Goal: Transaction & Acquisition: Download file/media

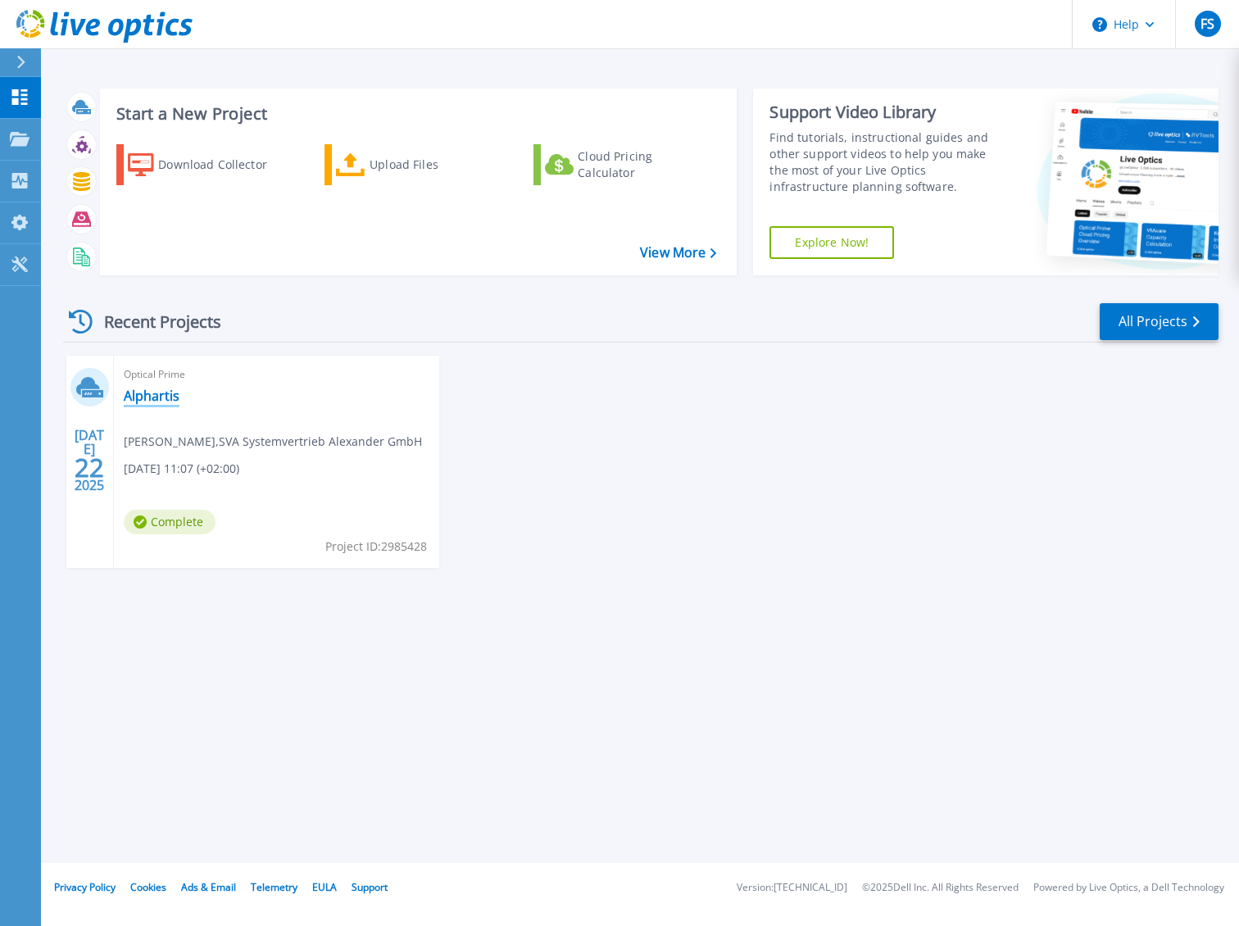
click at [143, 393] on link "Alphartis" at bounding box center [152, 396] width 56 height 16
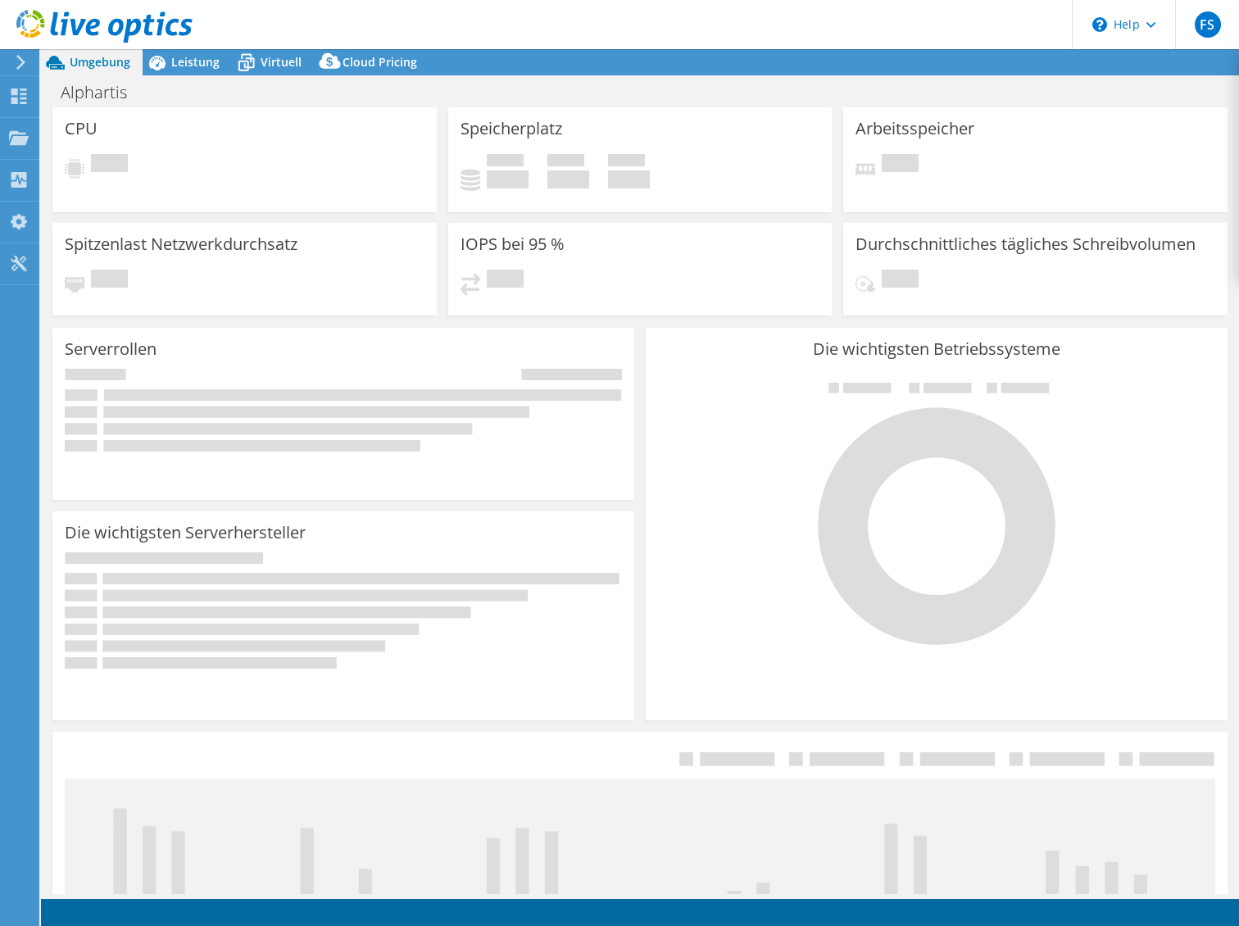
select select "EUFrankfurt"
select select "EUR"
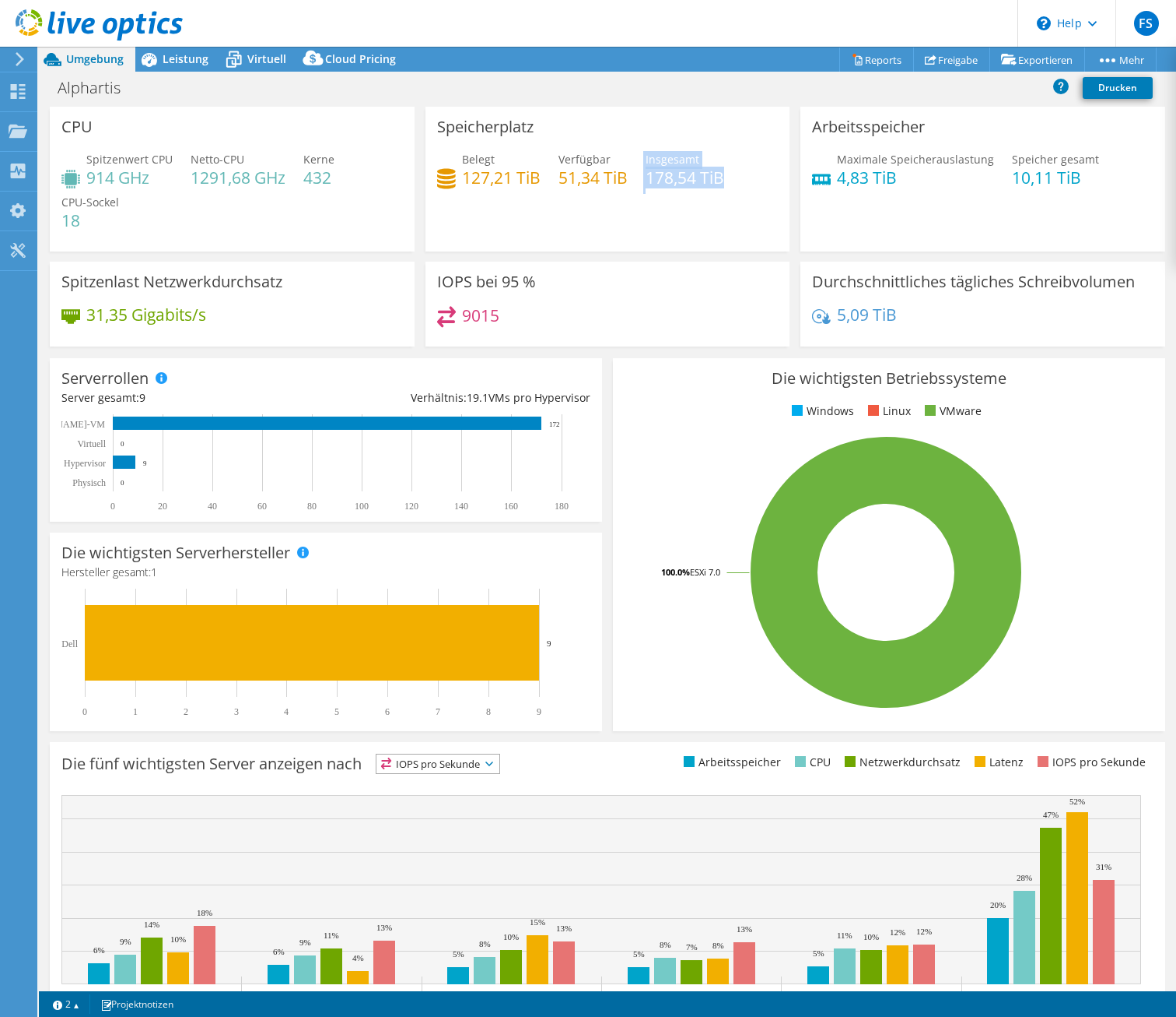
drag, startPoint x: 637, startPoint y: 180, endPoint x: 741, endPoint y: 186, distance: 104.2
click at [741, 186] on div "Belegt 127,21 TiB Verfügbar 51,34 TiB Insgesamt 178,54 TiB" at bounding box center [608, 176] width 342 height 50
drag, startPoint x: 741, startPoint y: 186, endPoint x: 722, endPoint y: 204, distance: 26.2
click at [723, 205] on div "Speicherplatz Belegt 127,21 TiB Verfügbar 51,34 TiB Insgesamt 178,54 TiB" at bounding box center [607, 179] width 364 height 144
drag, startPoint x: 641, startPoint y: 175, endPoint x: 723, endPoint y: 184, distance: 82.5
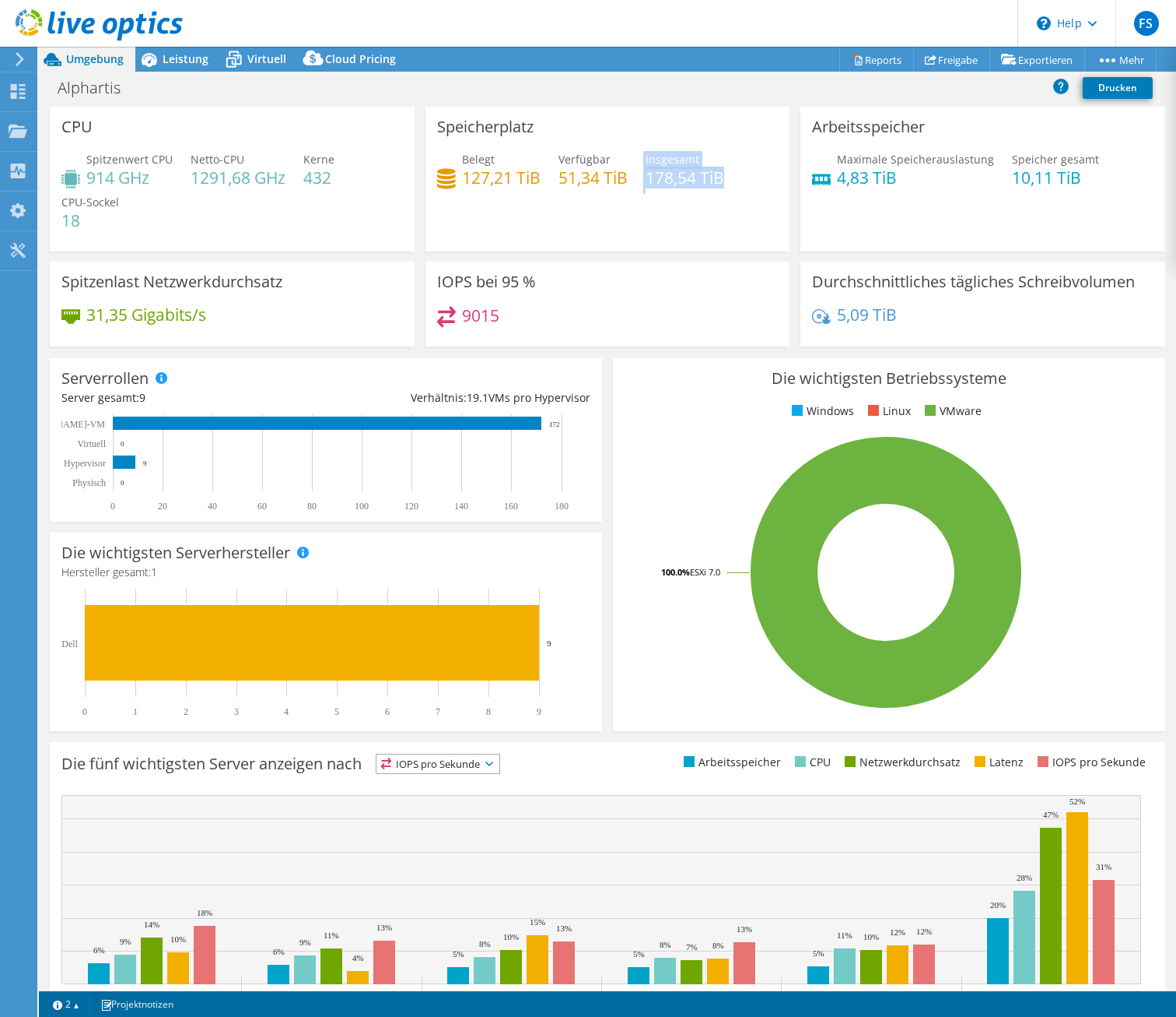
click at [723, 184] on div "Belegt 127,21 TiB Verfügbar 51,34 TiB Insgesamt 178,54 TiB" at bounding box center [608, 176] width 342 height 50
drag, startPoint x: 723, startPoint y: 184, endPoint x: 715, endPoint y: 201, distance: 18.8
click at [715, 201] on div "Speicherplatz Belegt 127,21 TiB Verfügbar 51,34 TiB Insgesamt 178,54 TiB" at bounding box center [607, 179] width 364 height 144
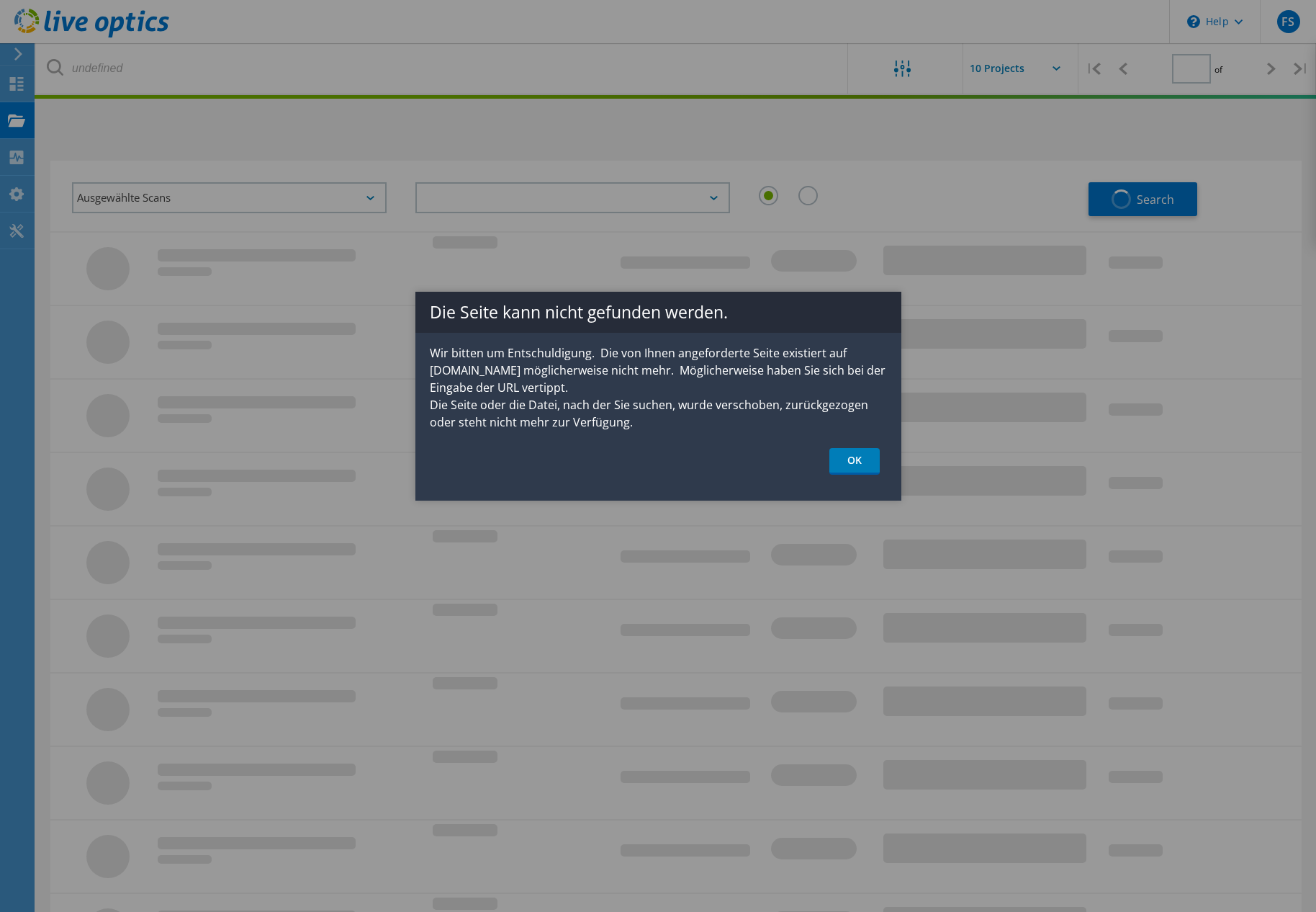
type input "1"
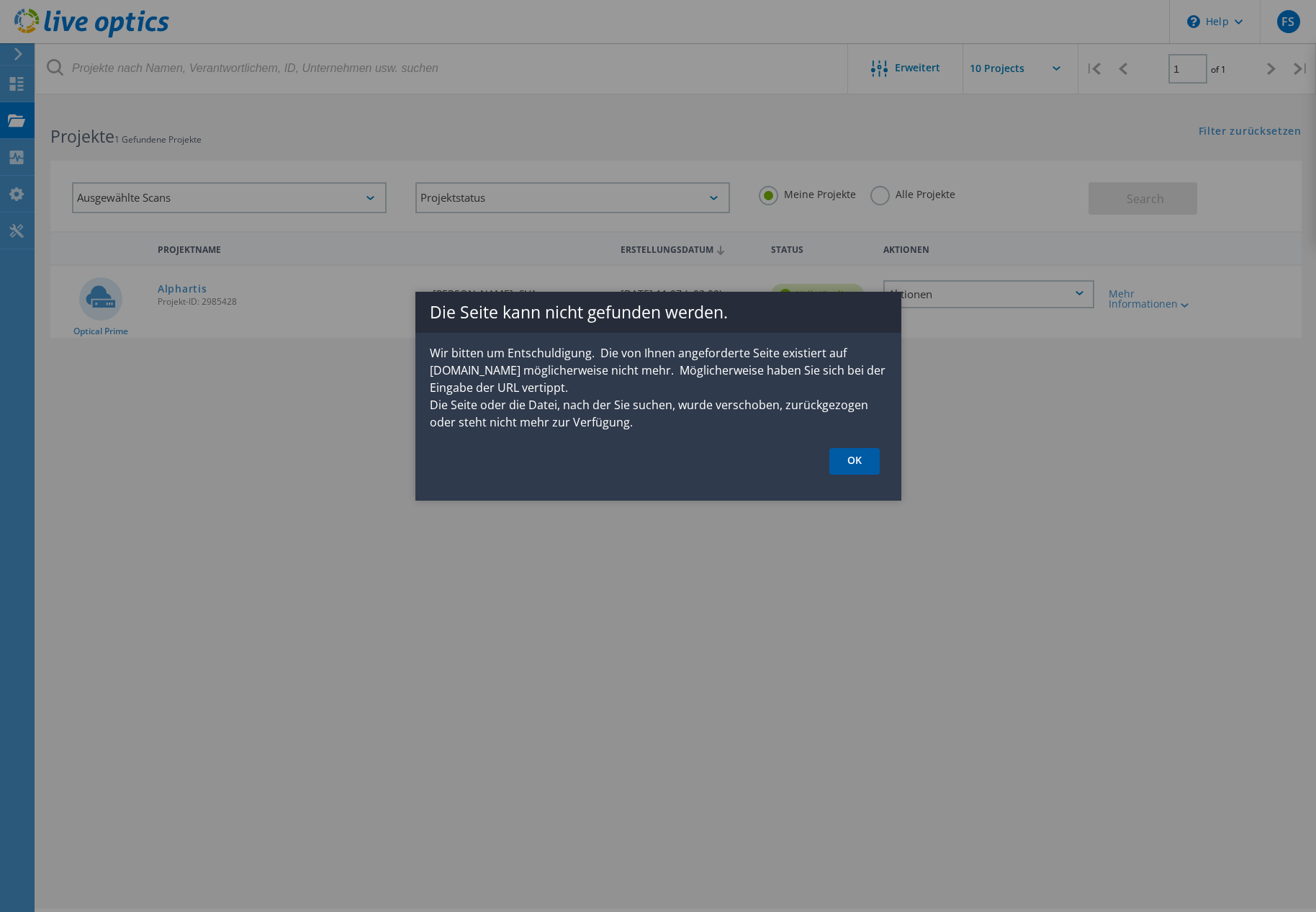
click at [857, 467] on link "OK" at bounding box center [854, 461] width 50 height 26
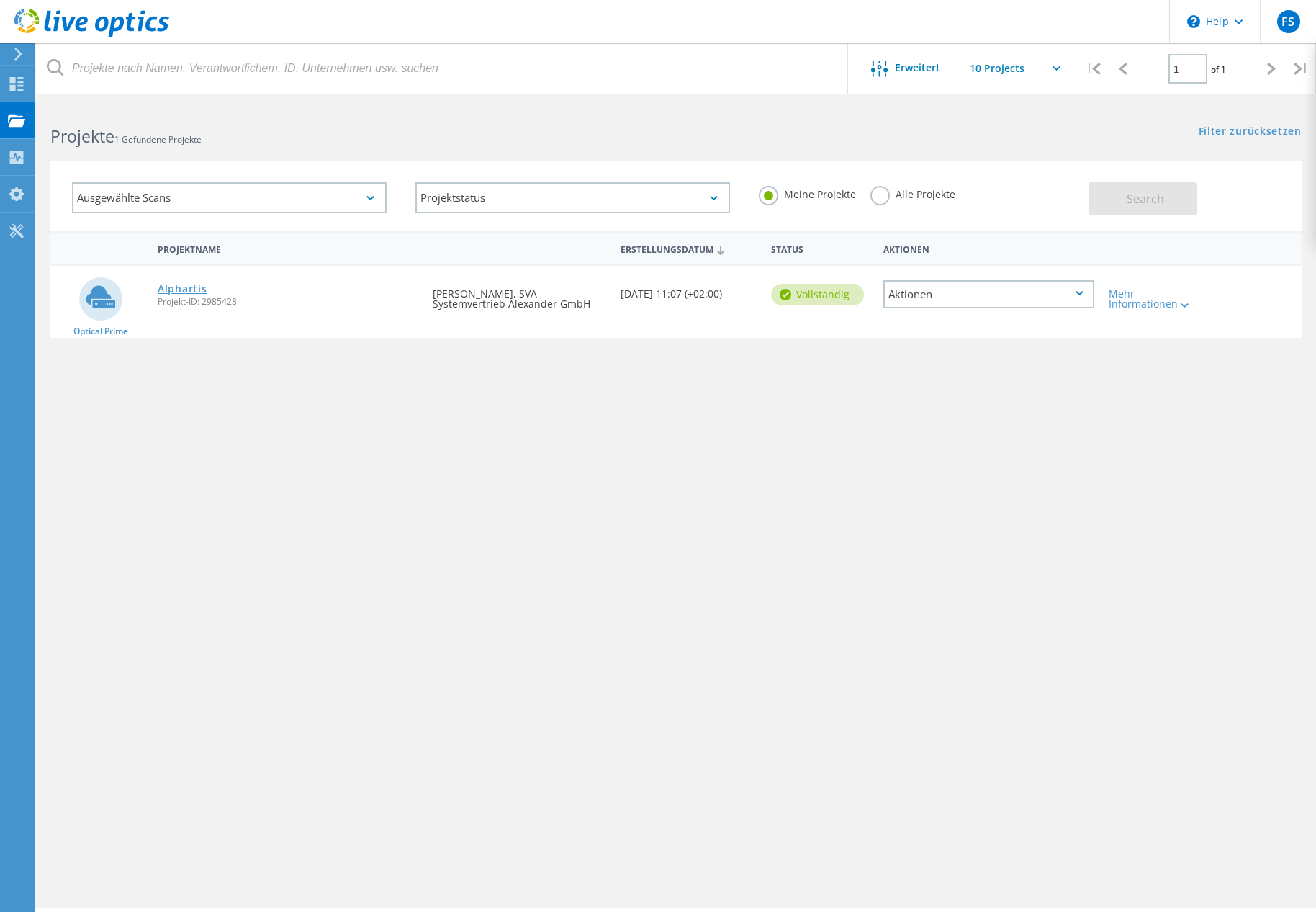
click at [174, 287] on link "Alphartis" at bounding box center [183, 288] width 49 height 10
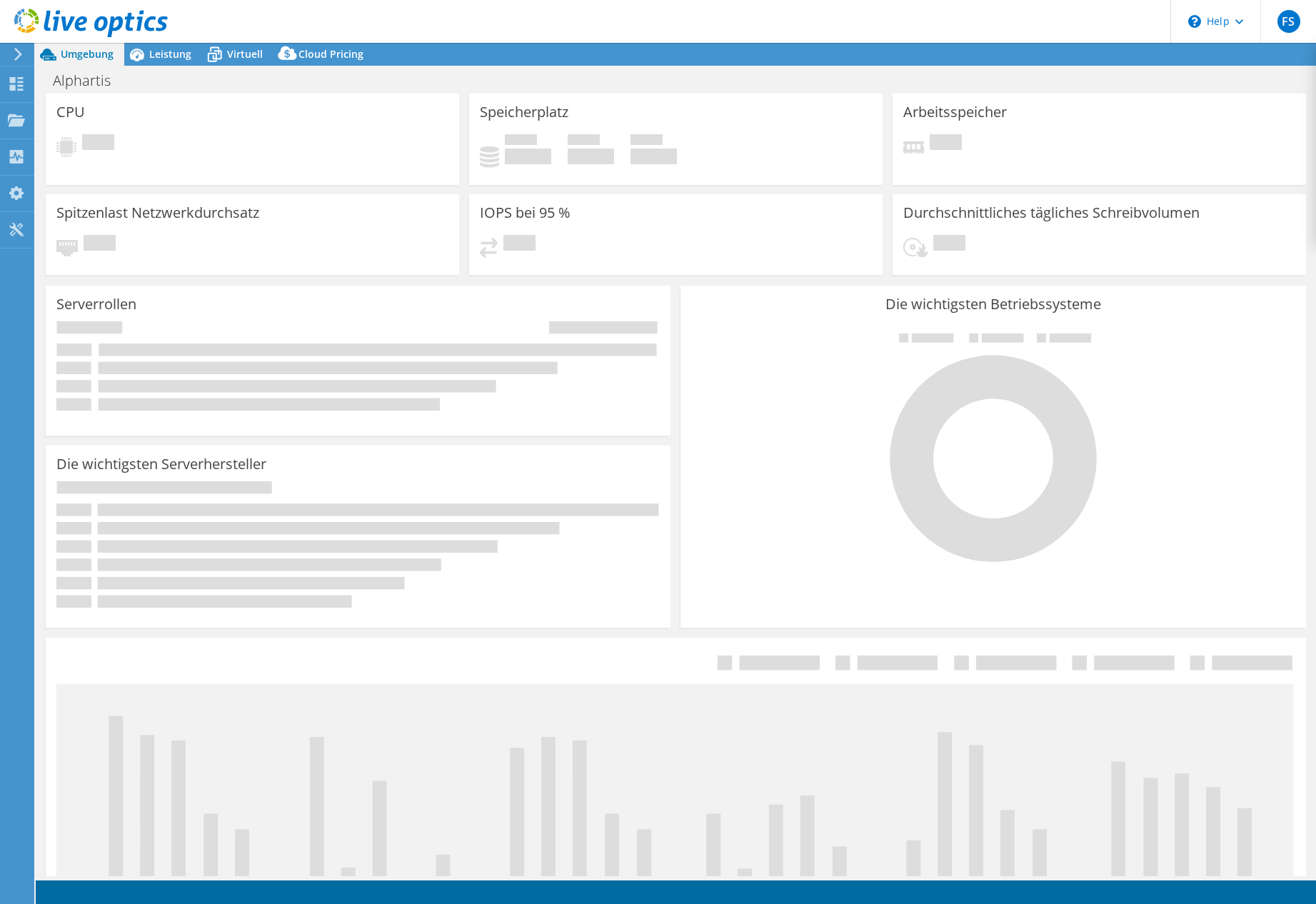
select select "EUFrankfurt"
select select "EUR"
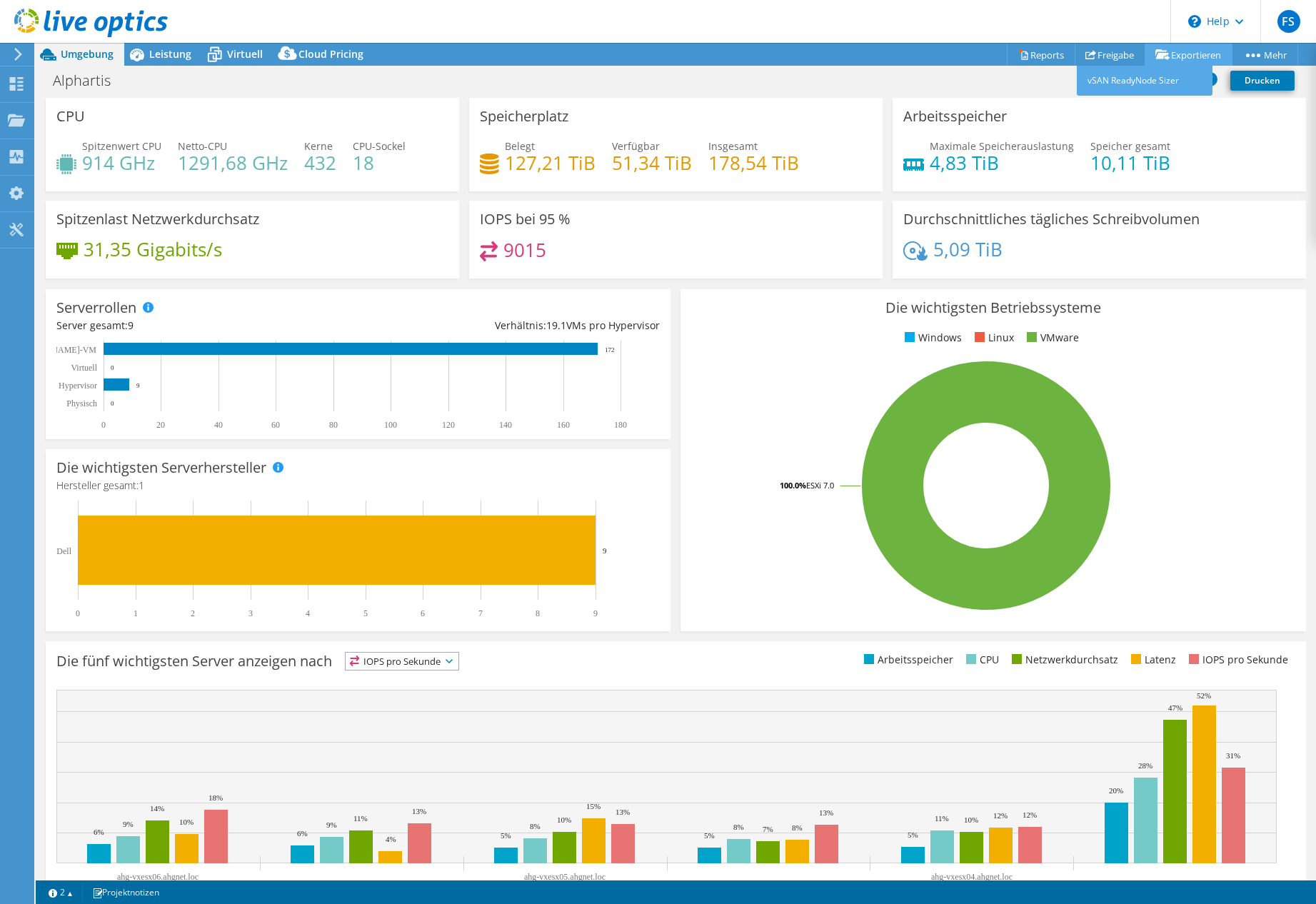
click at [1213, 50] on link "Exportieren" at bounding box center [1188, 54] width 88 height 22
click at [1199, 54] on link "Exportieren" at bounding box center [1188, 54] width 88 height 22
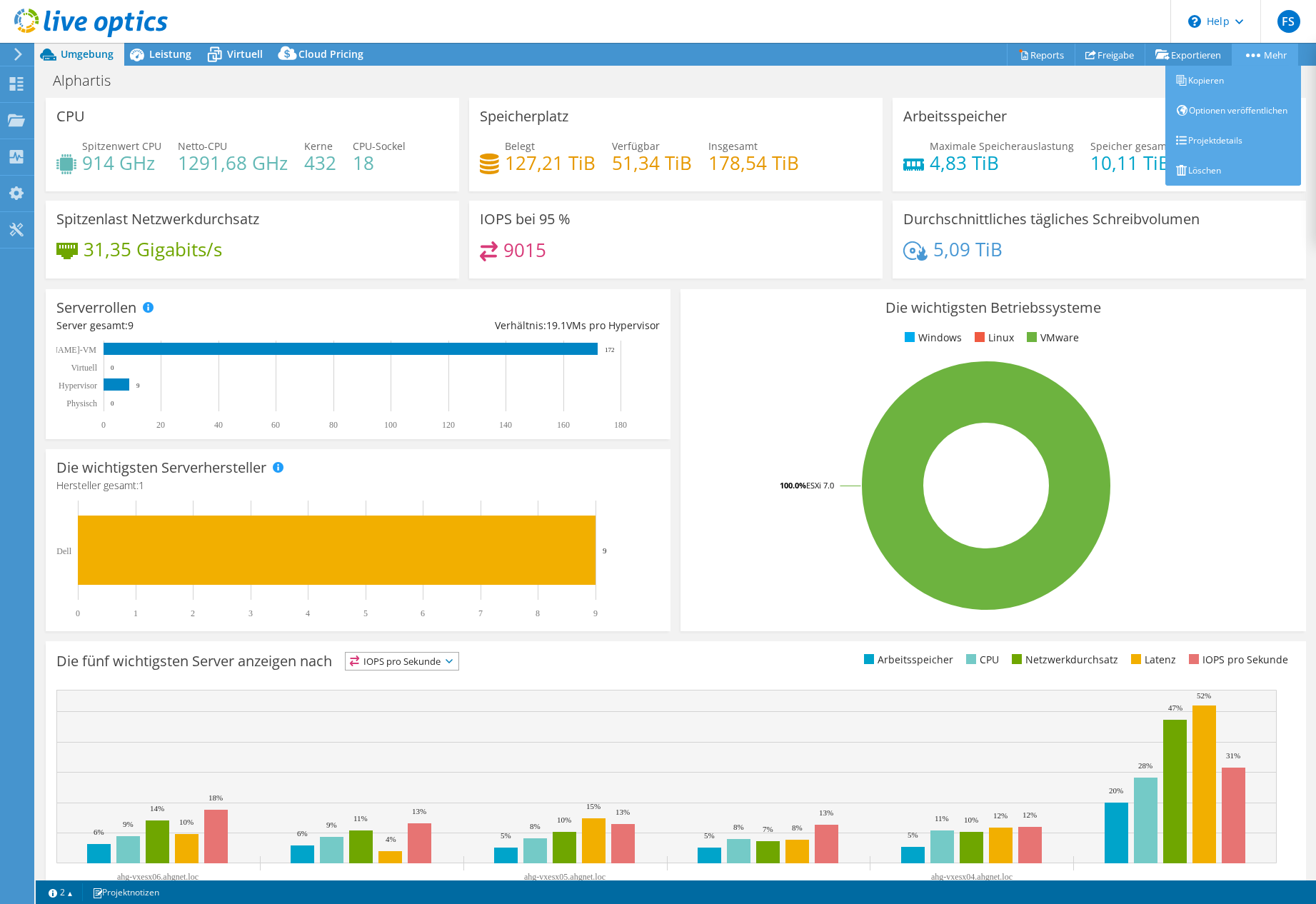
click at [1249, 48] on link "Mehr" at bounding box center [1265, 54] width 66 height 22
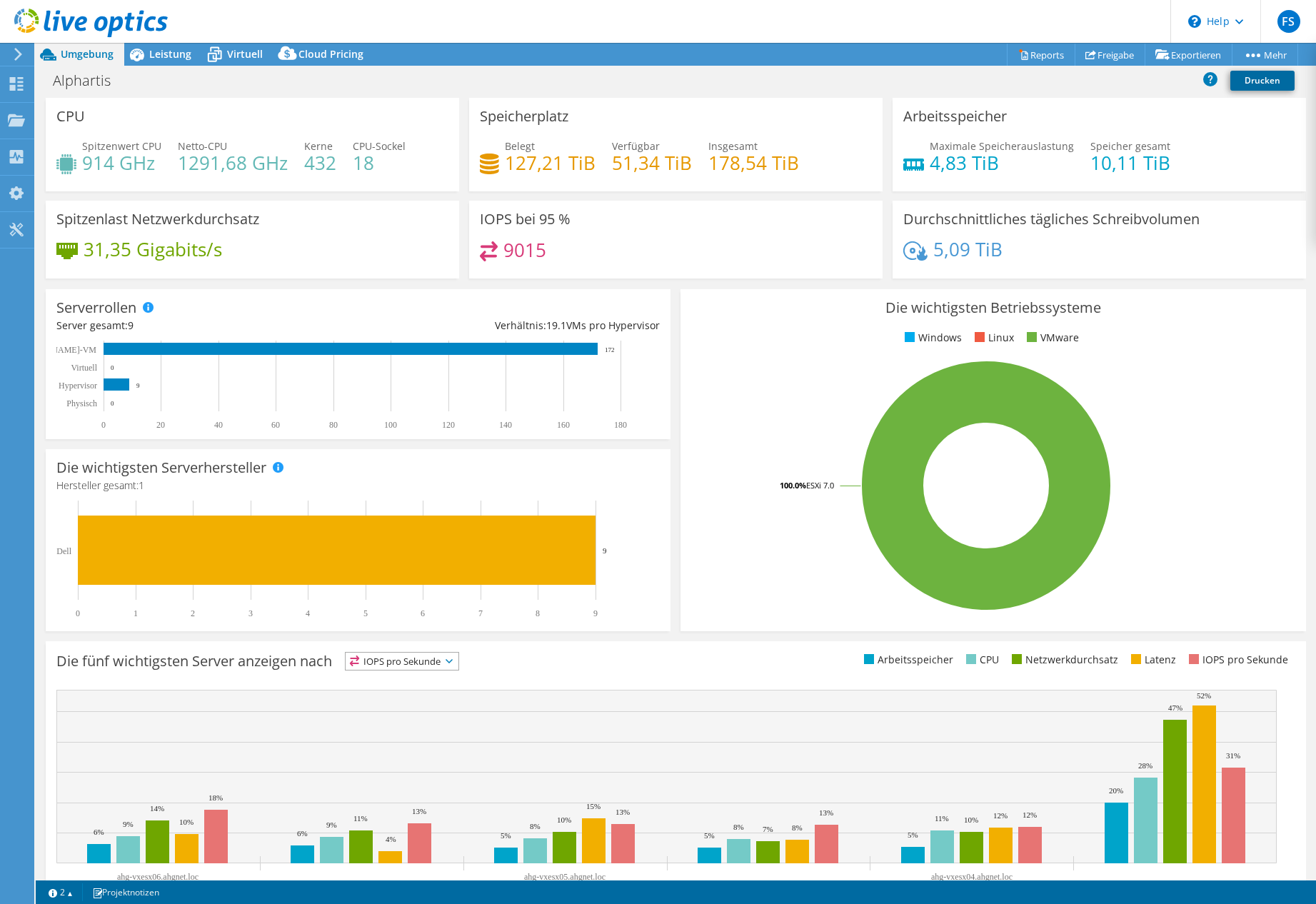
click at [1270, 81] on link "Drucken" at bounding box center [1262, 80] width 64 height 20
click at [73, 84] on div "Instrumententafel" at bounding box center [84, 84] width 101 height 36
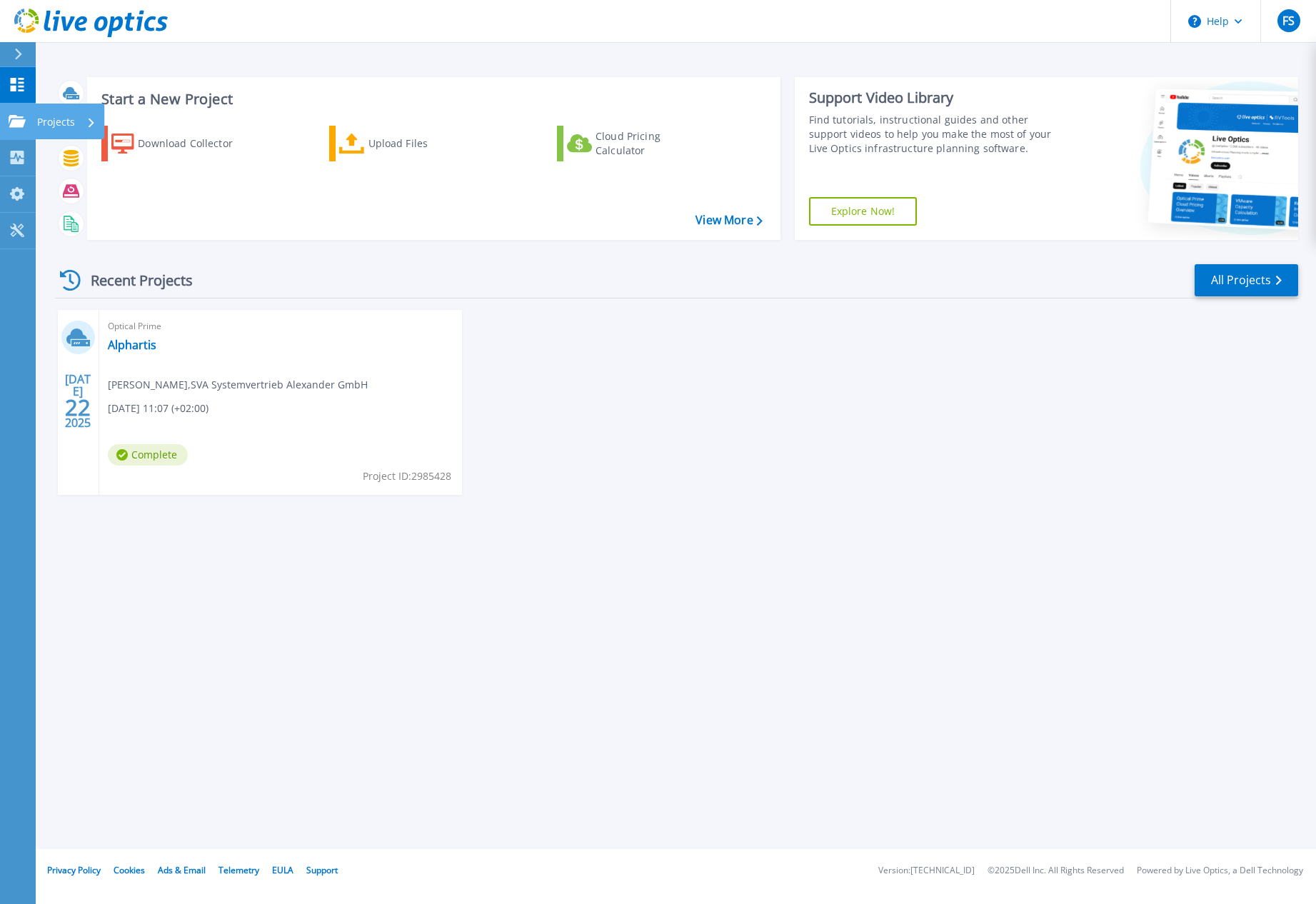
click at [47, 125] on p "Projects" at bounding box center [56, 122] width 37 height 37
click at [249, 60] on div "Start a New Project Download Collector Upload Files Cloud Pricing Calculator Vi…" at bounding box center [676, 424] width 1280 height 849
click at [126, 339] on link "Alphartis" at bounding box center [132, 345] width 49 height 14
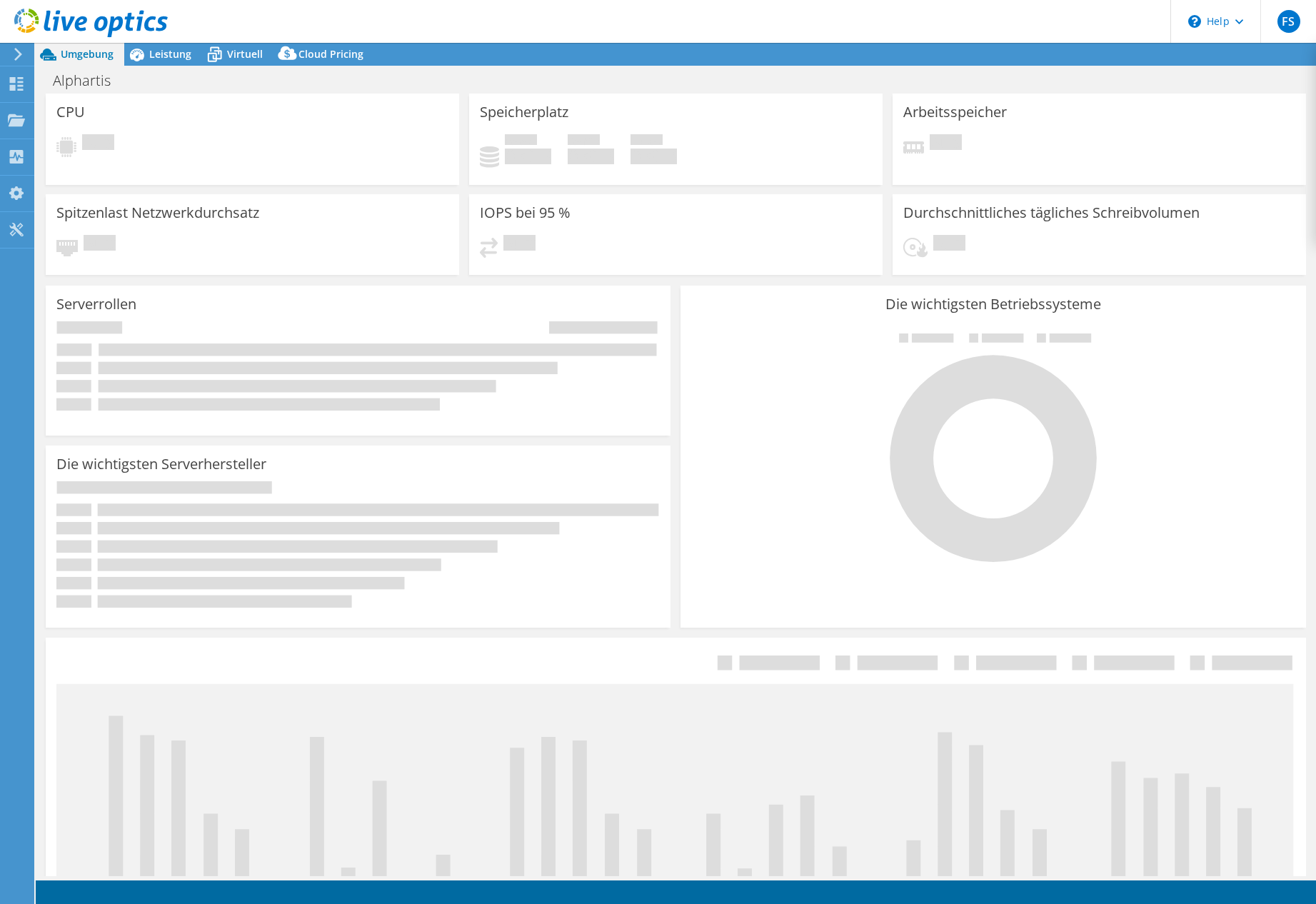
select select "EUFrankfurt"
select select "EUR"
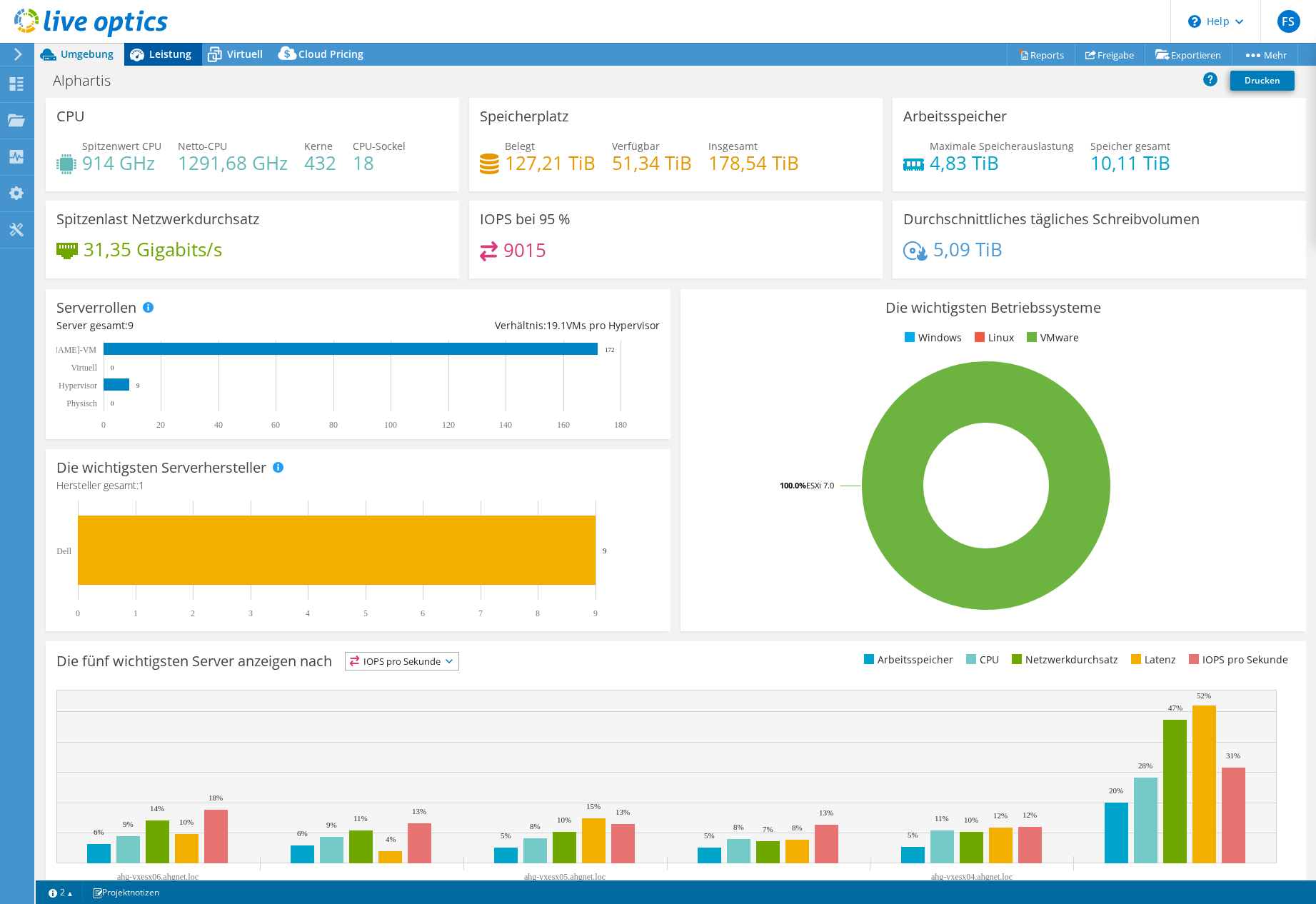
click at [162, 51] on span "Leistung" at bounding box center [170, 54] width 42 height 14
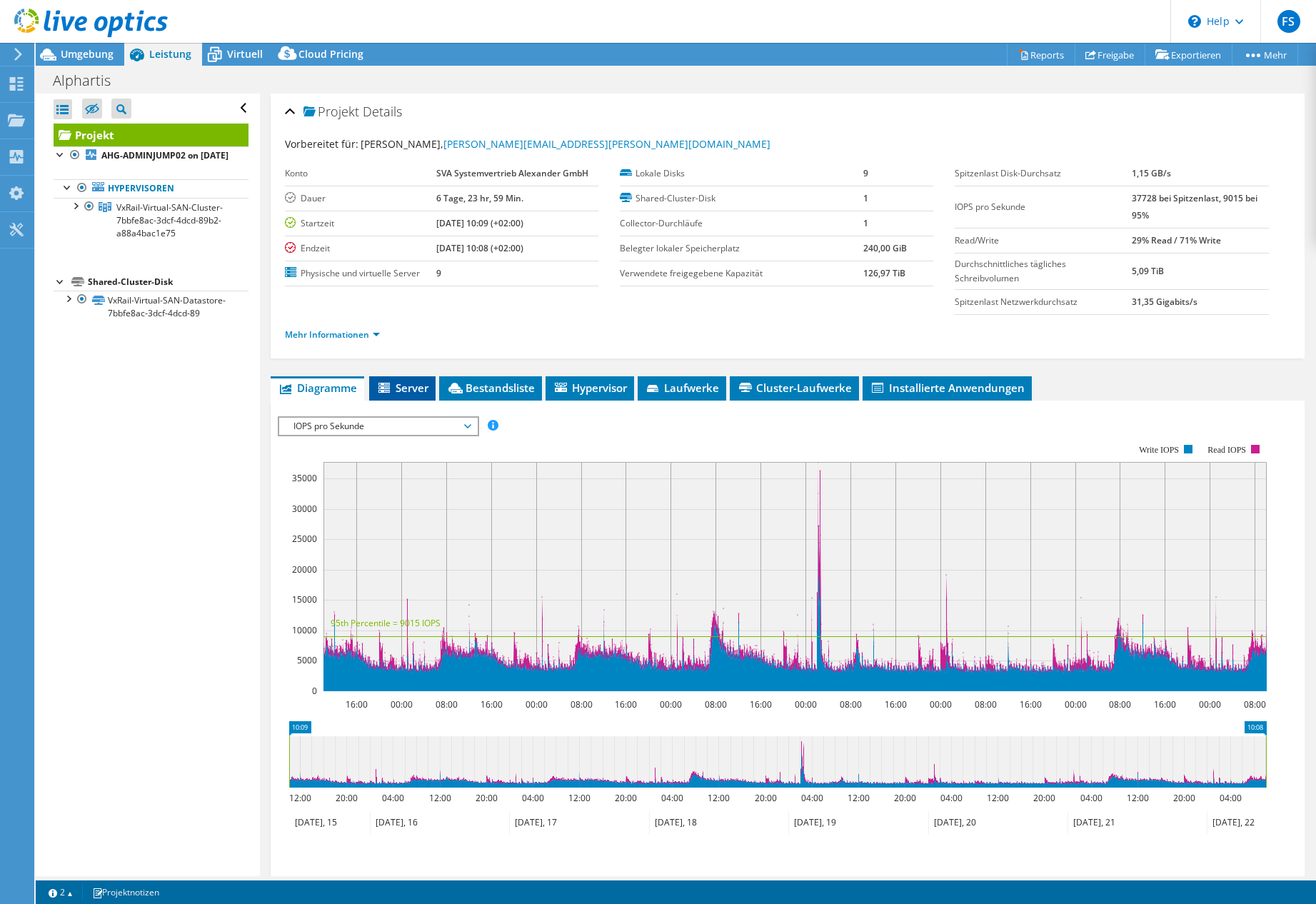
click at [410, 381] on span "Server" at bounding box center [402, 388] width 52 height 14
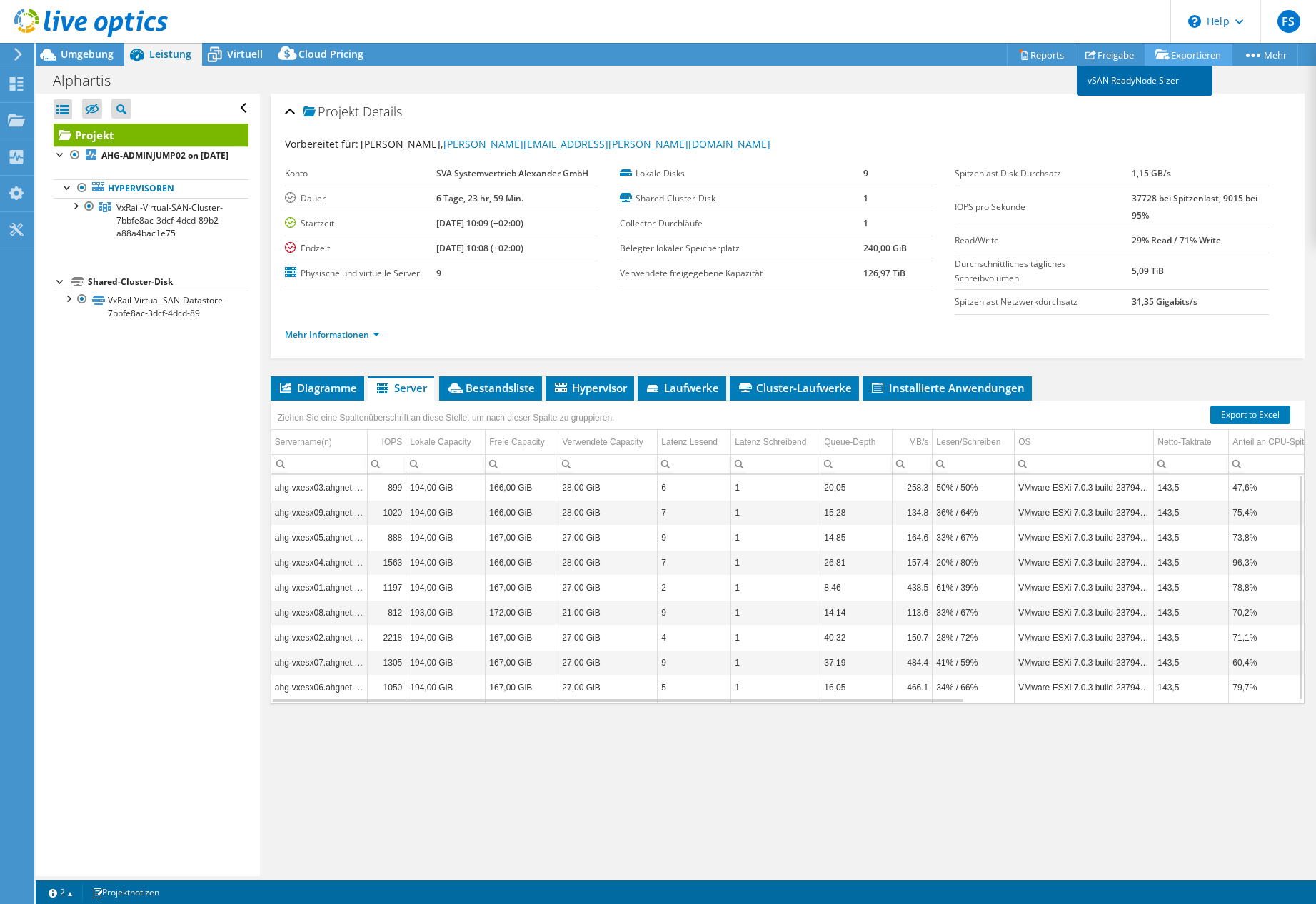
click at [1150, 78] on link "vSAN ReadyNode Sizer" at bounding box center [1144, 80] width 136 height 30
click at [69, 305] on div at bounding box center [68, 298] width 14 height 14
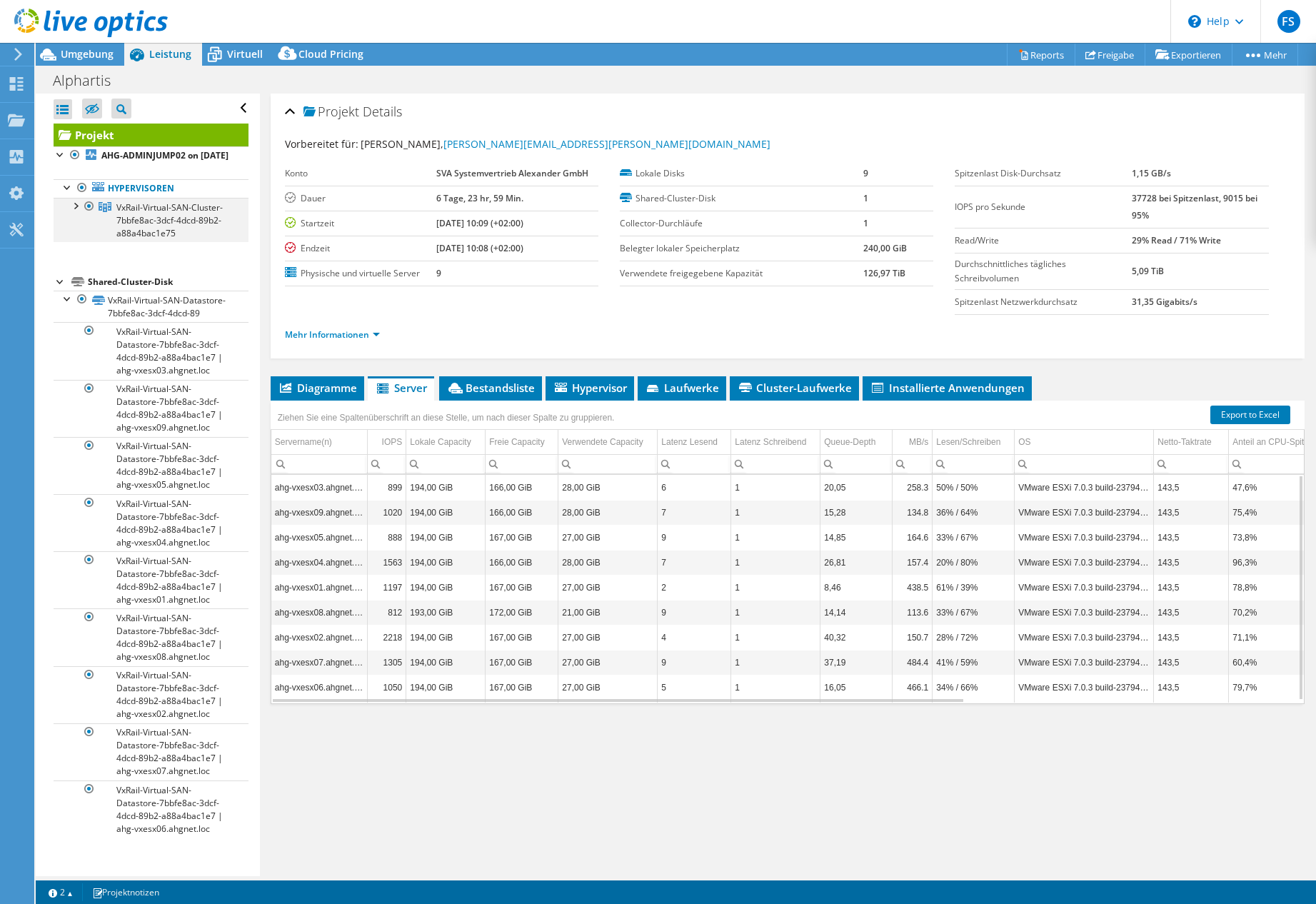
click at [77, 212] on div at bounding box center [75, 205] width 14 height 14
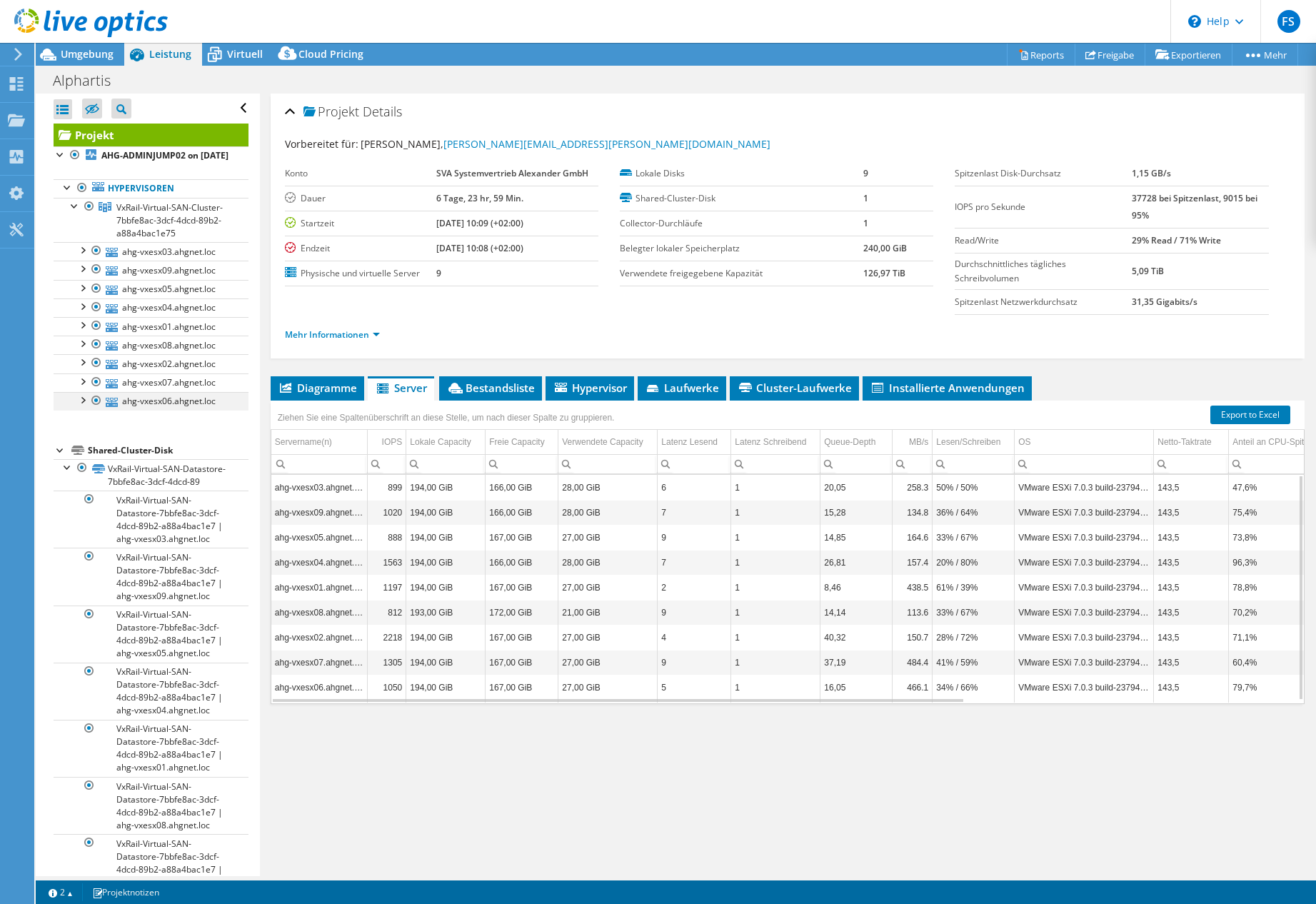
click at [81, 406] on div at bounding box center [82, 399] width 14 height 14
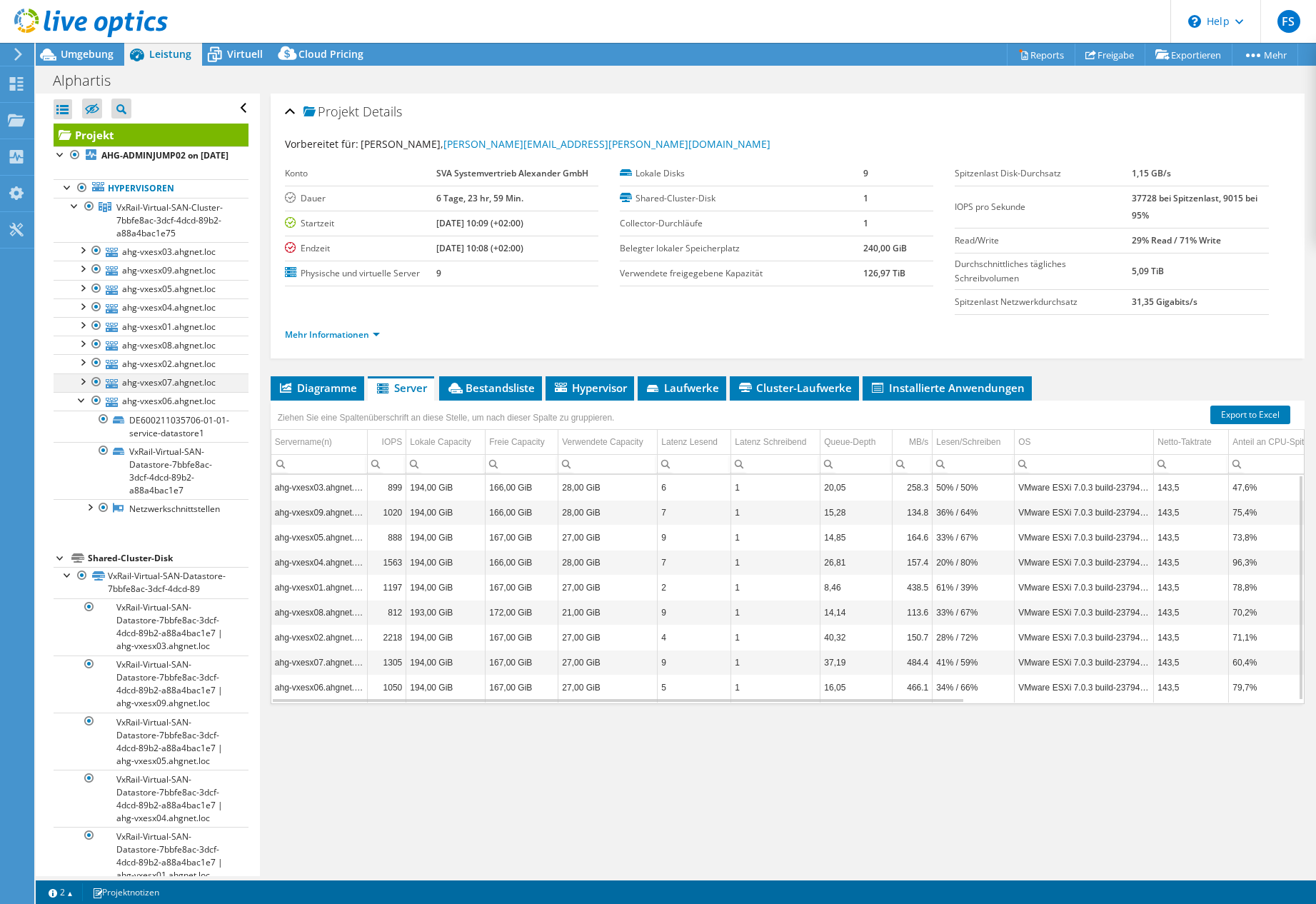
click at [84, 388] on div at bounding box center [82, 381] width 14 height 14
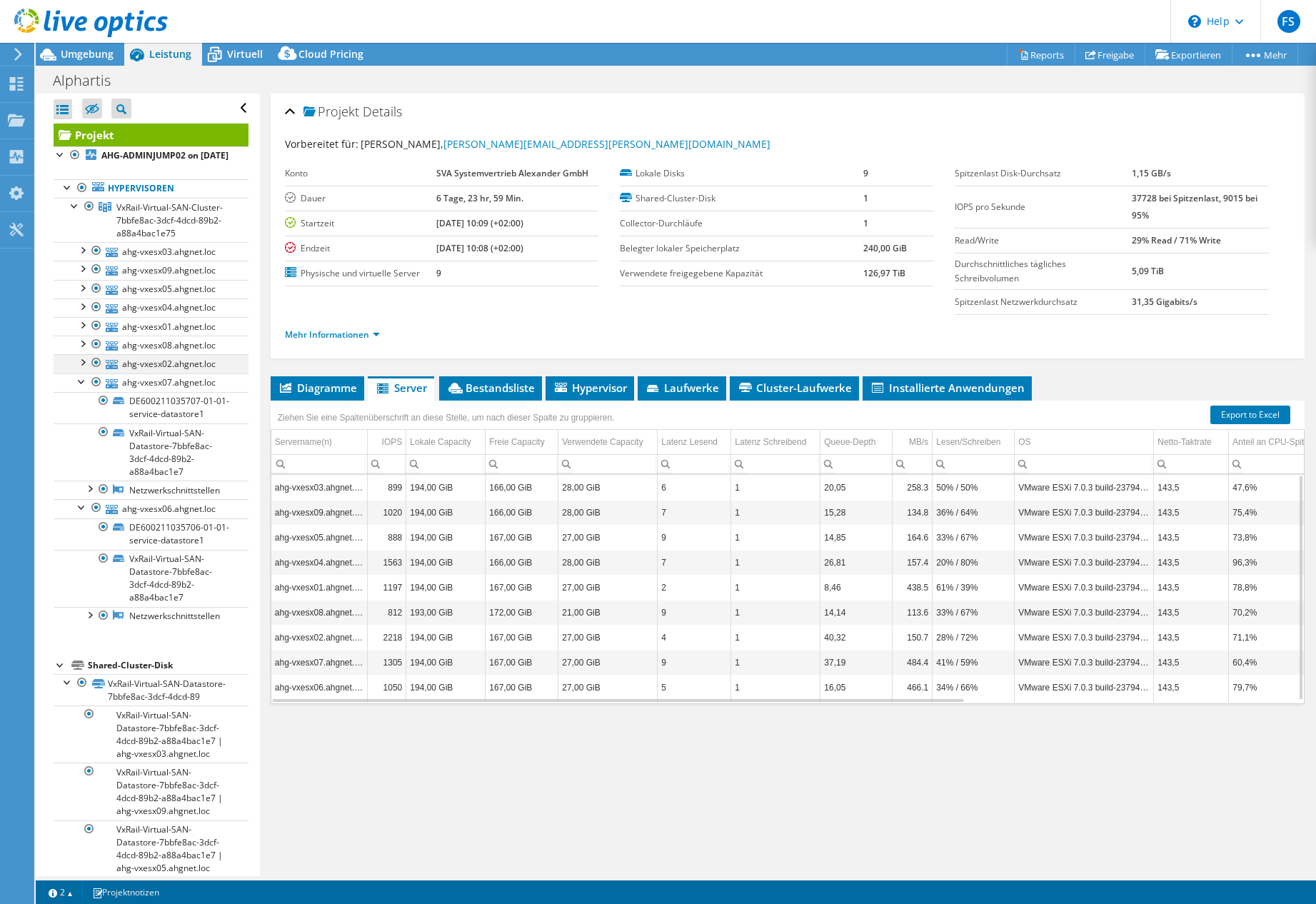
click at [81, 368] on div at bounding box center [82, 361] width 14 height 14
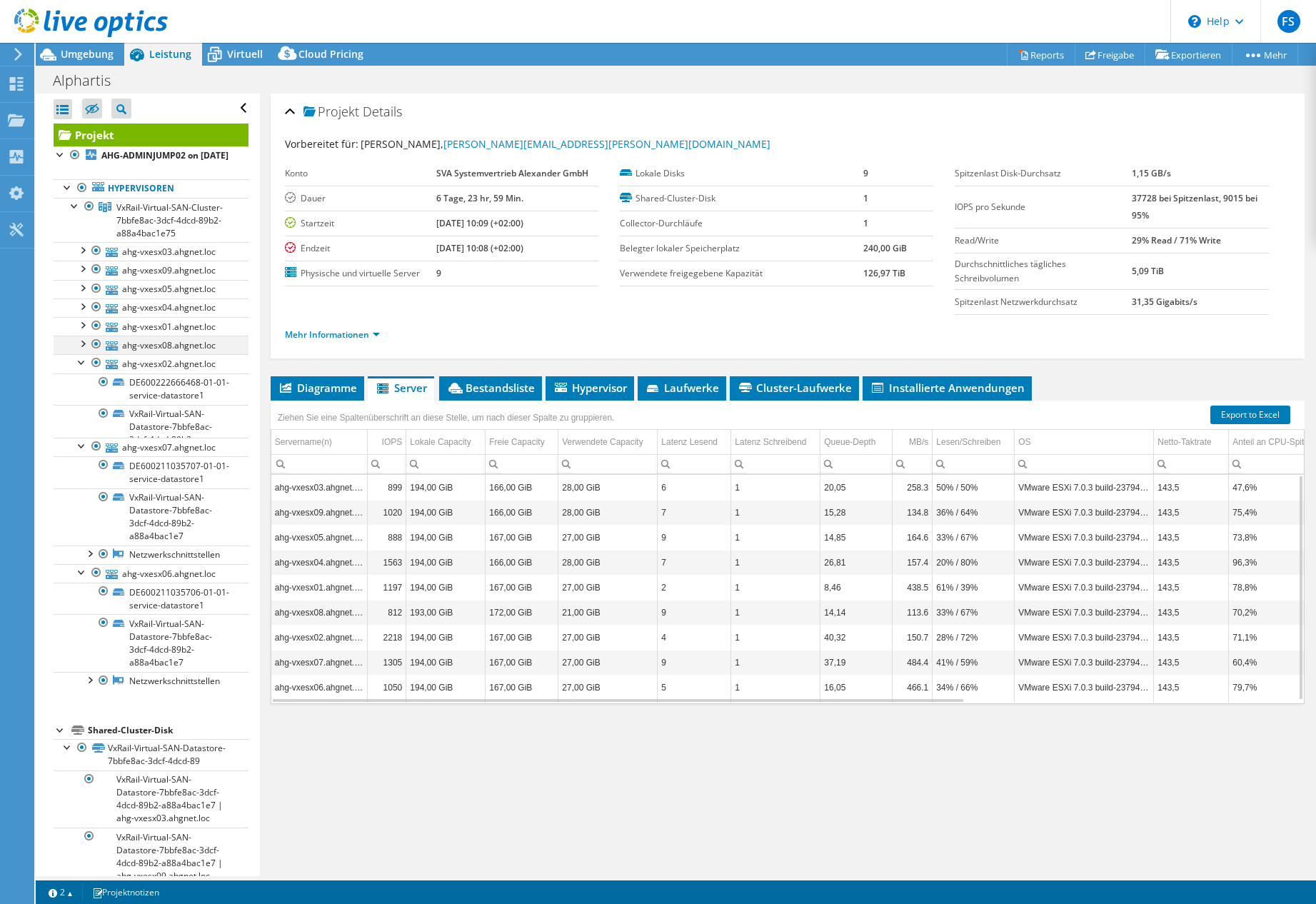
click at [85, 350] on div at bounding box center [82, 342] width 14 height 14
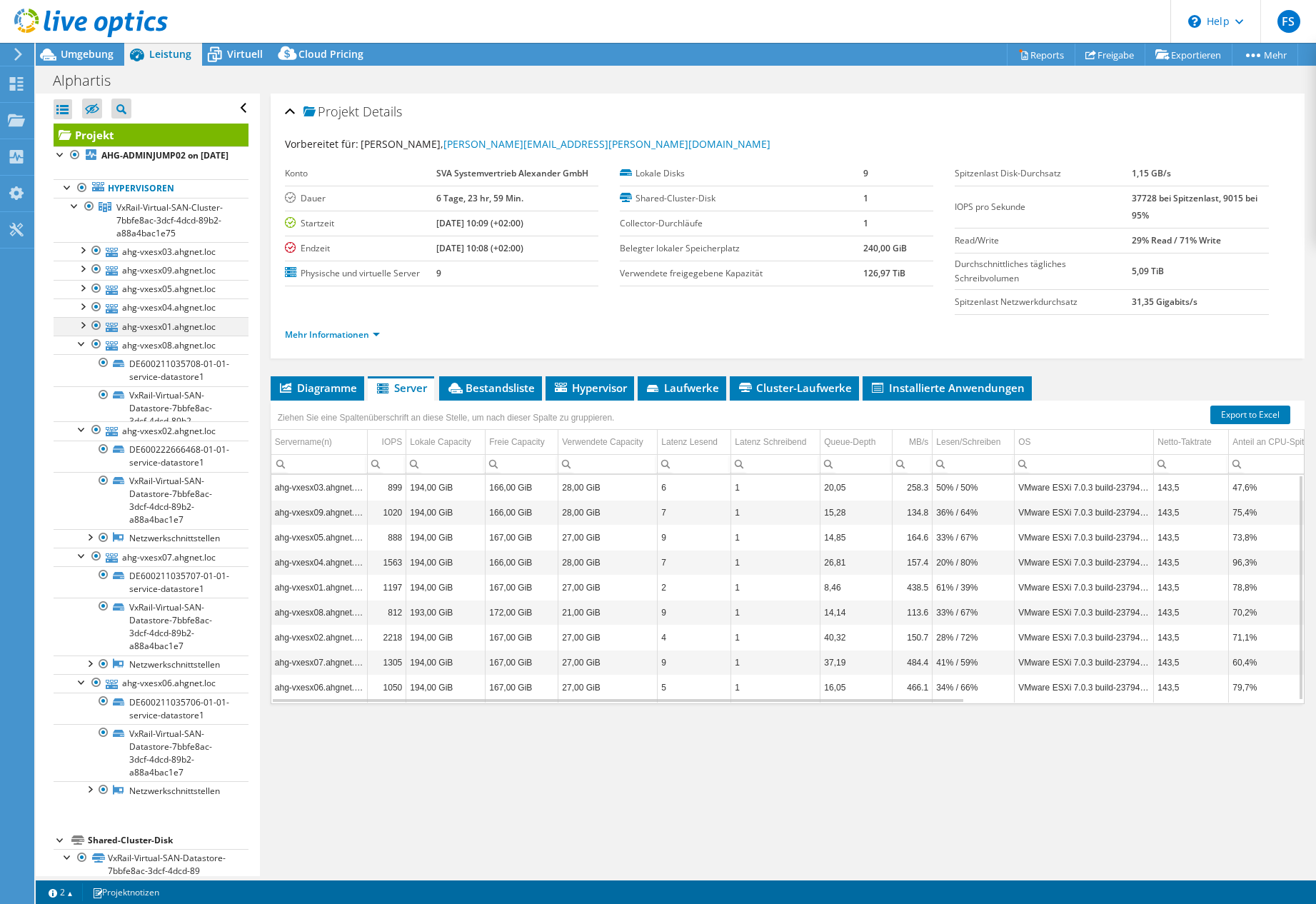
click at [83, 331] on div at bounding box center [82, 324] width 14 height 14
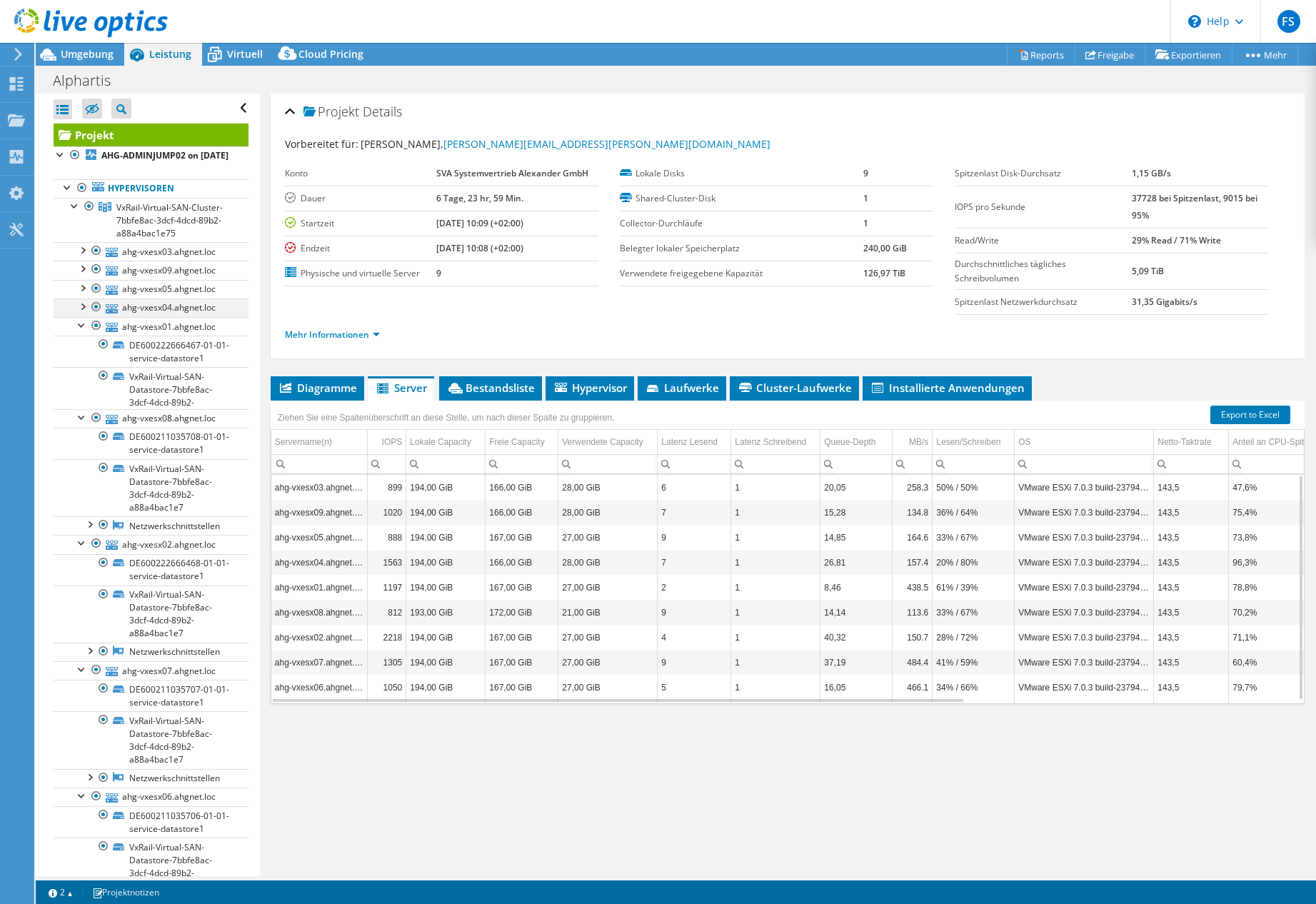
drag, startPoint x: 81, startPoint y: 317, endPoint x: 81, endPoint y: 305, distance: 12.0
click at [81, 313] on div at bounding box center [82, 306] width 14 height 14
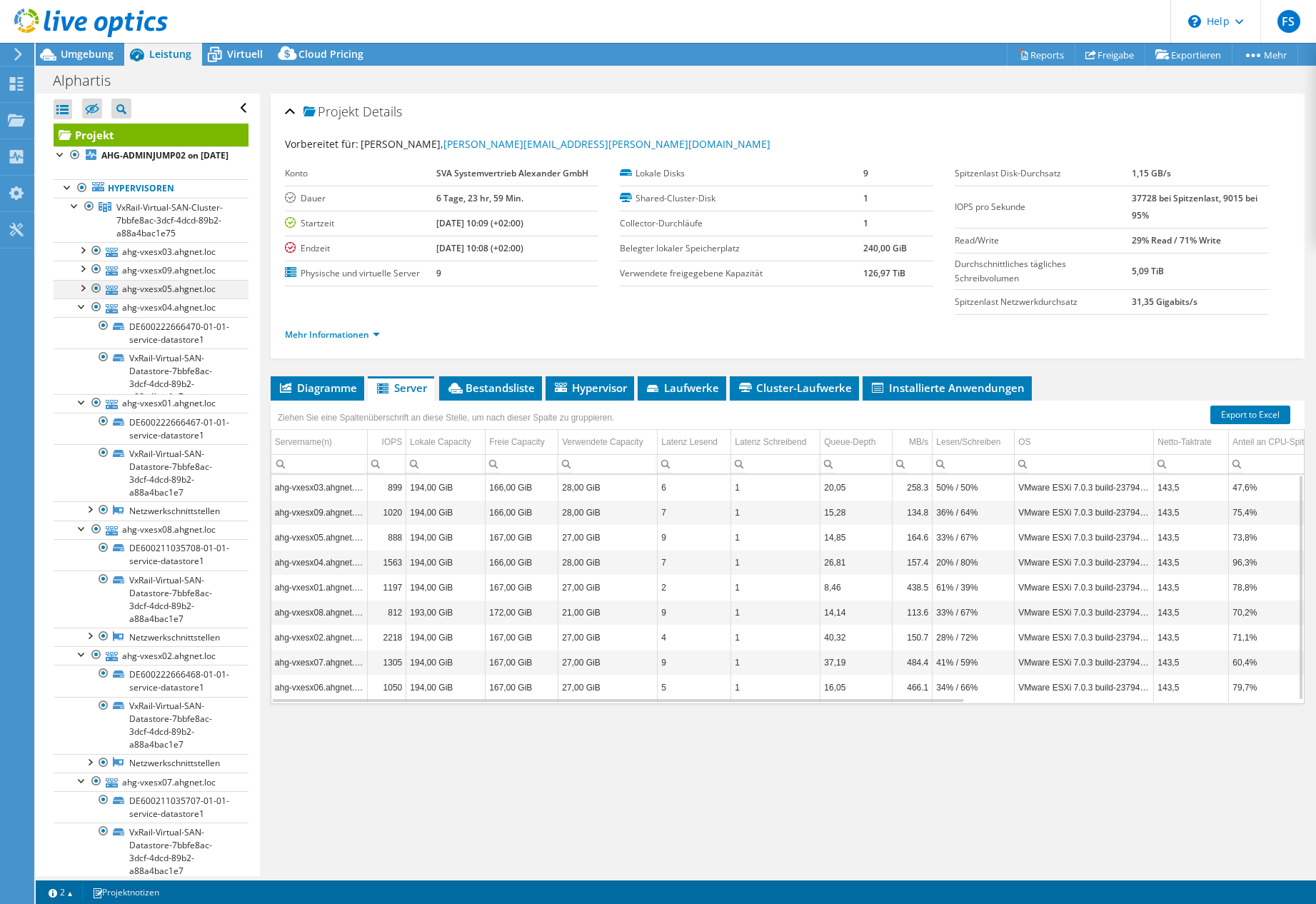
click at [80, 294] on div at bounding box center [82, 287] width 14 height 14
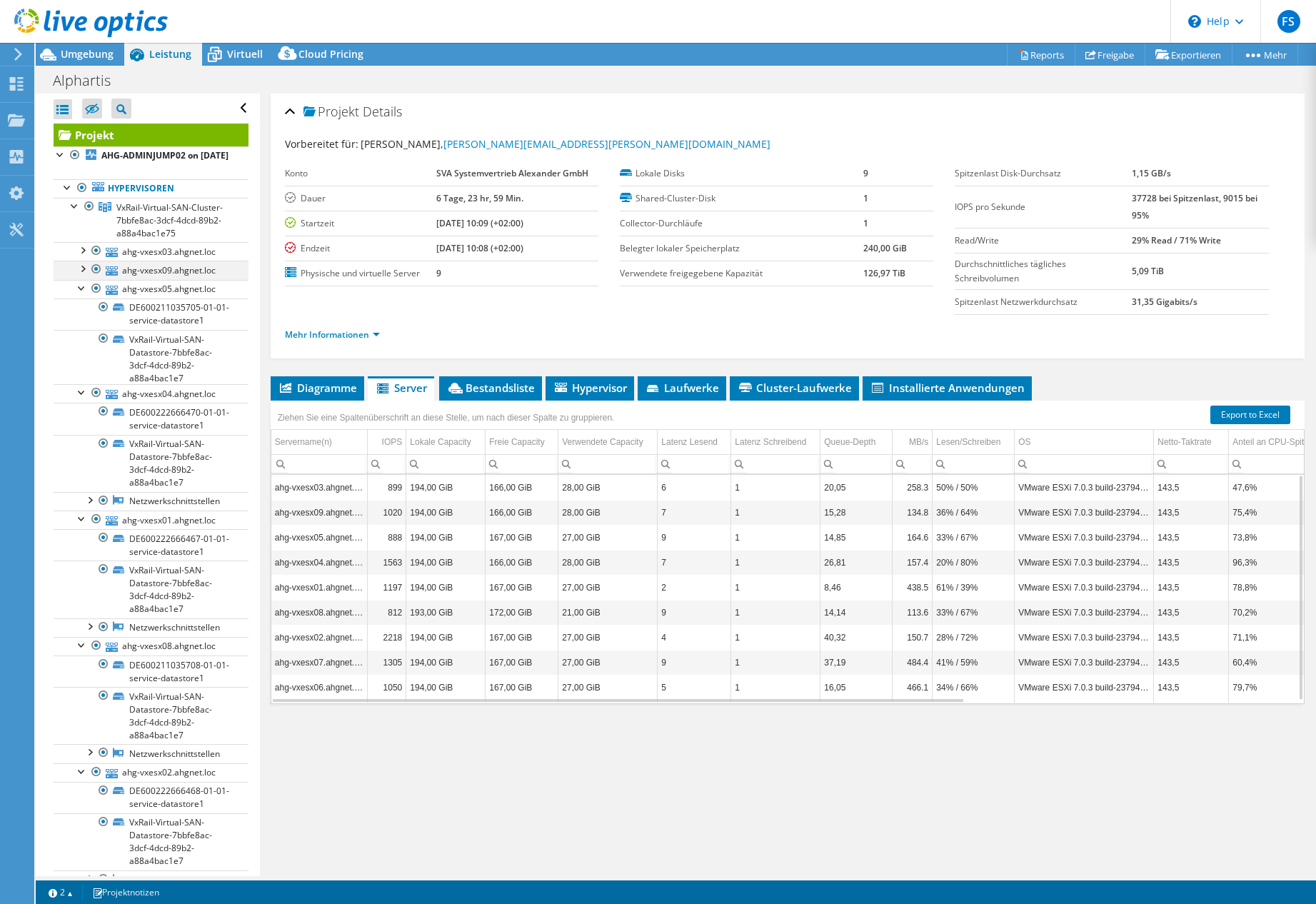
click at [80, 275] on div at bounding box center [82, 267] width 14 height 14
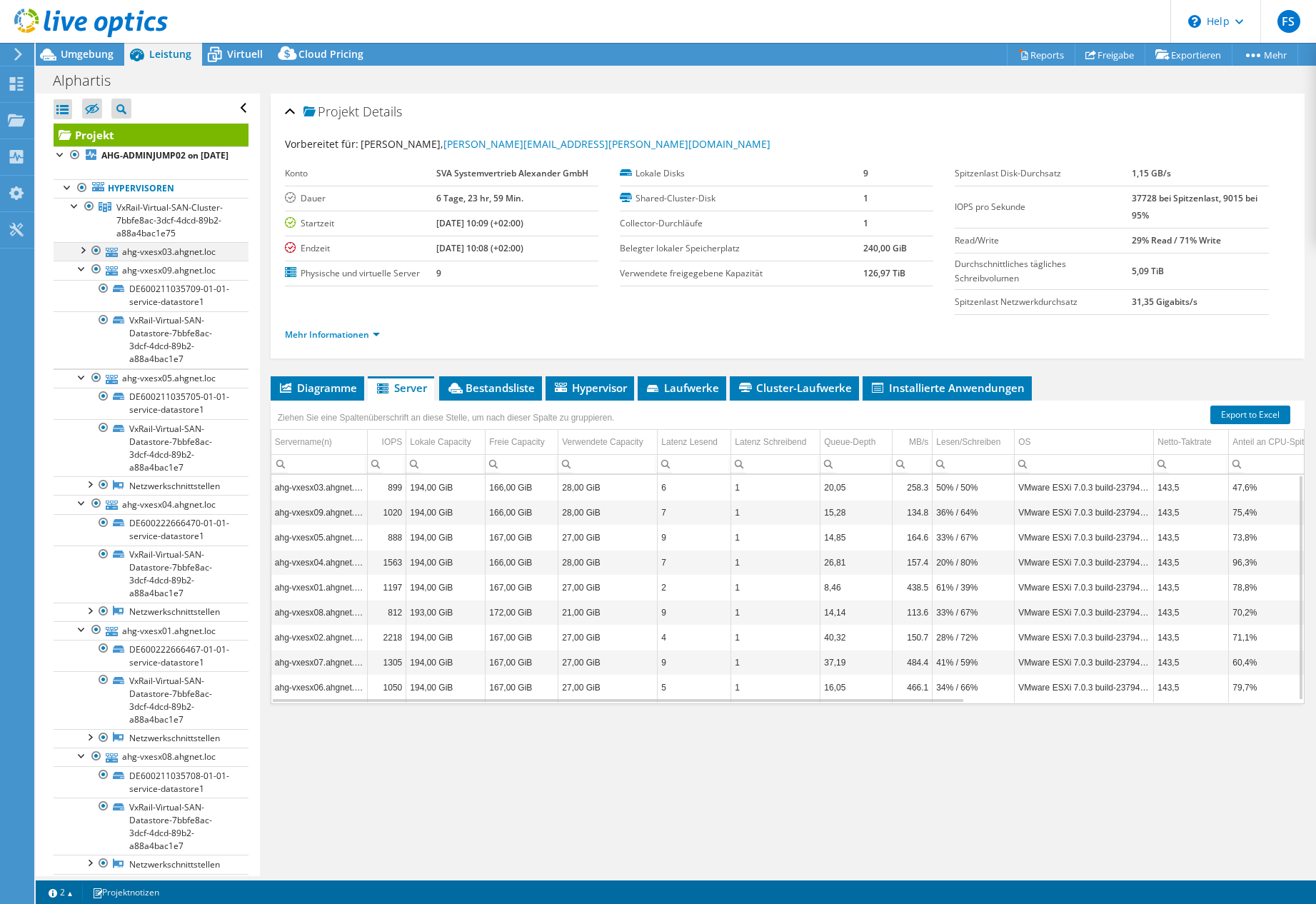
click at [83, 256] on div at bounding box center [82, 249] width 14 height 14
click at [81, 256] on div at bounding box center [82, 249] width 14 height 14
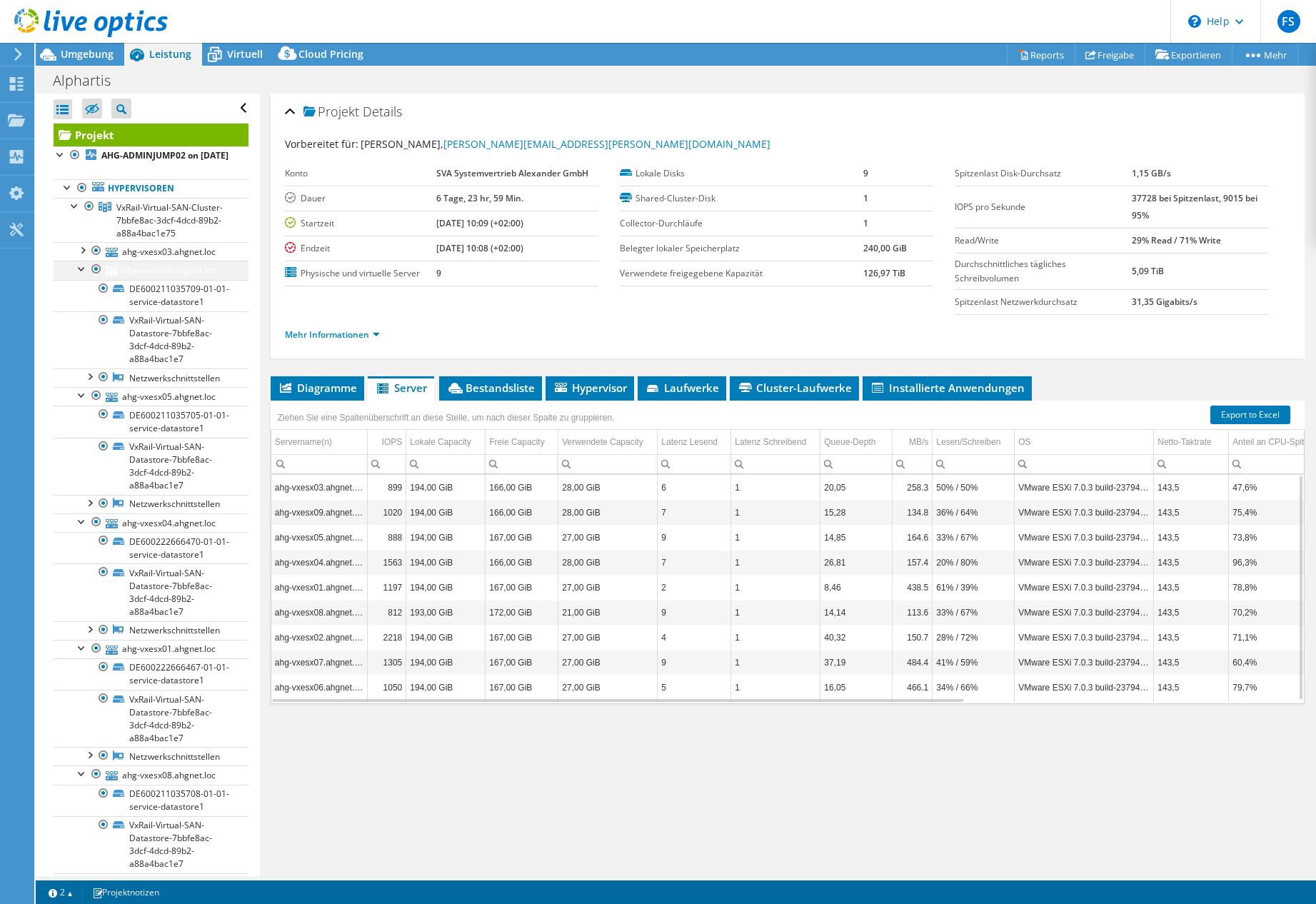
click at [81, 280] on link "ahg-vxesx09.ahgnet.loc" at bounding box center [151, 269] width 195 height 18
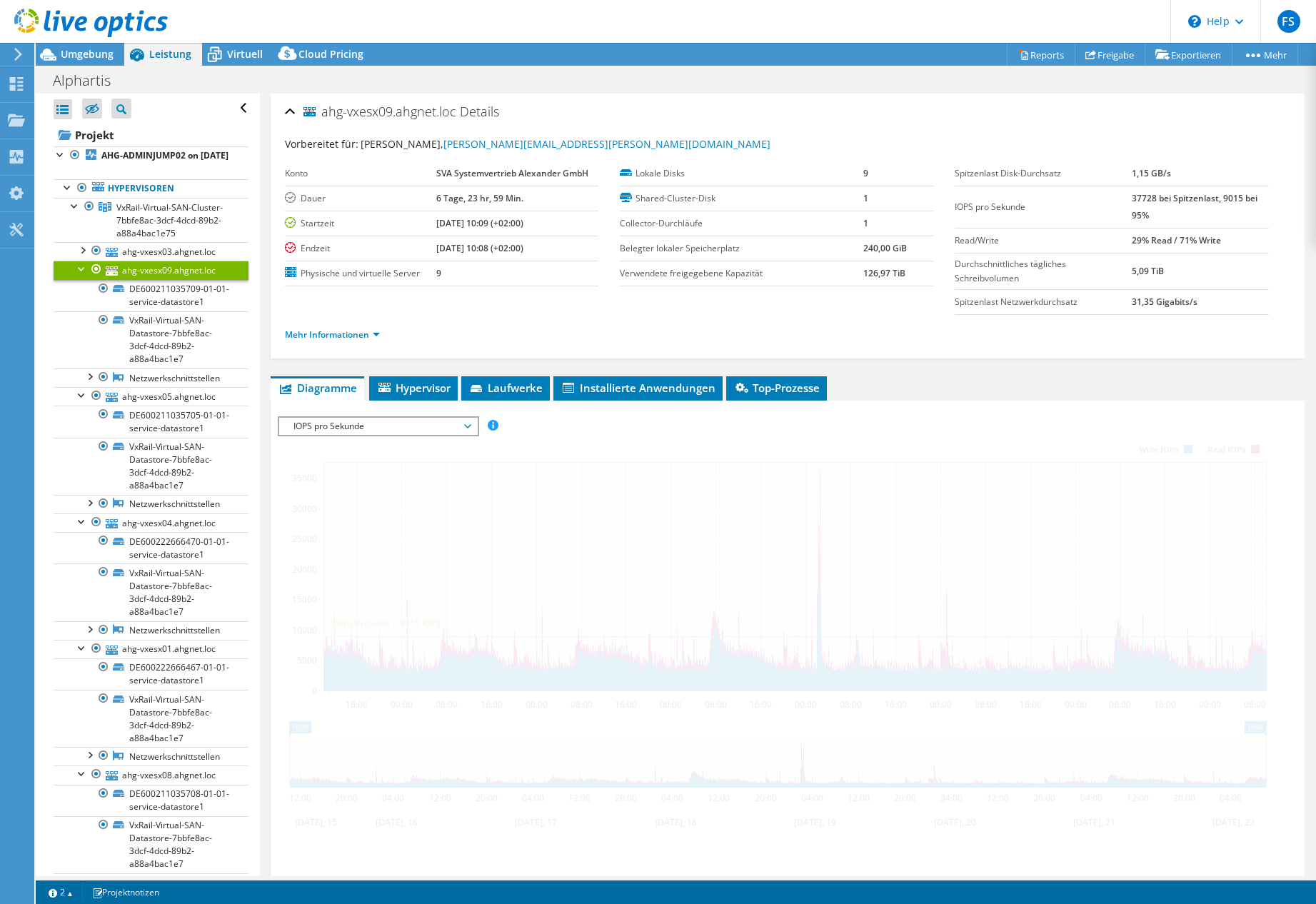
click at [78, 275] on div at bounding box center [82, 267] width 14 height 14
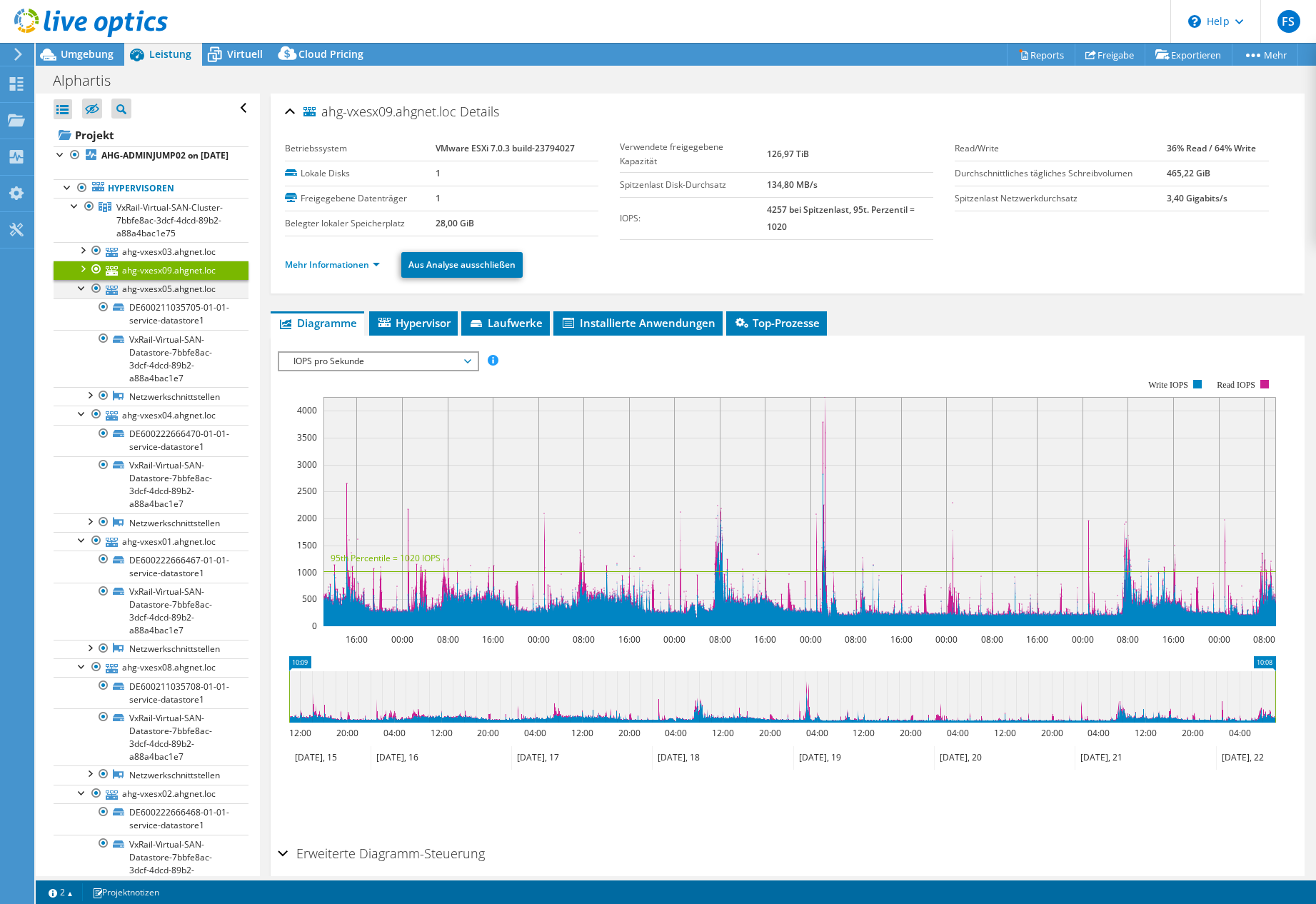
click at [82, 294] on div at bounding box center [82, 287] width 14 height 14
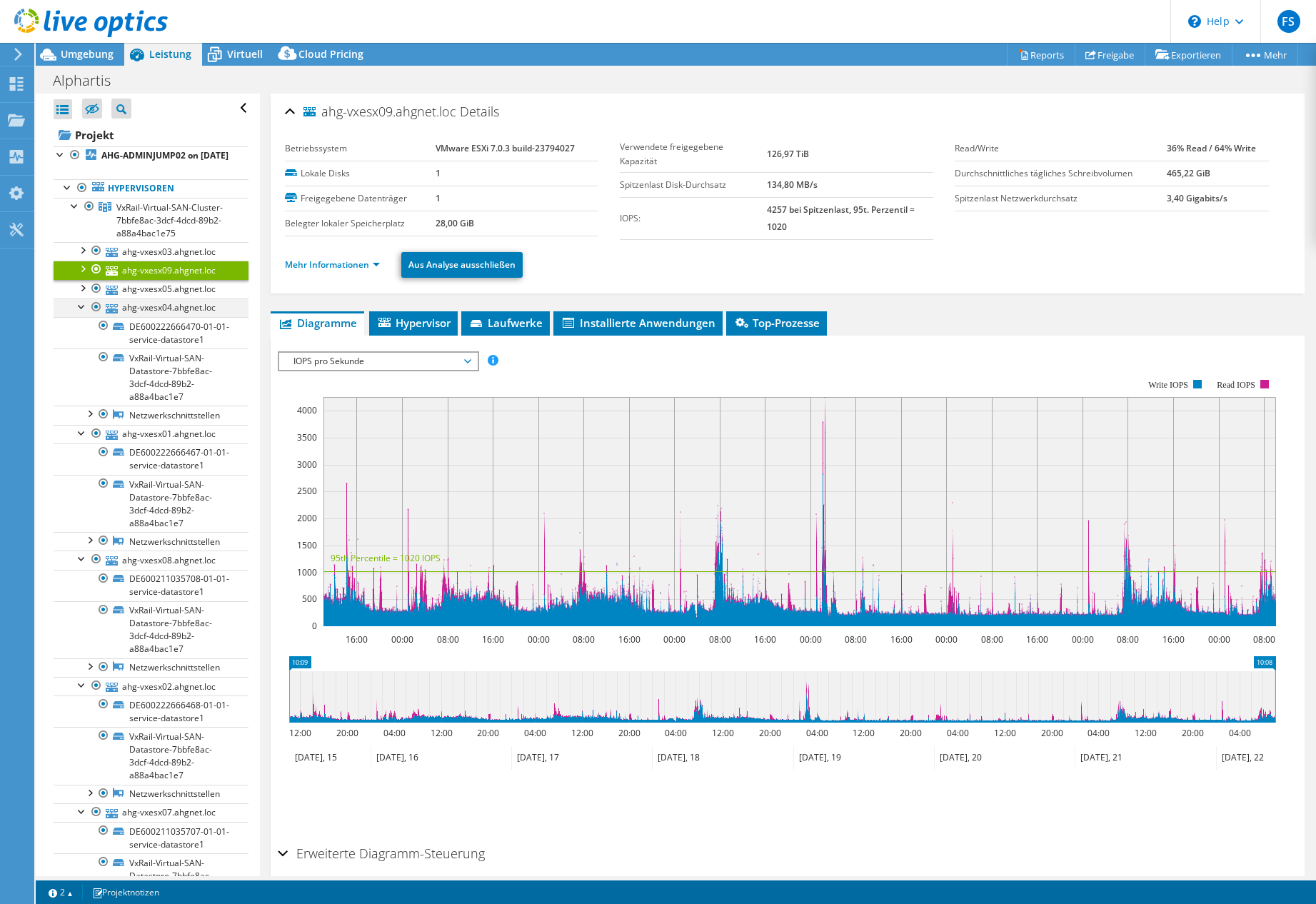
click at [81, 313] on div at bounding box center [82, 306] width 14 height 14
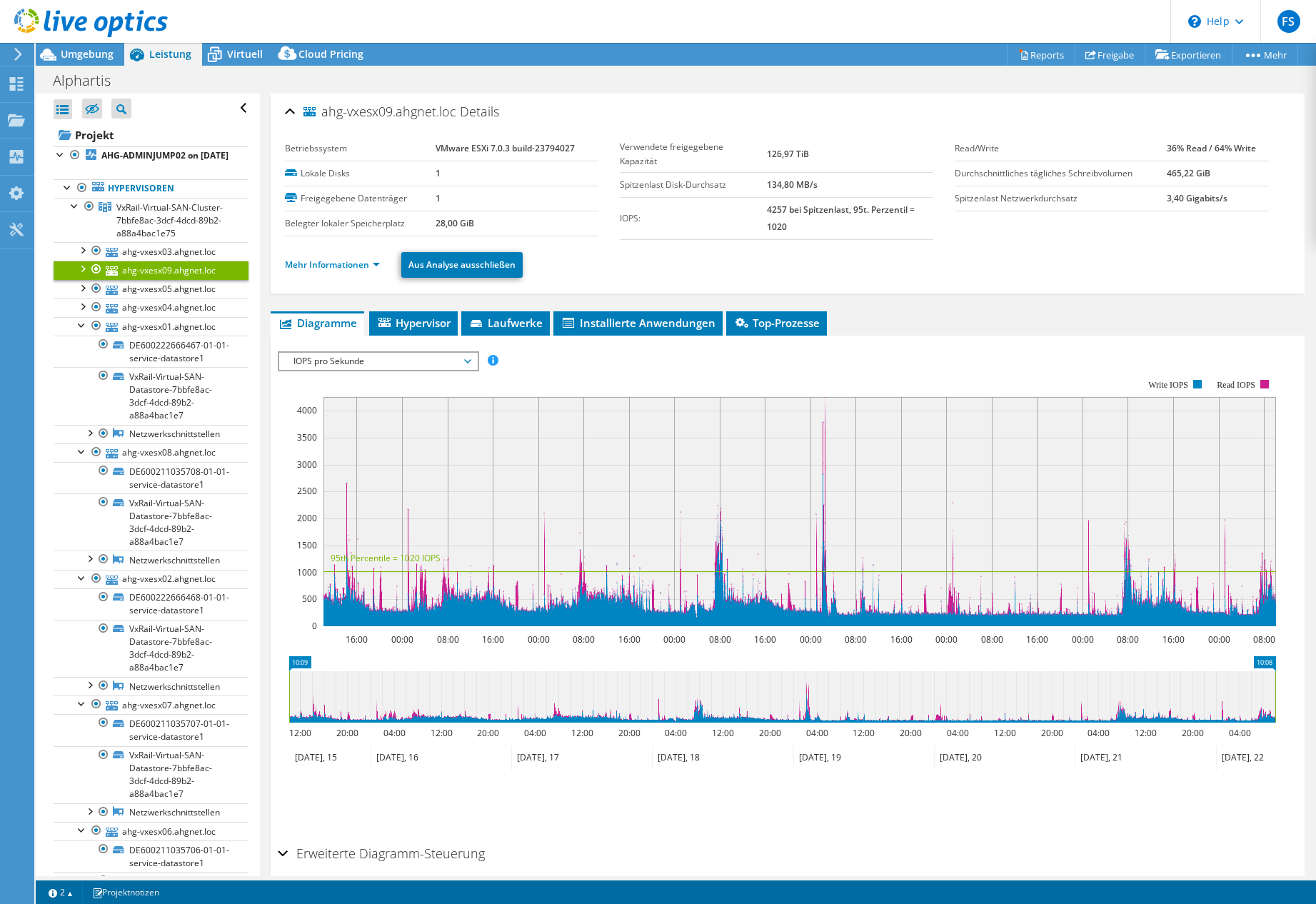
click at [81, 331] on div at bounding box center [82, 324] width 14 height 14
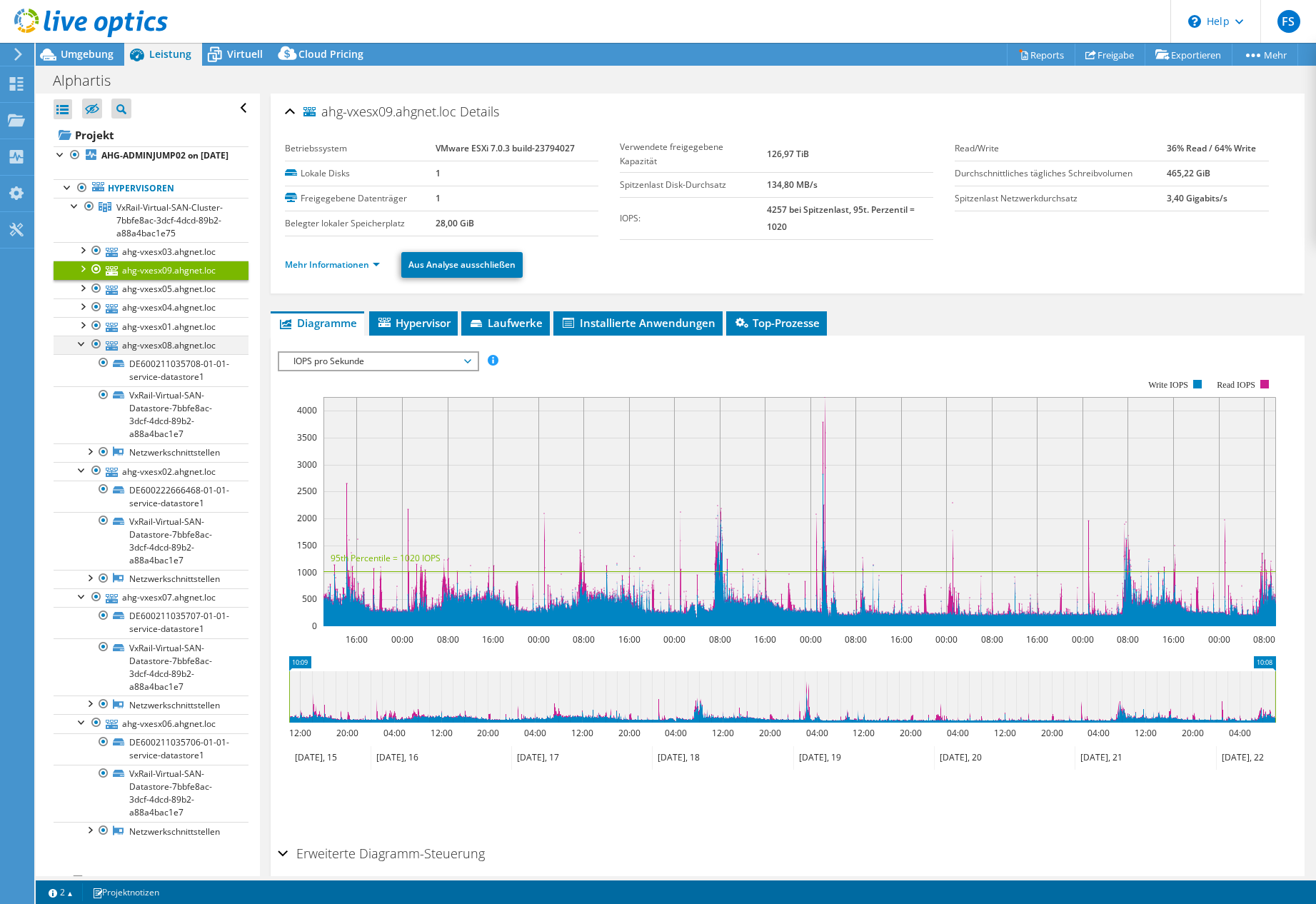
click at [81, 350] on div at bounding box center [82, 342] width 14 height 14
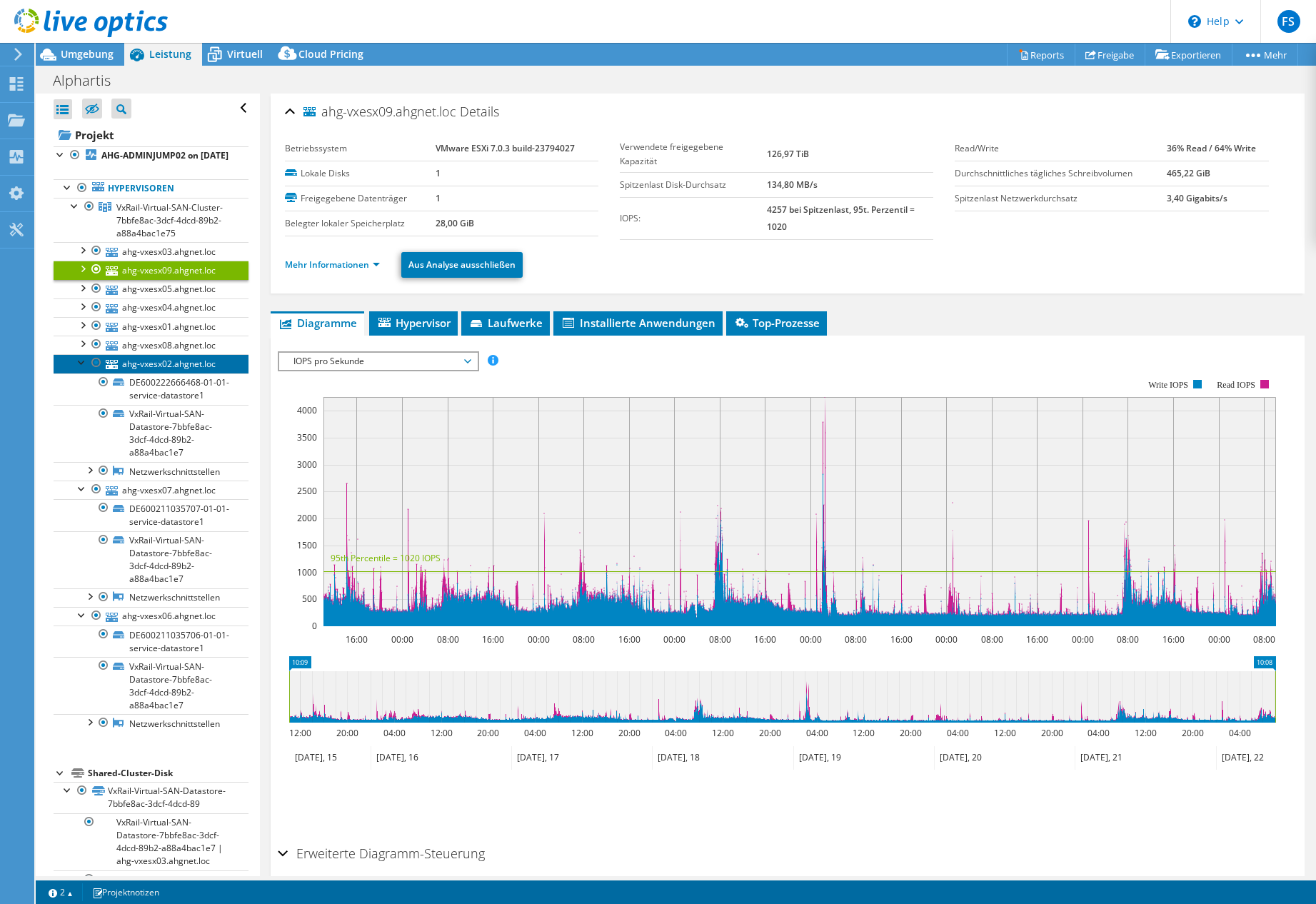
click at [80, 373] on link "ahg-vxesx02.ahgnet.loc" at bounding box center [151, 363] width 195 height 18
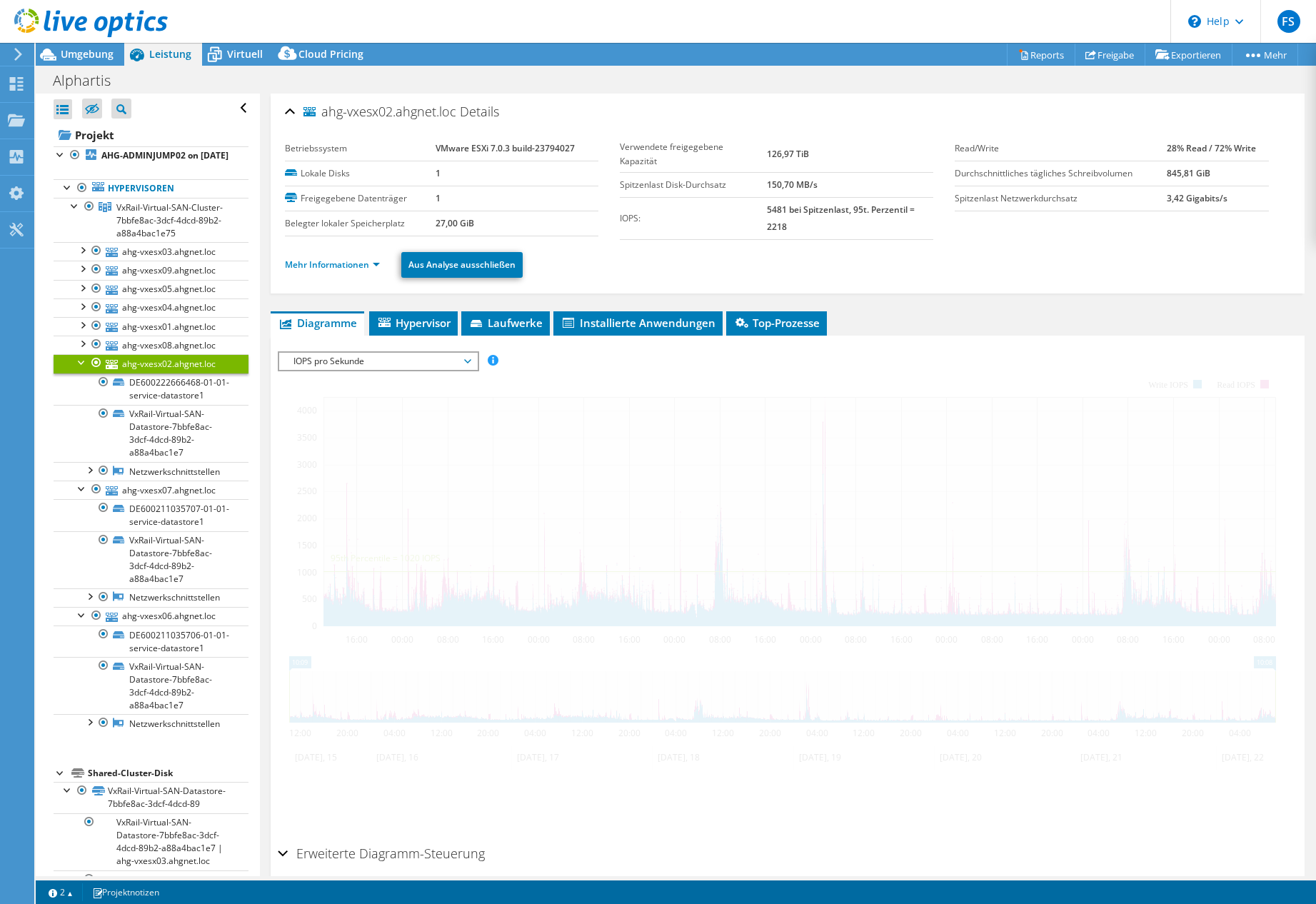
click at [80, 368] on div at bounding box center [82, 361] width 14 height 14
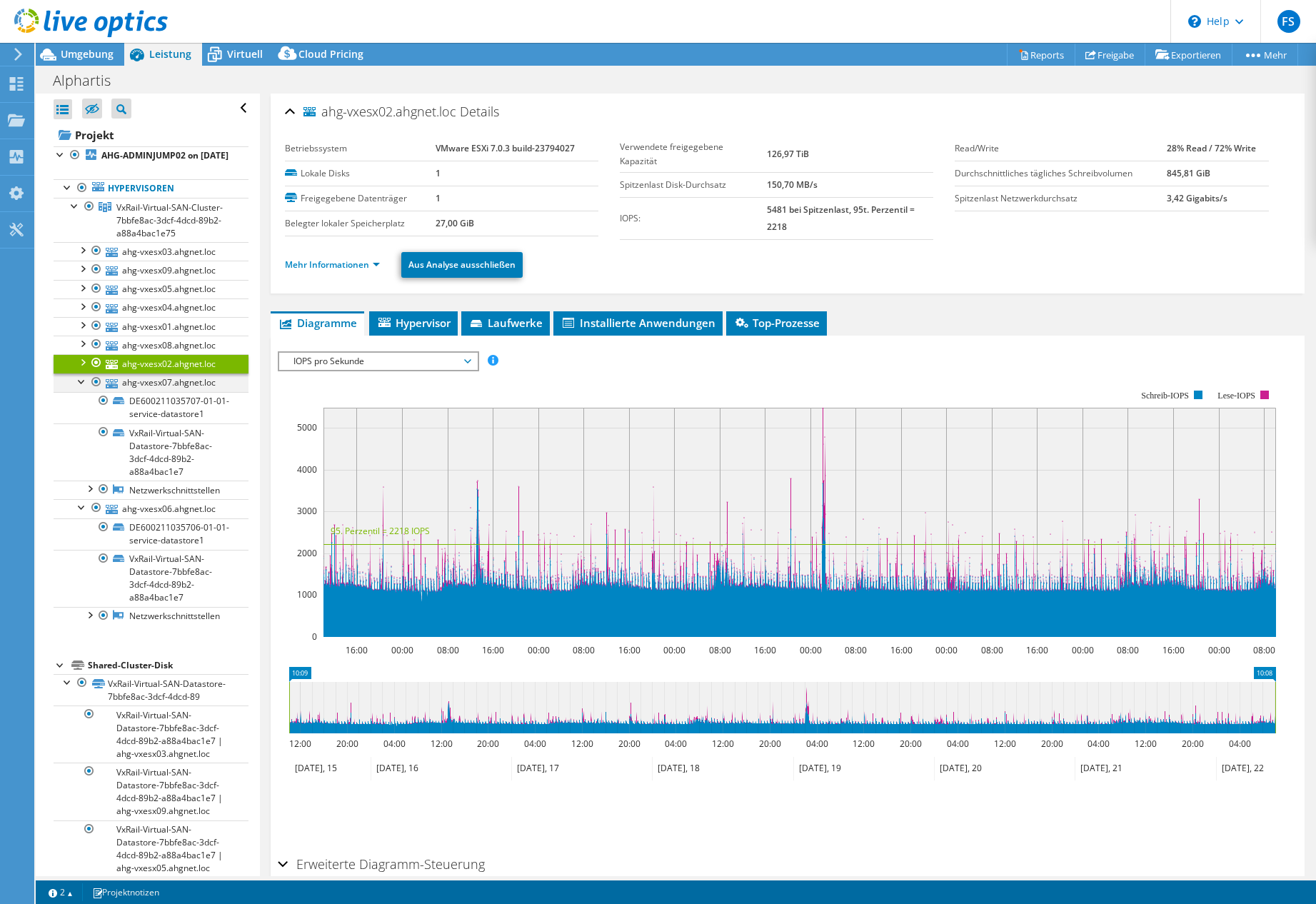
click at [83, 388] on div at bounding box center [82, 381] width 14 height 14
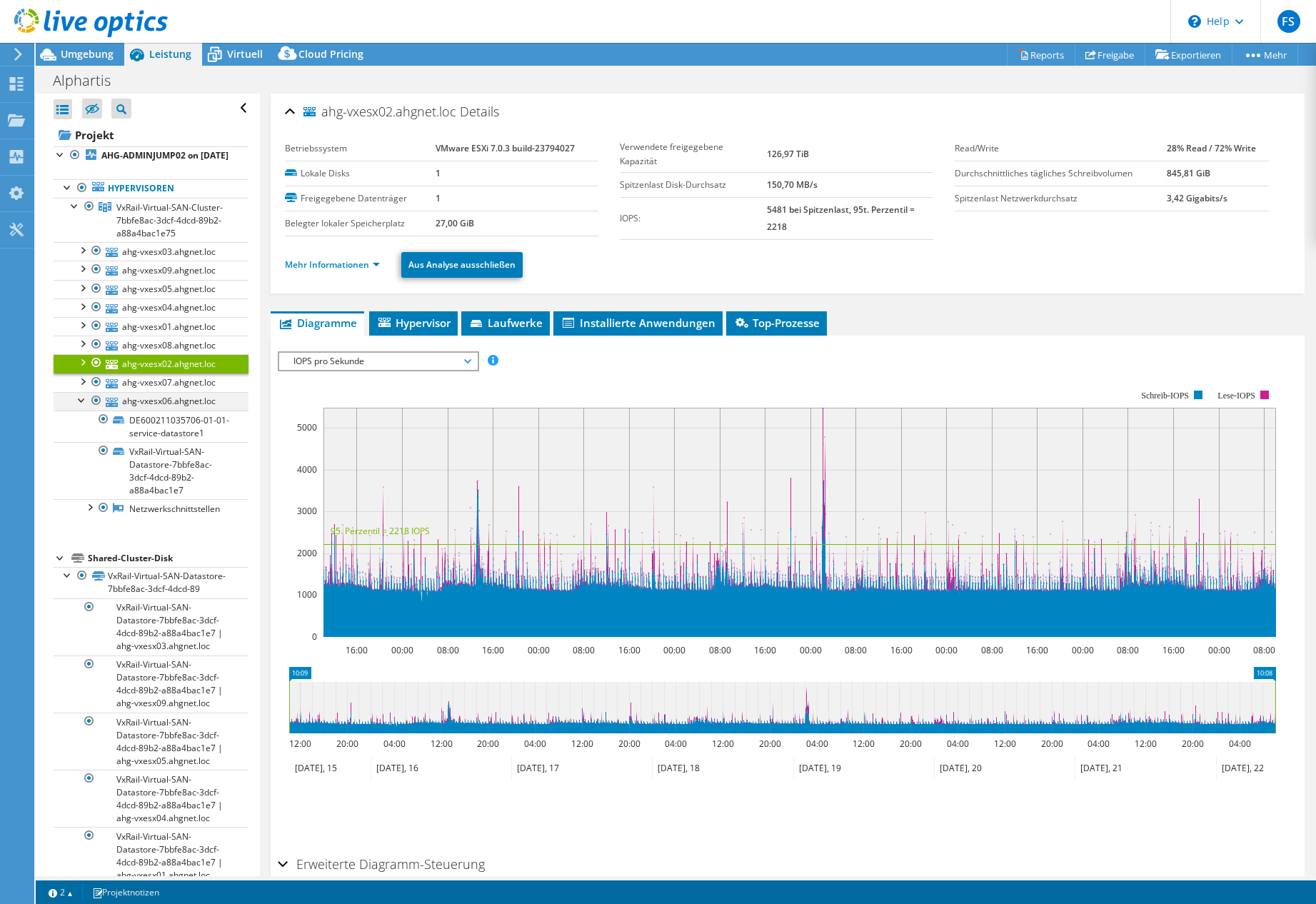
click at [84, 406] on div at bounding box center [82, 399] width 14 height 14
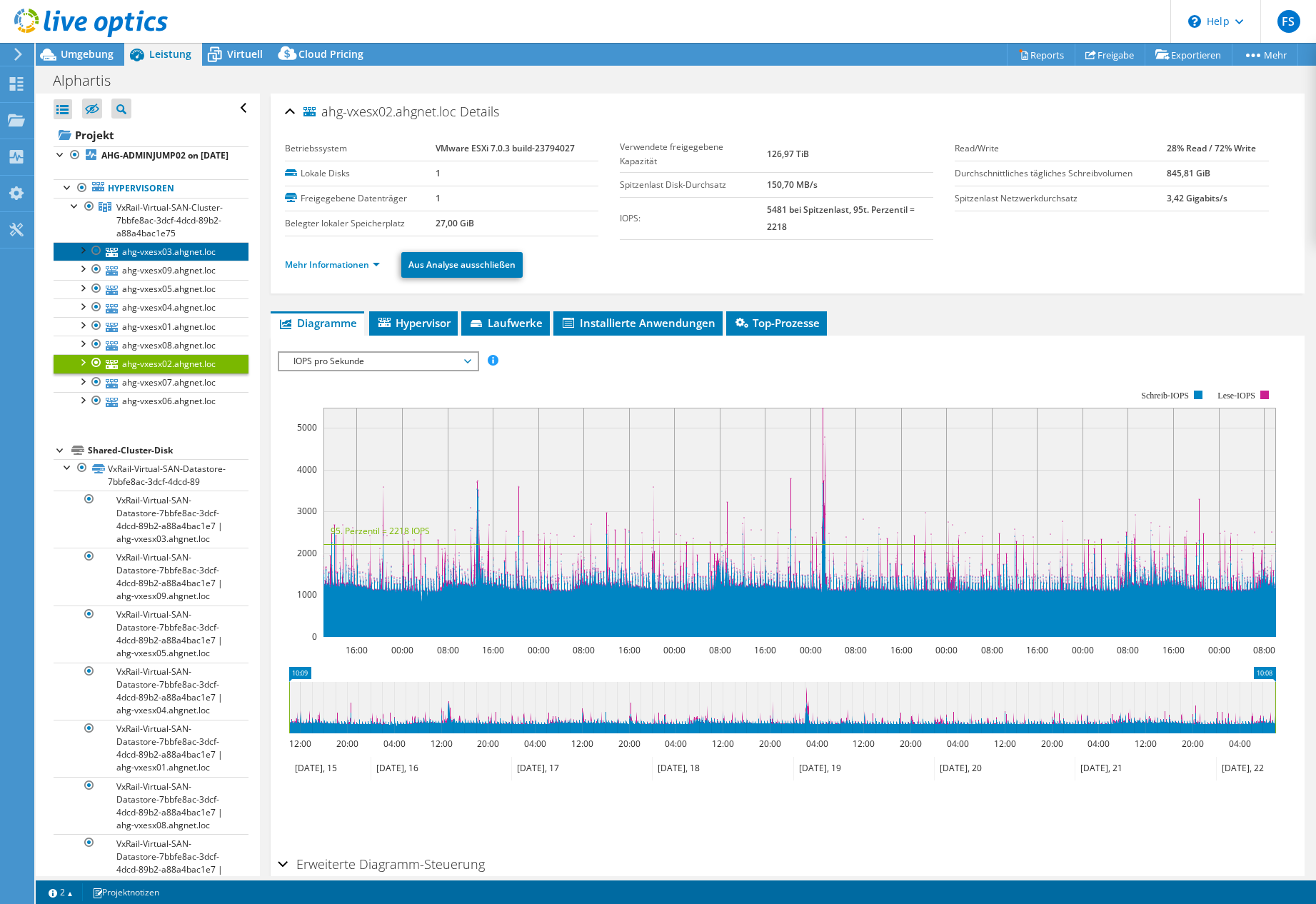
click at [142, 260] on link "ahg-vxesx03.ahgnet.loc" at bounding box center [151, 251] width 195 height 18
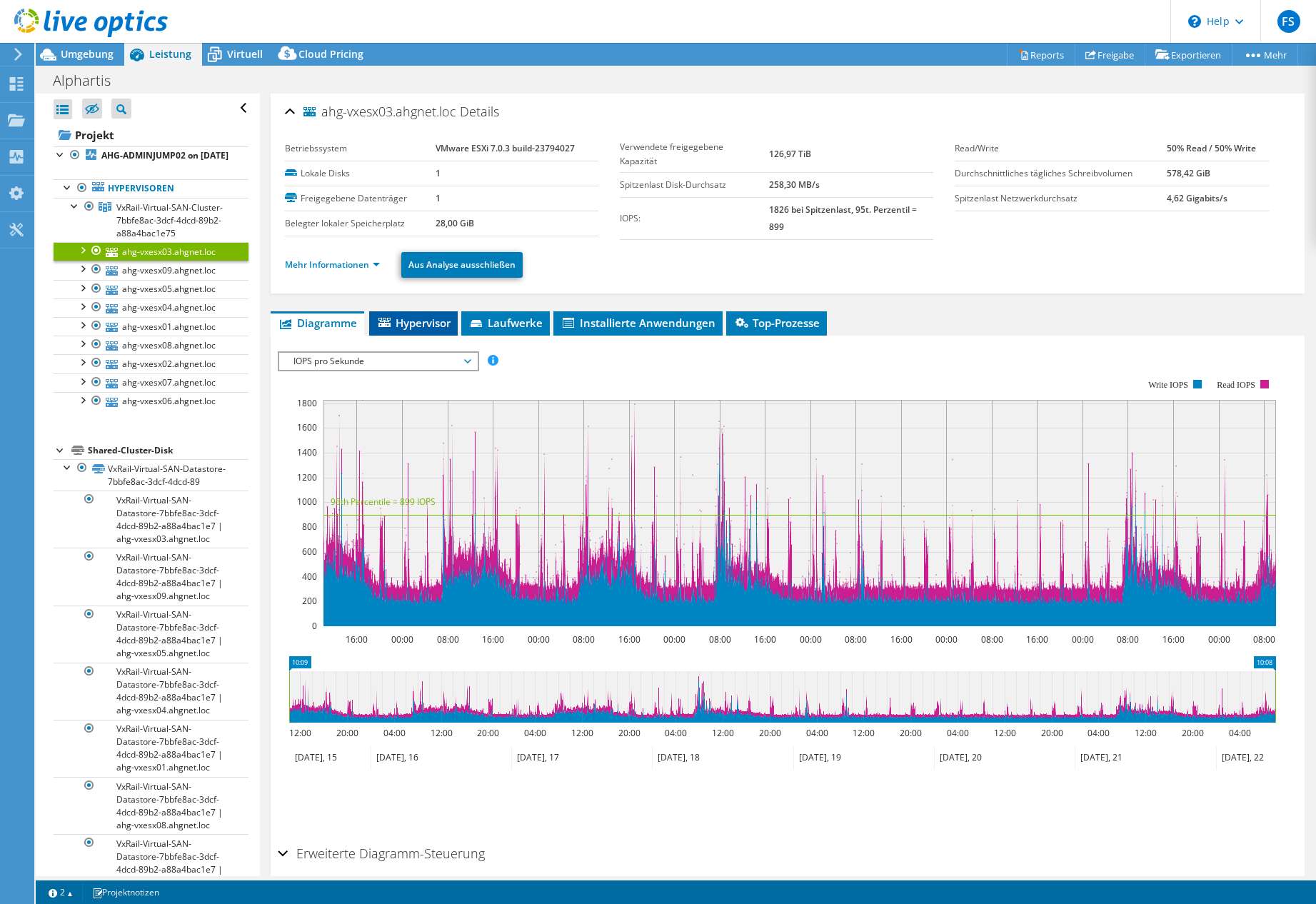
click at [430, 322] on span "Hypervisor" at bounding box center [413, 322] width 74 height 14
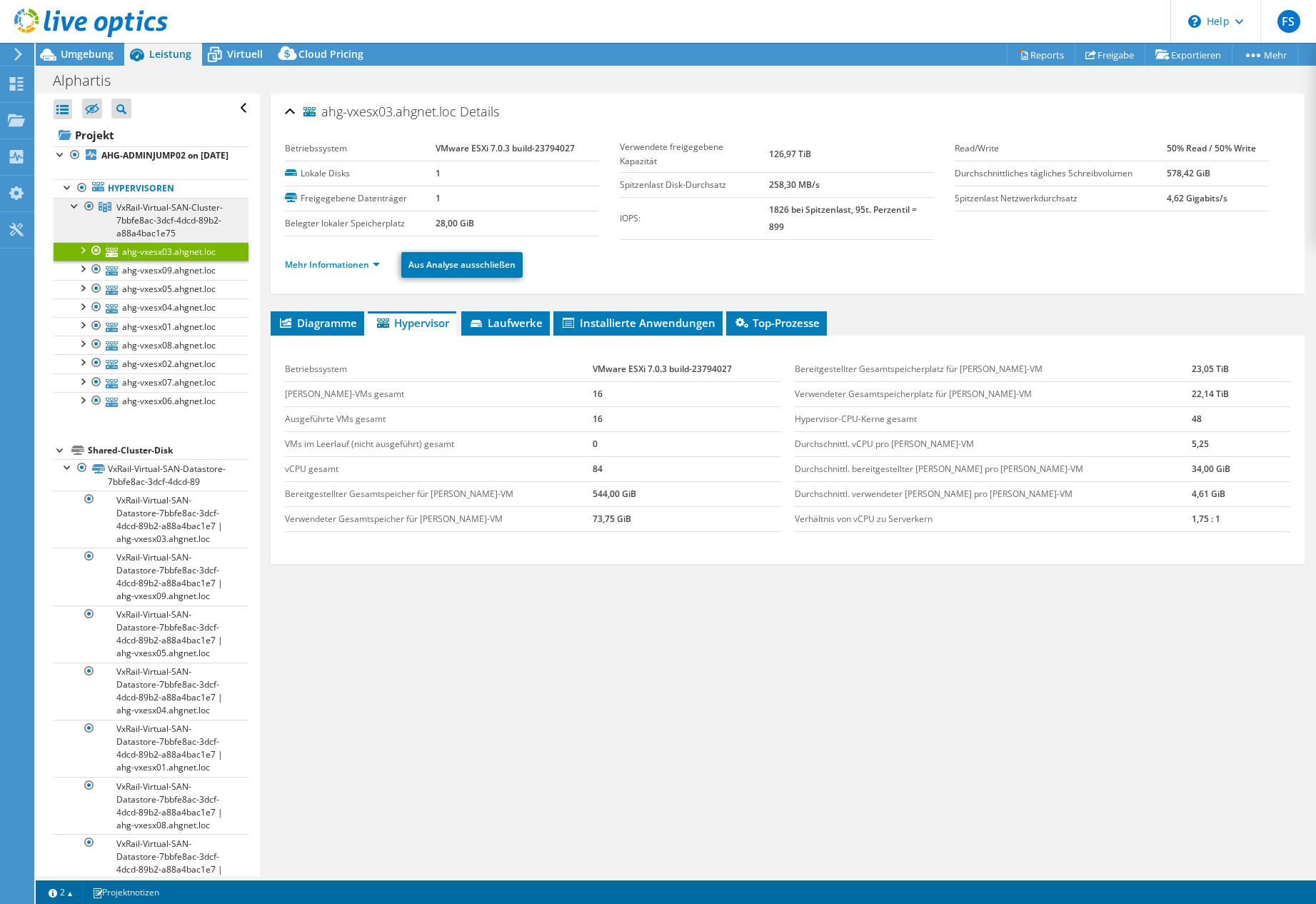
click at [152, 225] on span "VxRail-Virtual-SAN-Cluster-7bbfe8ac-3dcf-4dcd-89b2-a88a4bac1e75" at bounding box center [170, 219] width 106 height 37
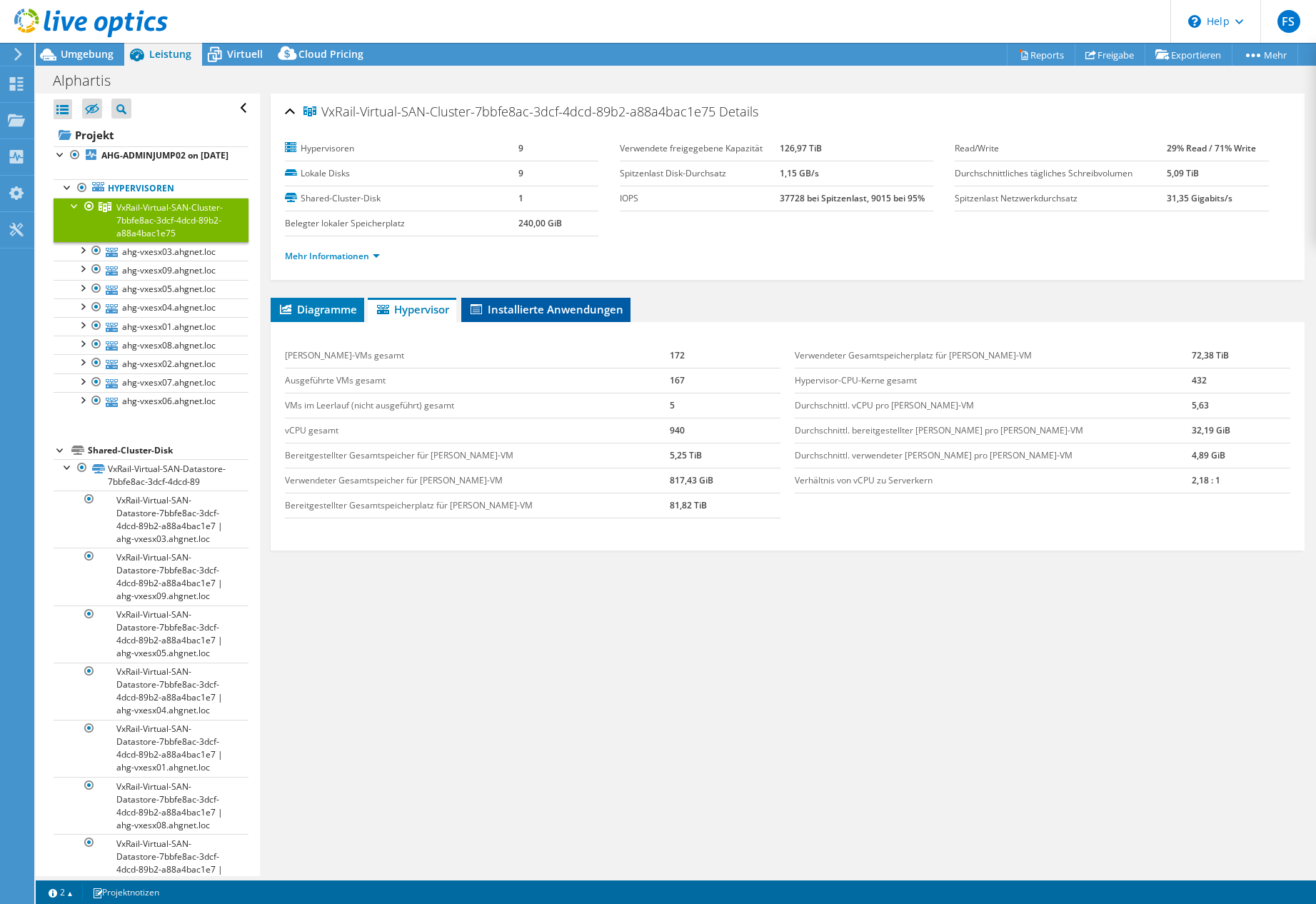
click at [528, 311] on span "Installierte Anwendungen" at bounding box center [546, 309] width 155 height 14
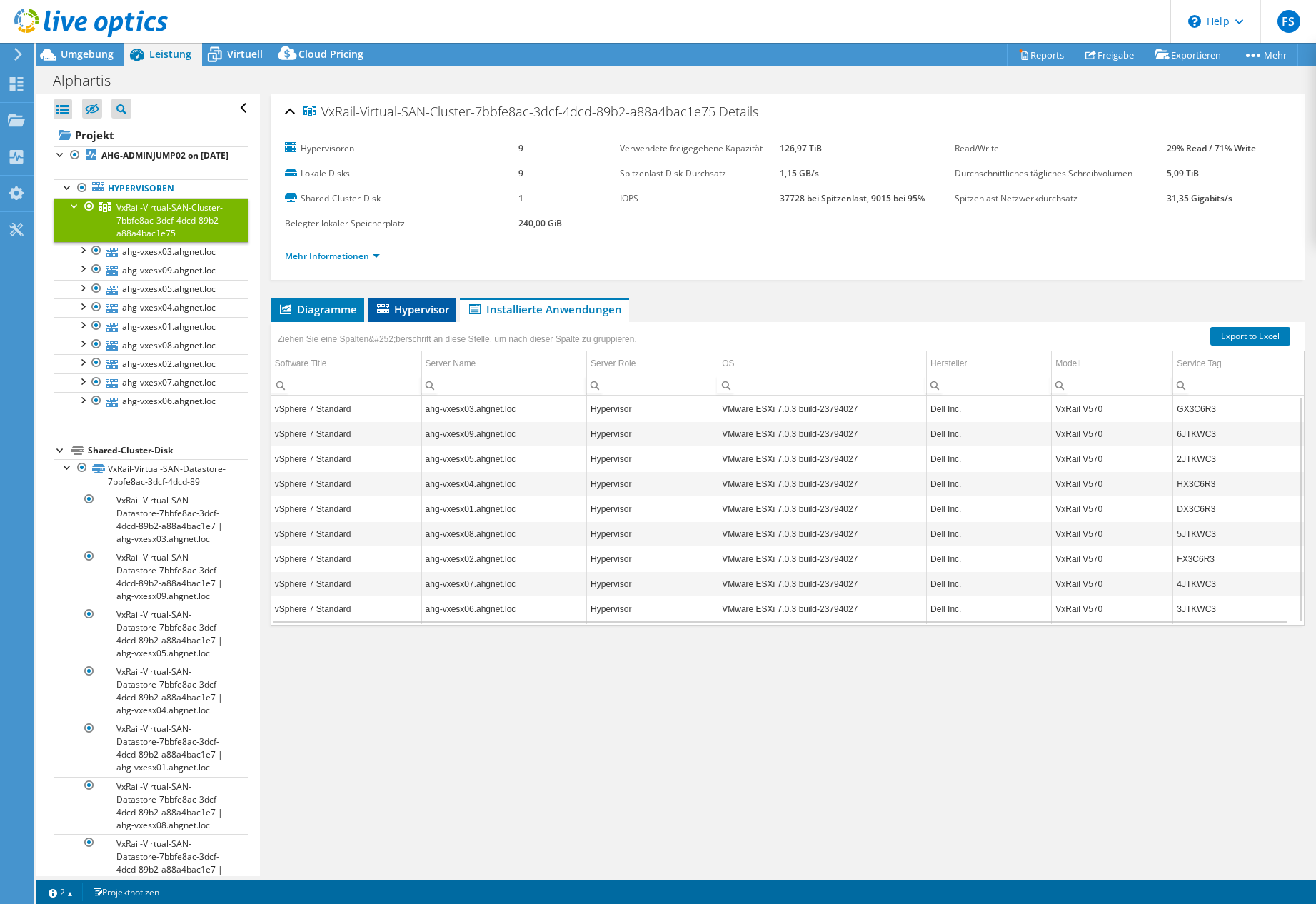
click at [408, 312] on span "Hypervisor" at bounding box center [411, 309] width 74 height 14
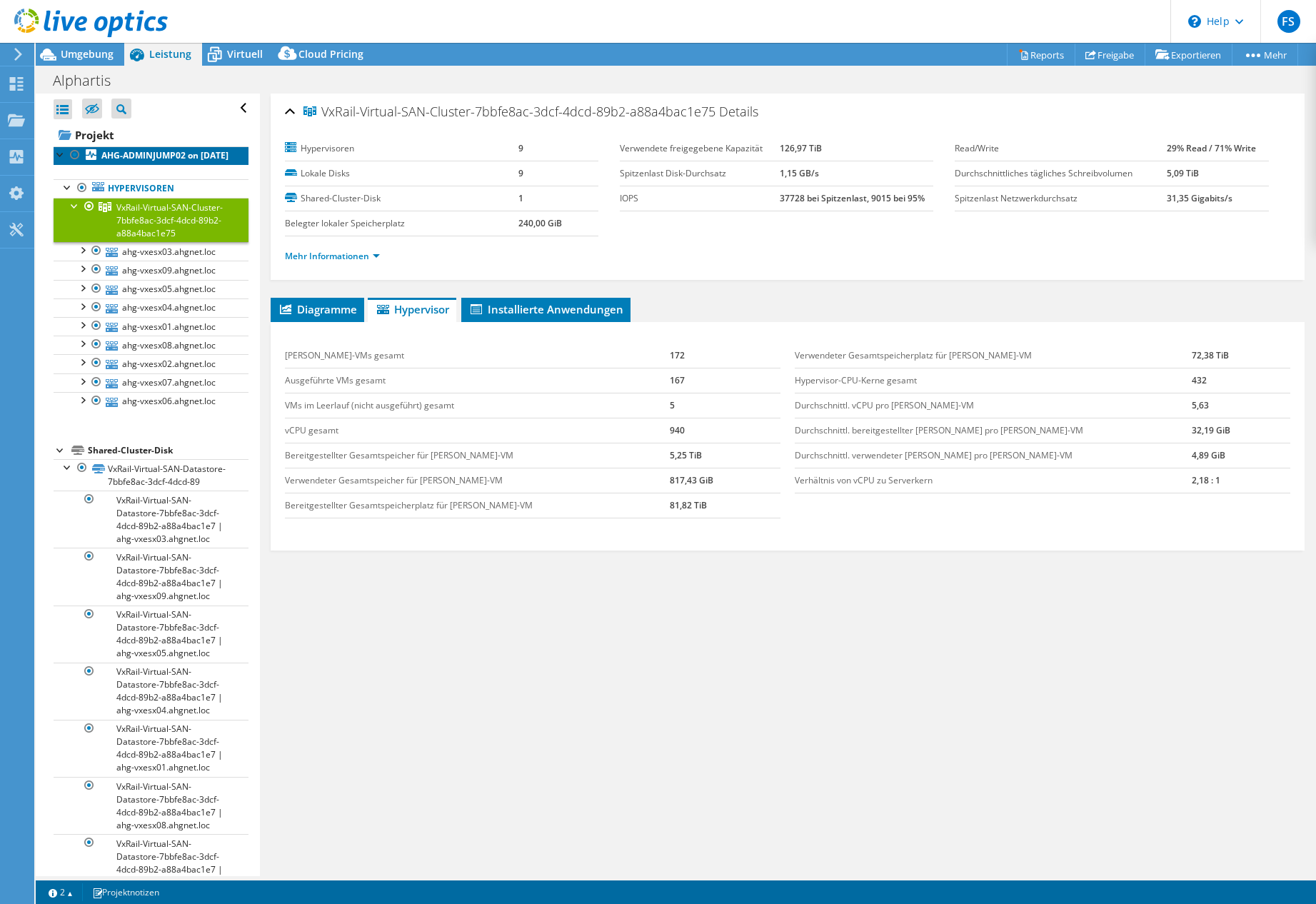
click at [144, 146] on link "AHG-ADMINJUMP02 on [DATE]" at bounding box center [151, 155] width 195 height 18
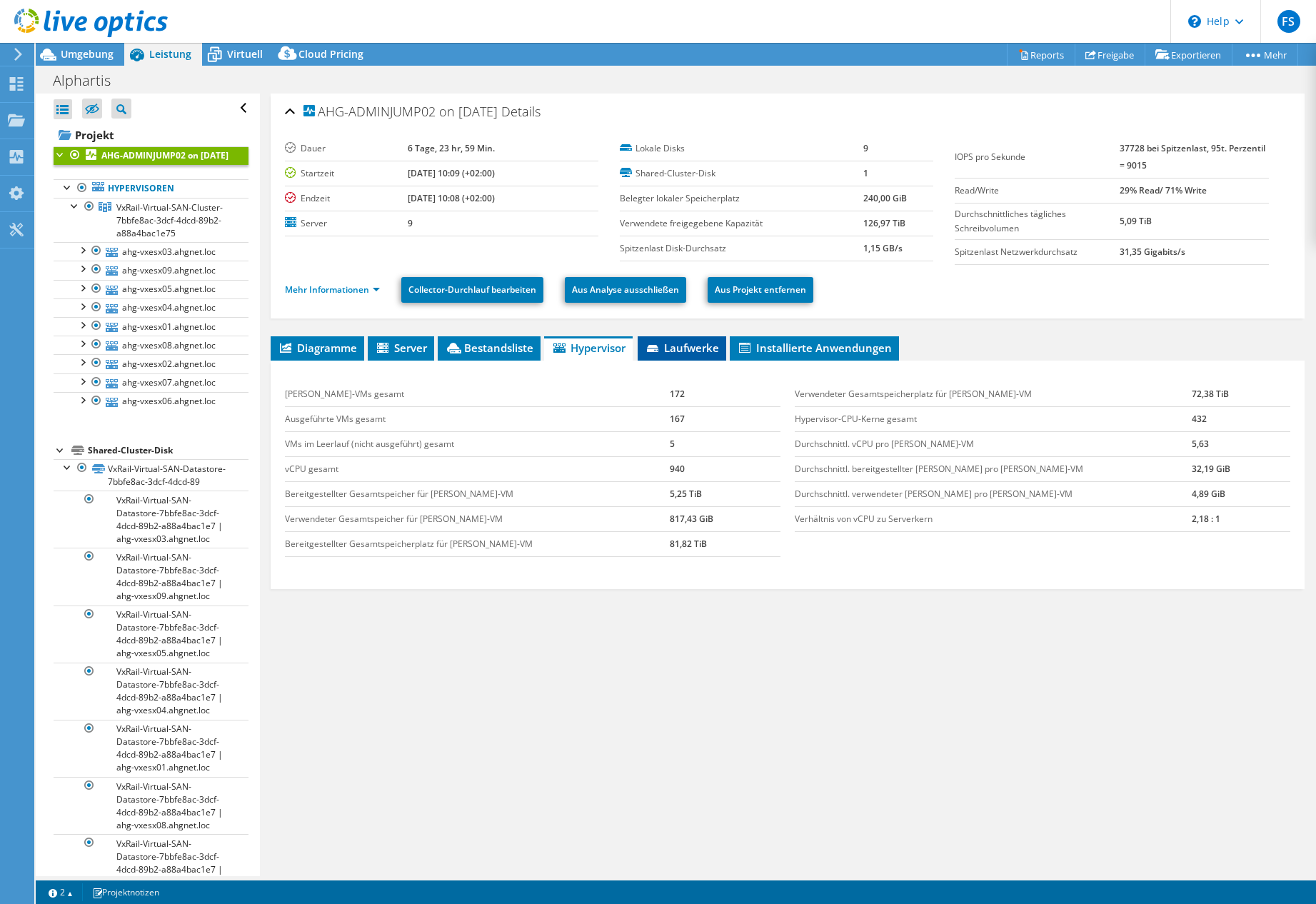
click at [697, 347] on span "Laufwerke" at bounding box center [681, 347] width 74 height 14
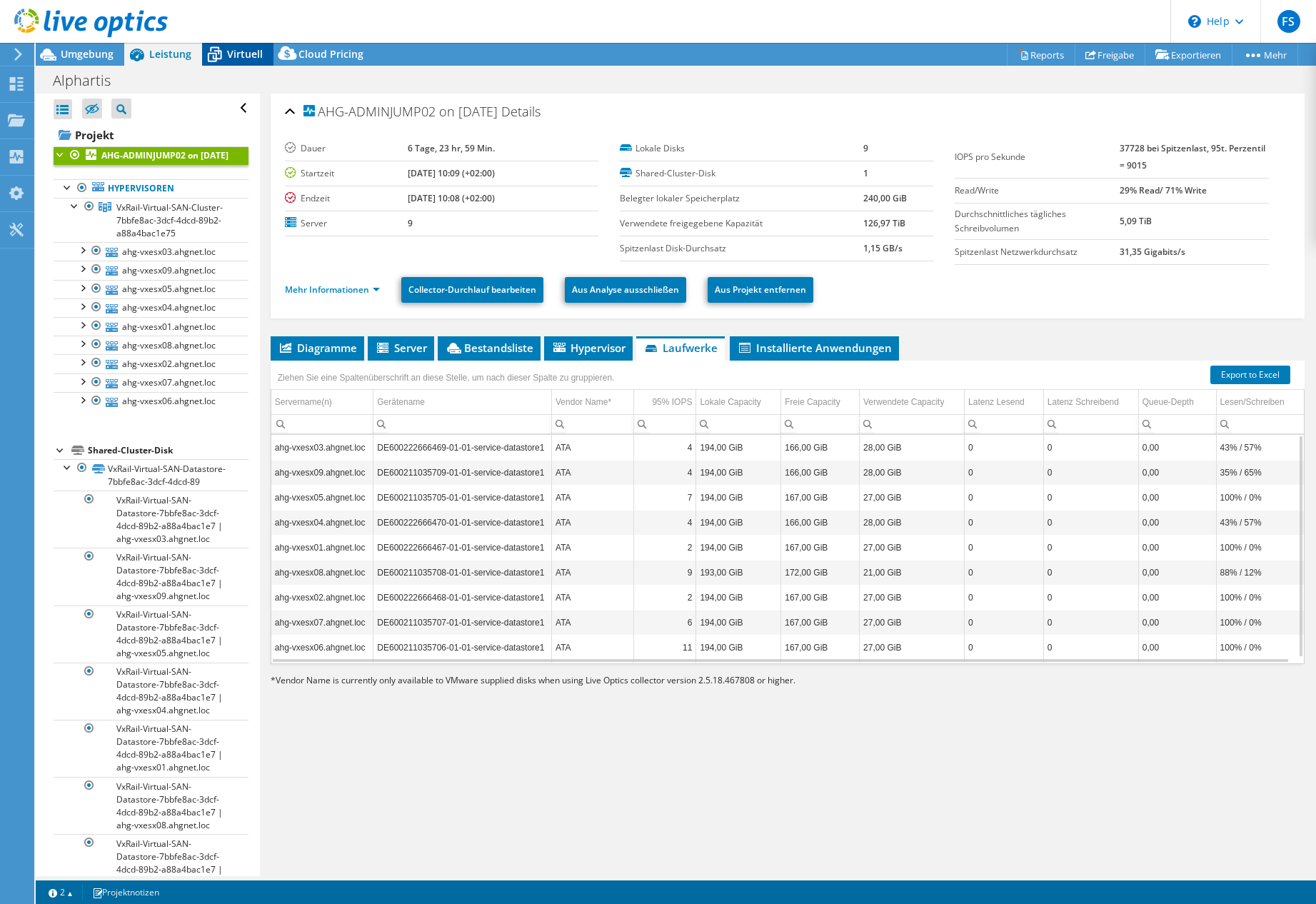
click at [233, 52] on span "Virtuell" at bounding box center [245, 54] width 36 height 14
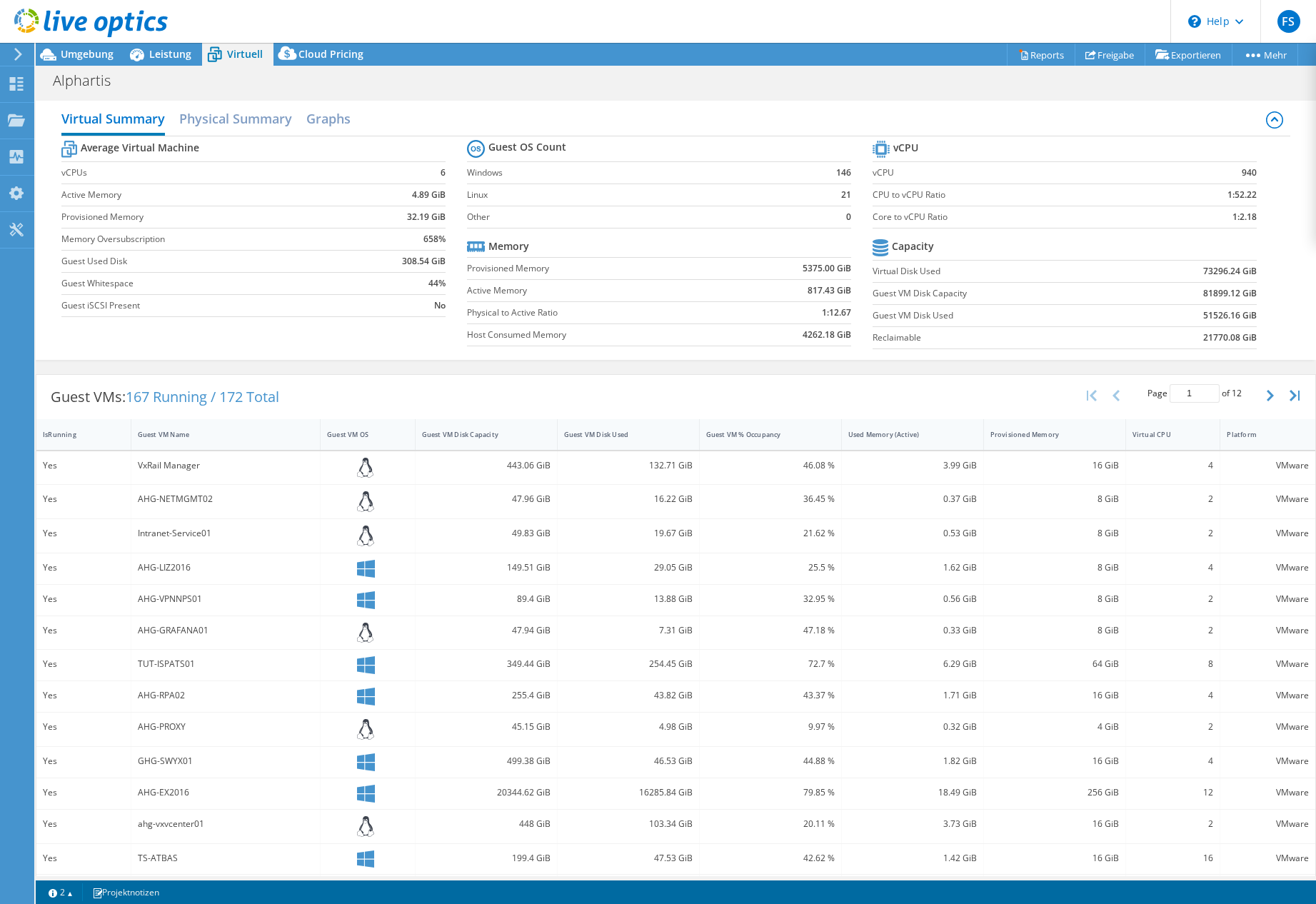
click at [157, 47] on div at bounding box center [84, 24] width 168 height 48
click at [95, 49] on span "Umgebung" at bounding box center [87, 54] width 53 height 14
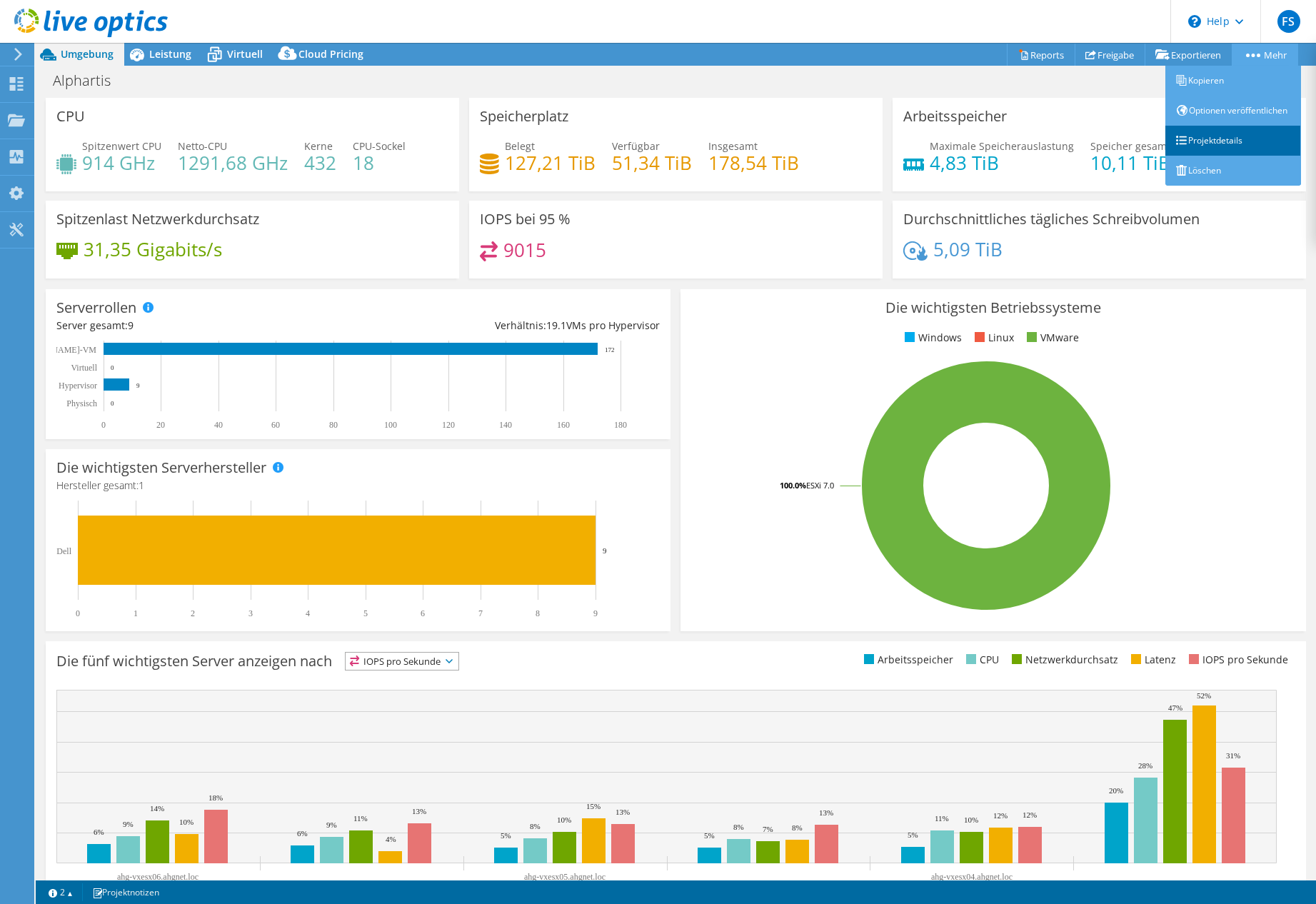
click at [1202, 155] on link "Projektdetails" at bounding box center [1233, 140] width 136 height 30
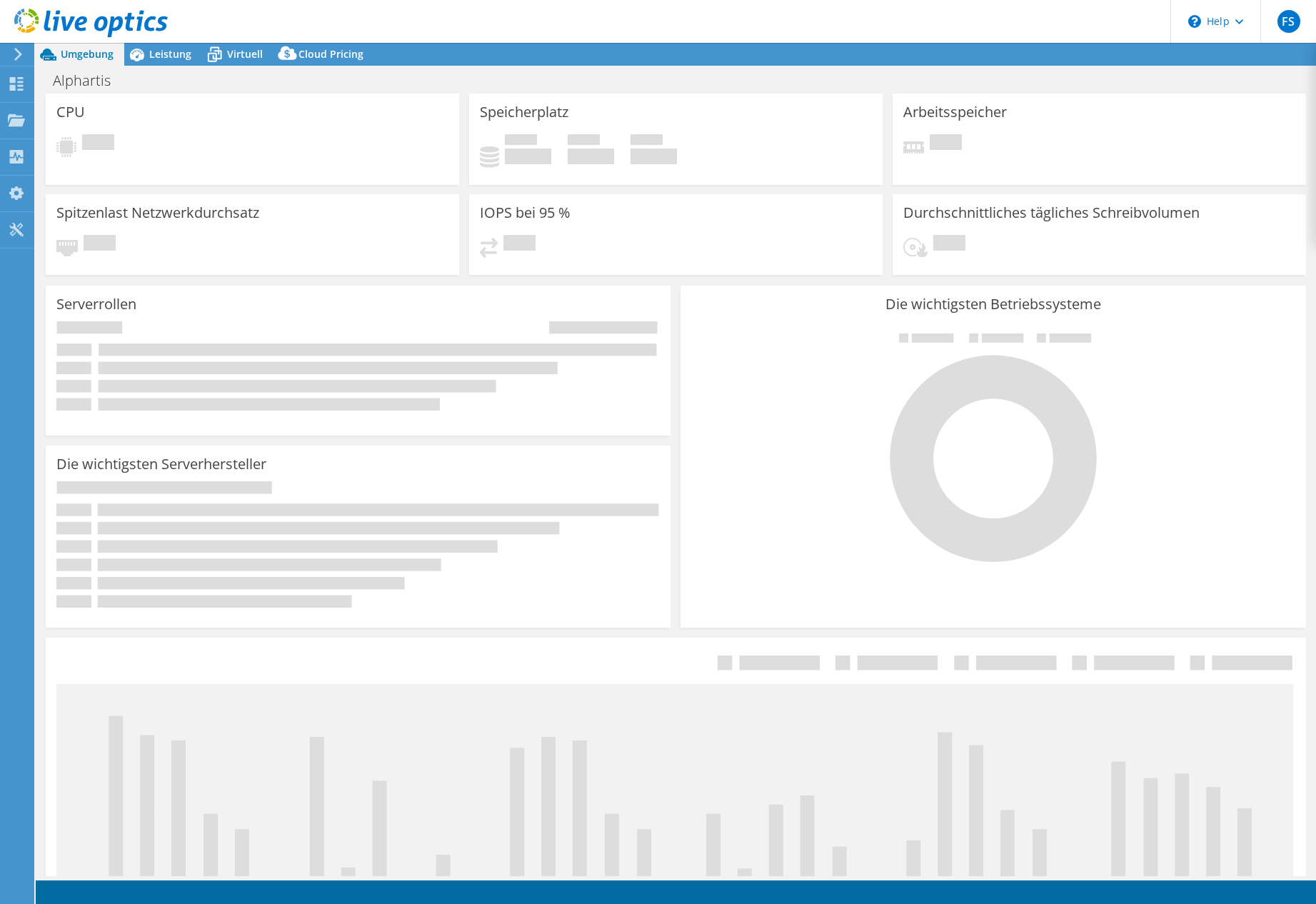
select select
select select "EUFrankfurt"
select select "EUR"
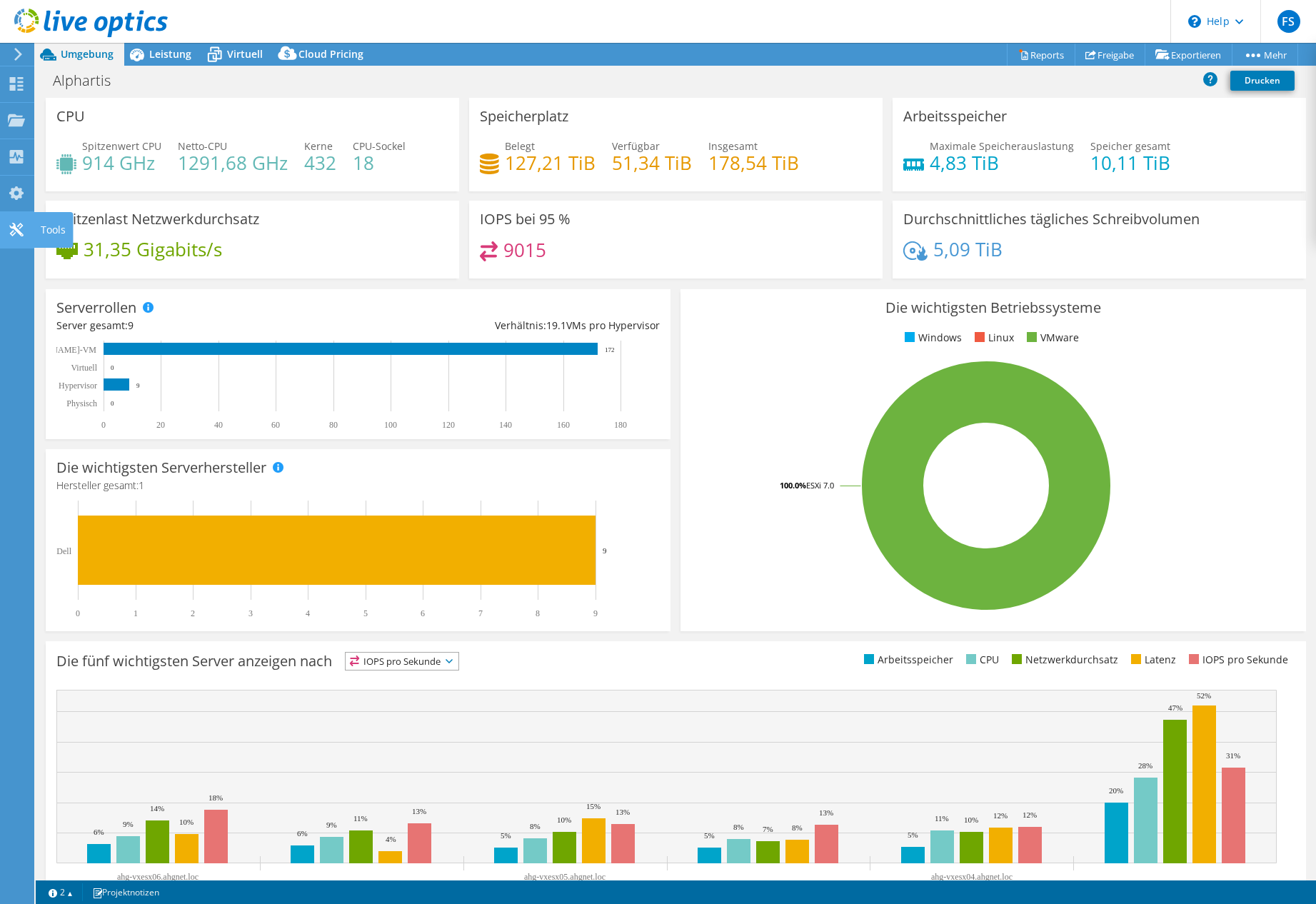
click at [24, 226] on icon at bounding box center [17, 230] width 17 height 14
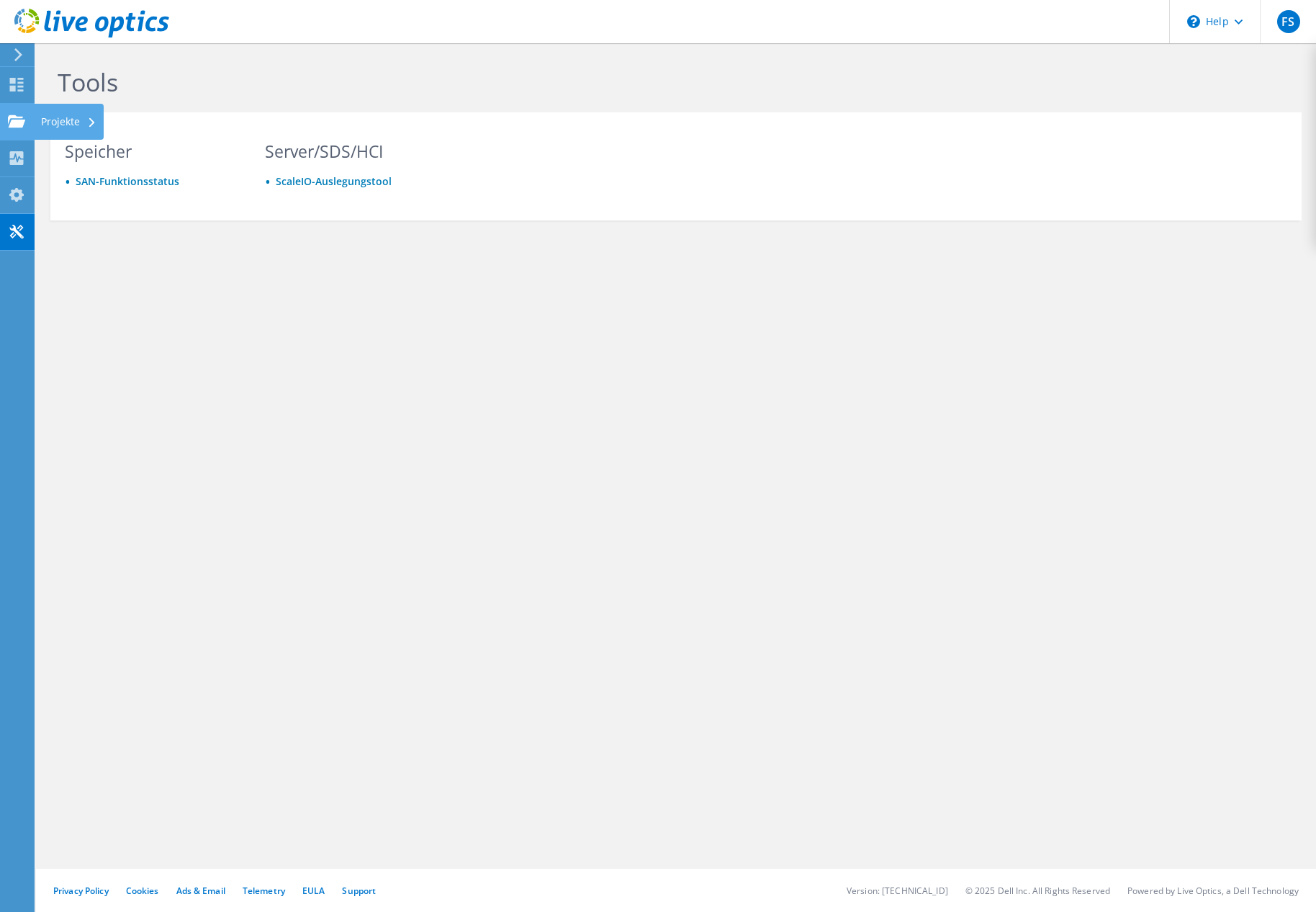
click at [59, 122] on div "Projekte" at bounding box center [69, 121] width 70 height 36
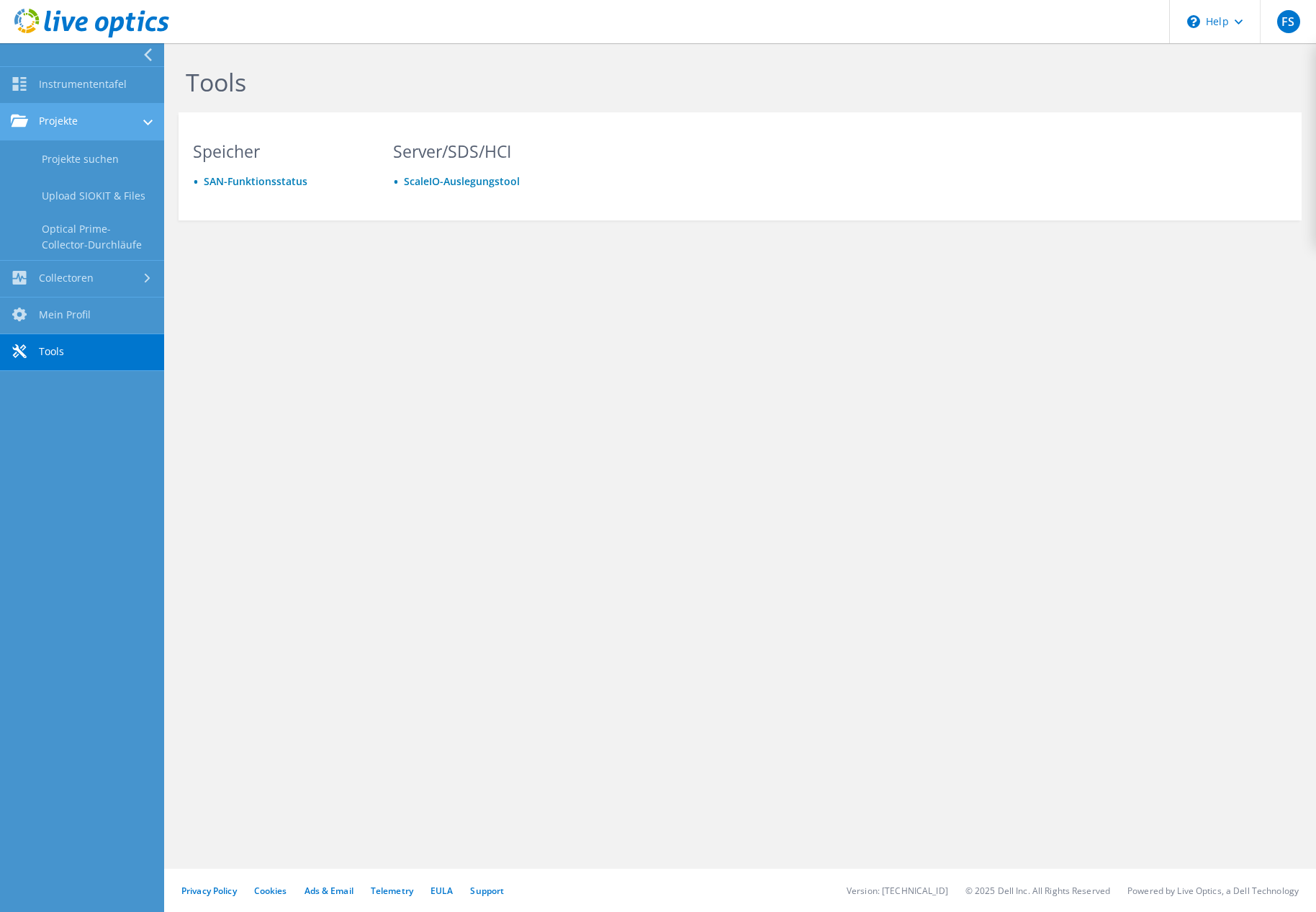
click at [97, 126] on link "Projekte" at bounding box center [82, 122] width 164 height 37
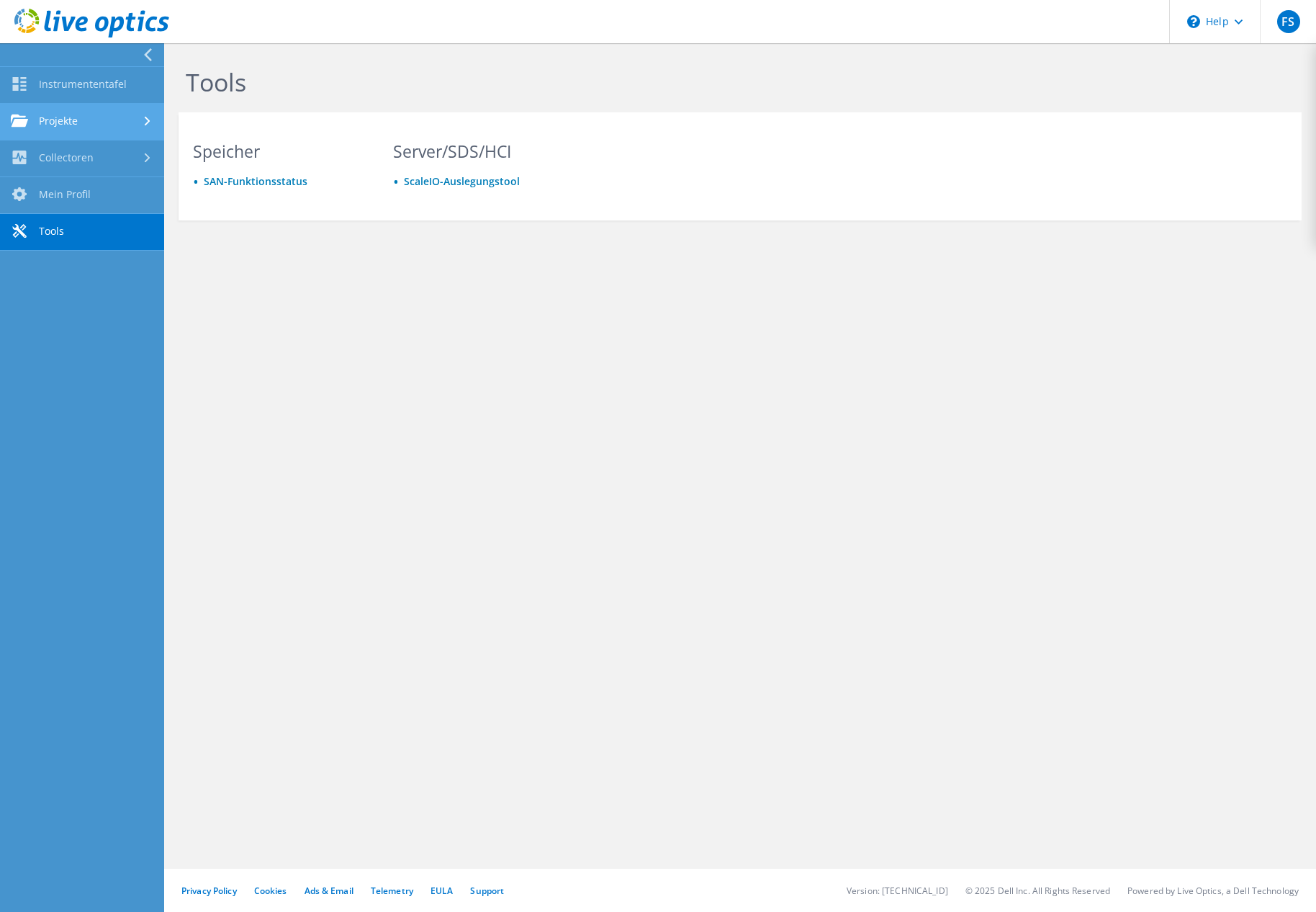
click at [48, 121] on link "Projekte" at bounding box center [82, 122] width 164 height 37
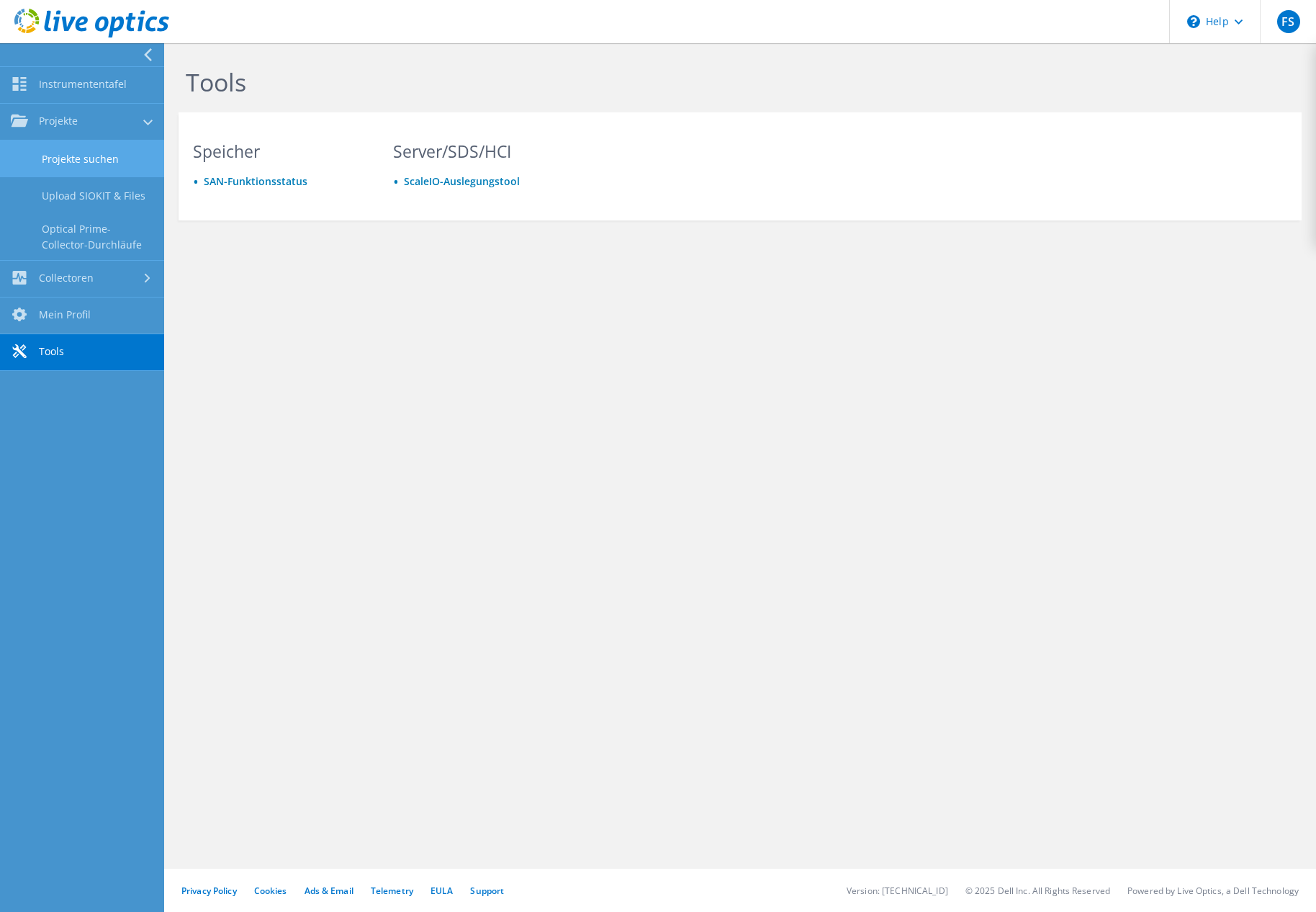
click at [74, 150] on link "Projekte suchen" at bounding box center [82, 159] width 164 height 37
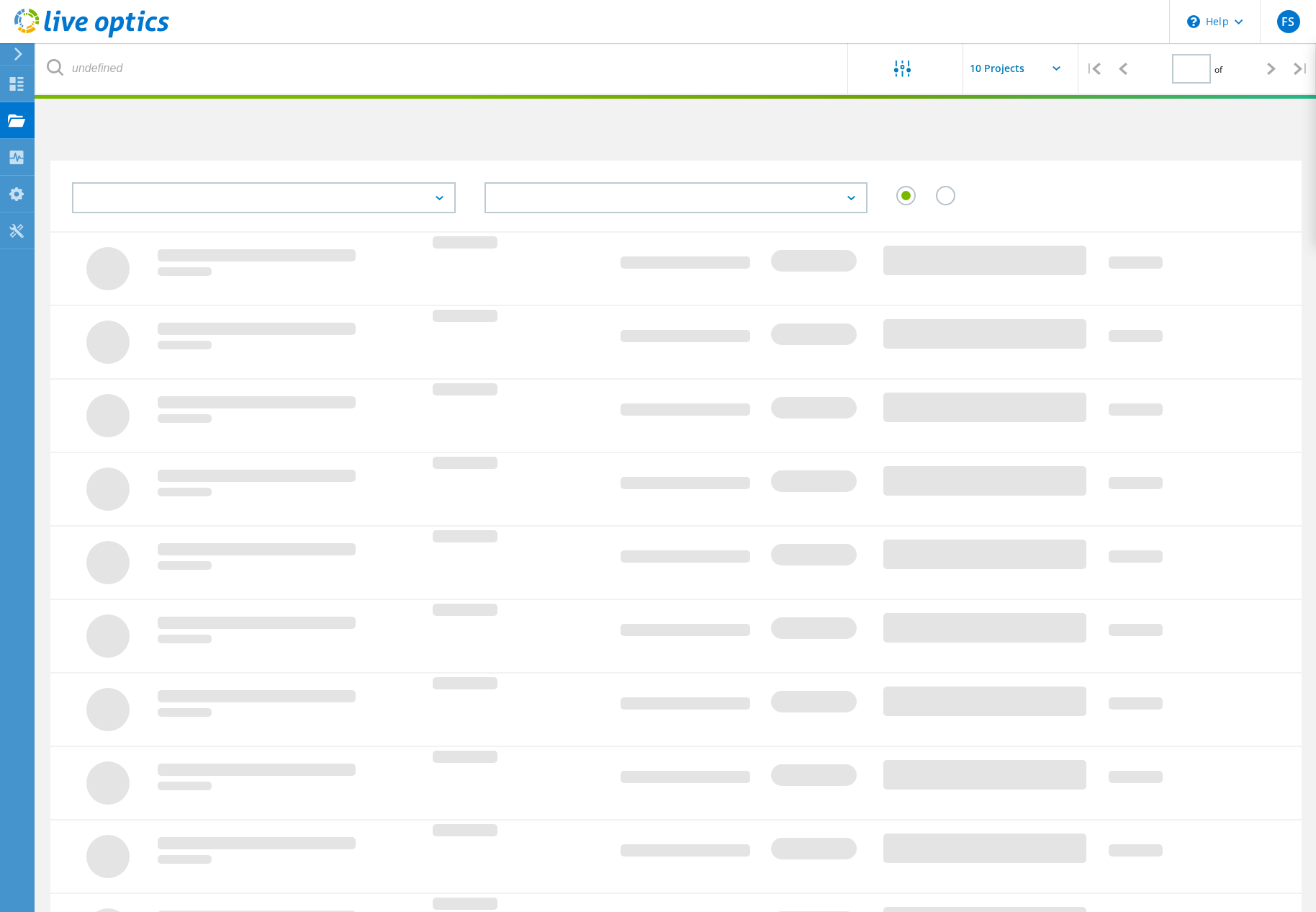
type input "1"
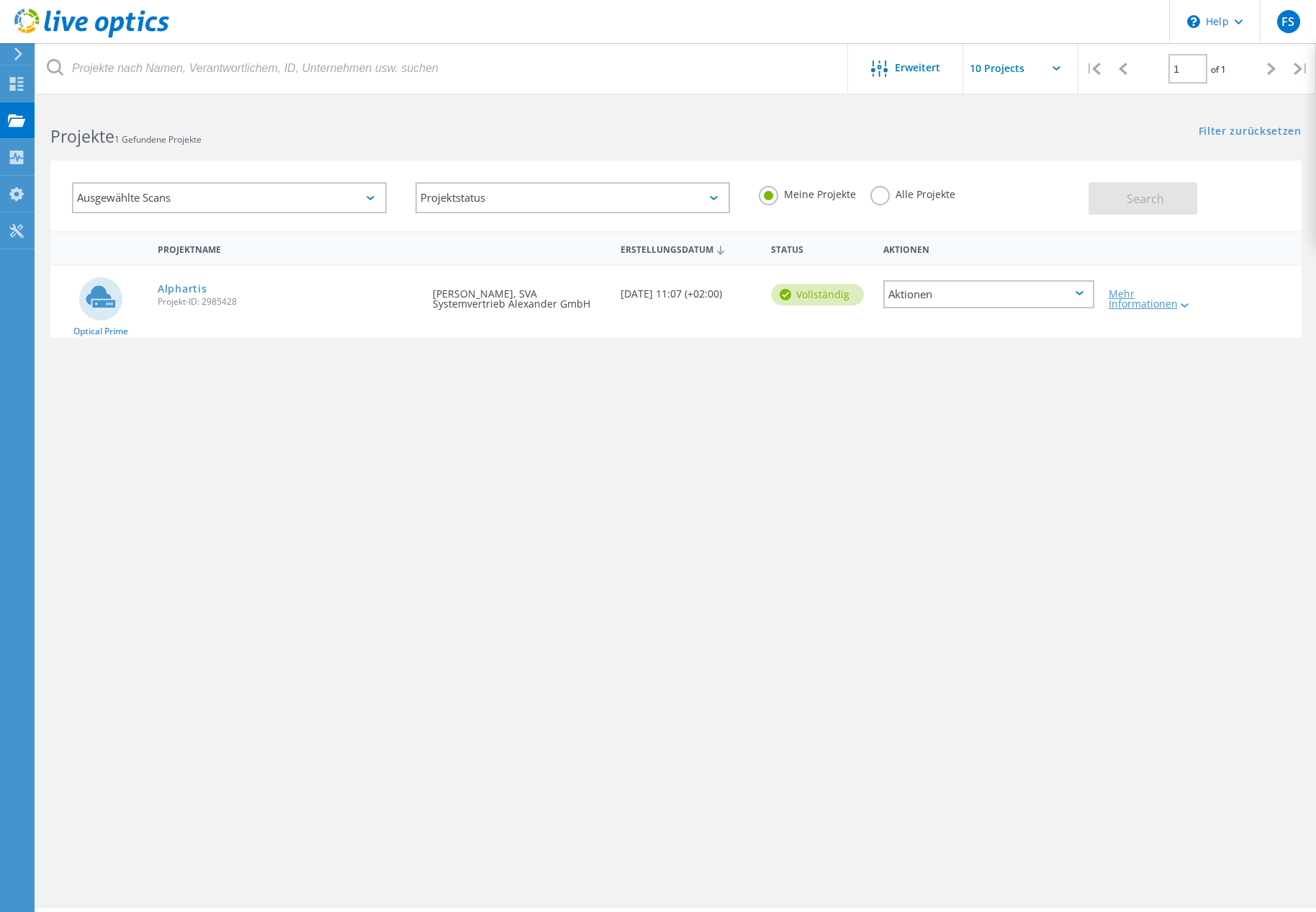
click at [1166, 300] on div "Mehr Informationen" at bounding box center [1152, 299] width 86 height 20
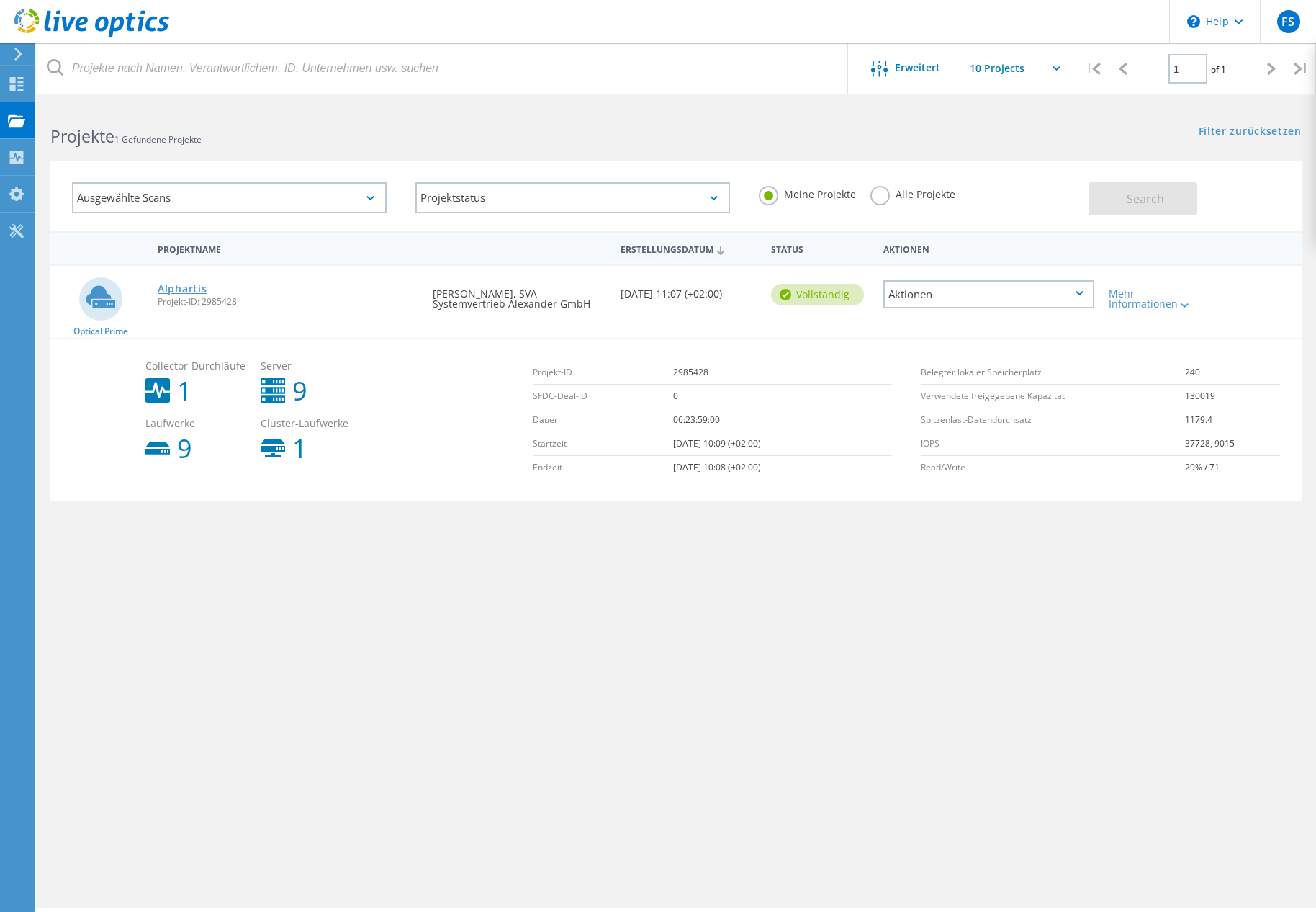
click at [182, 284] on link "Alphartis" at bounding box center [183, 288] width 49 height 10
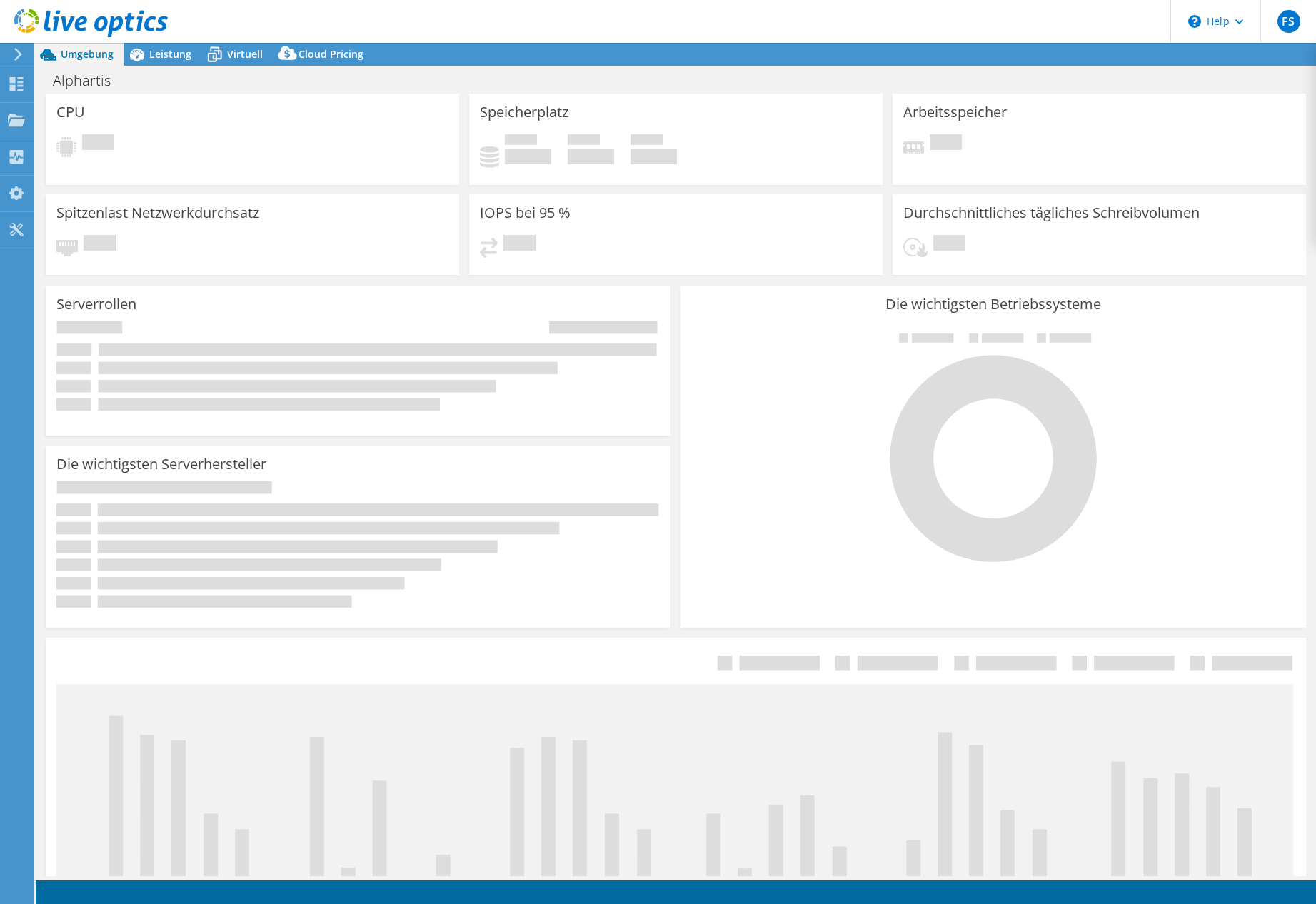
select select "EUFrankfurt"
select select "EUR"
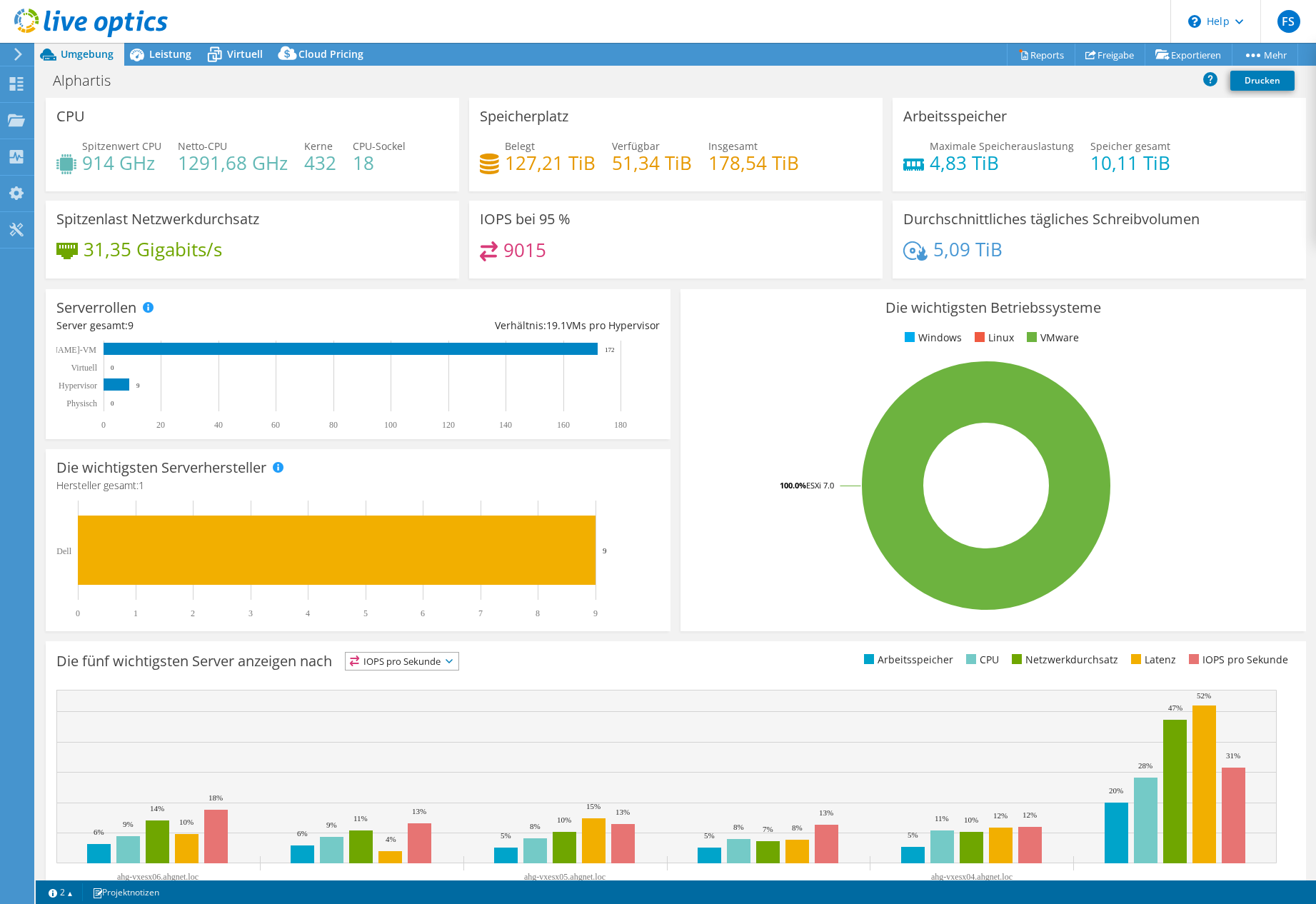
click at [1198, 75] on div "Alphartis Drucken" at bounding box center [676, 80] width 1280 height 26
click at [1211, 77] on icon at bounding box center [1210, 79] width 14 height 14
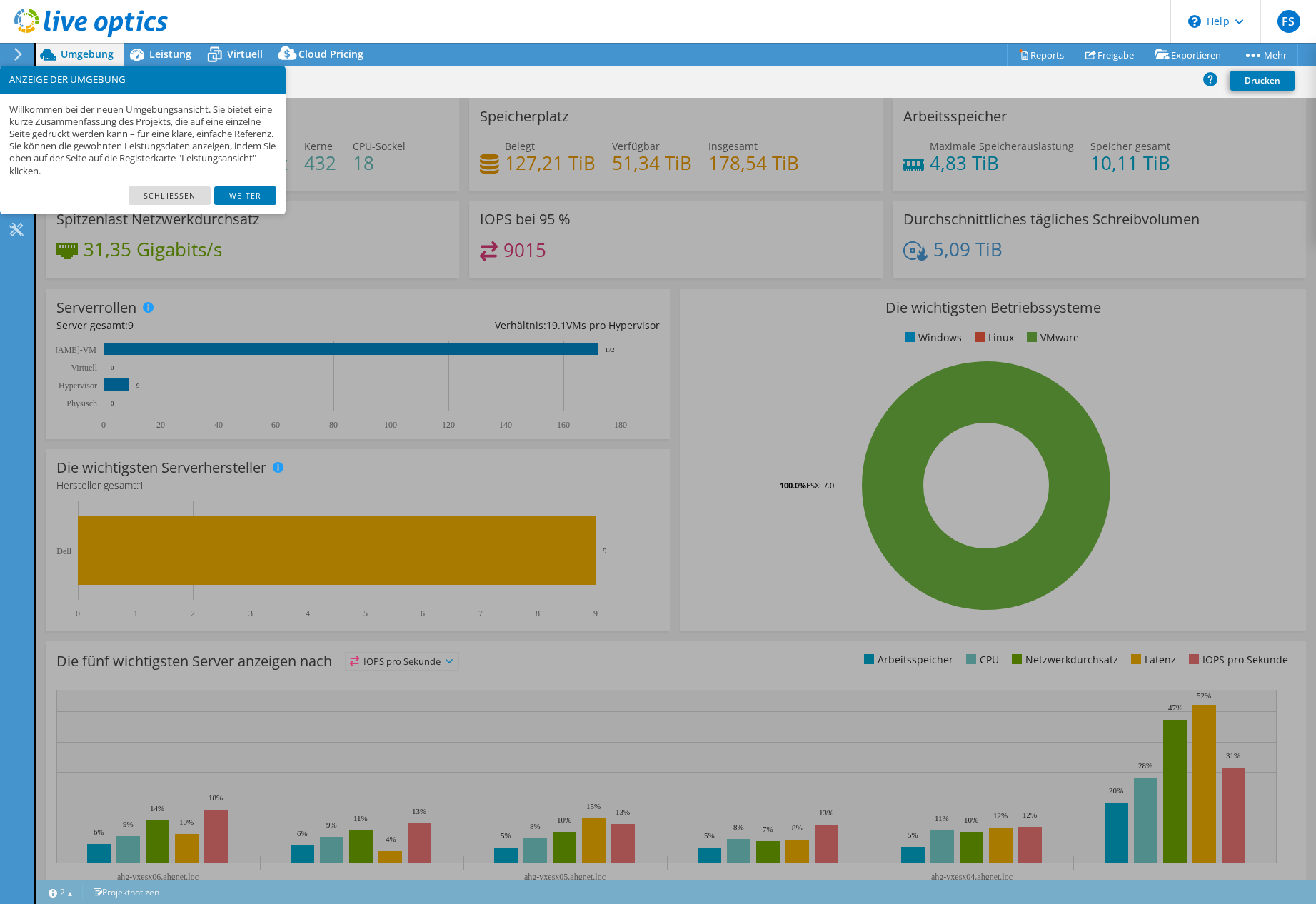
click at [244, 194] on link "Weiter" at bounding box center [245, 195] width 62 height 18
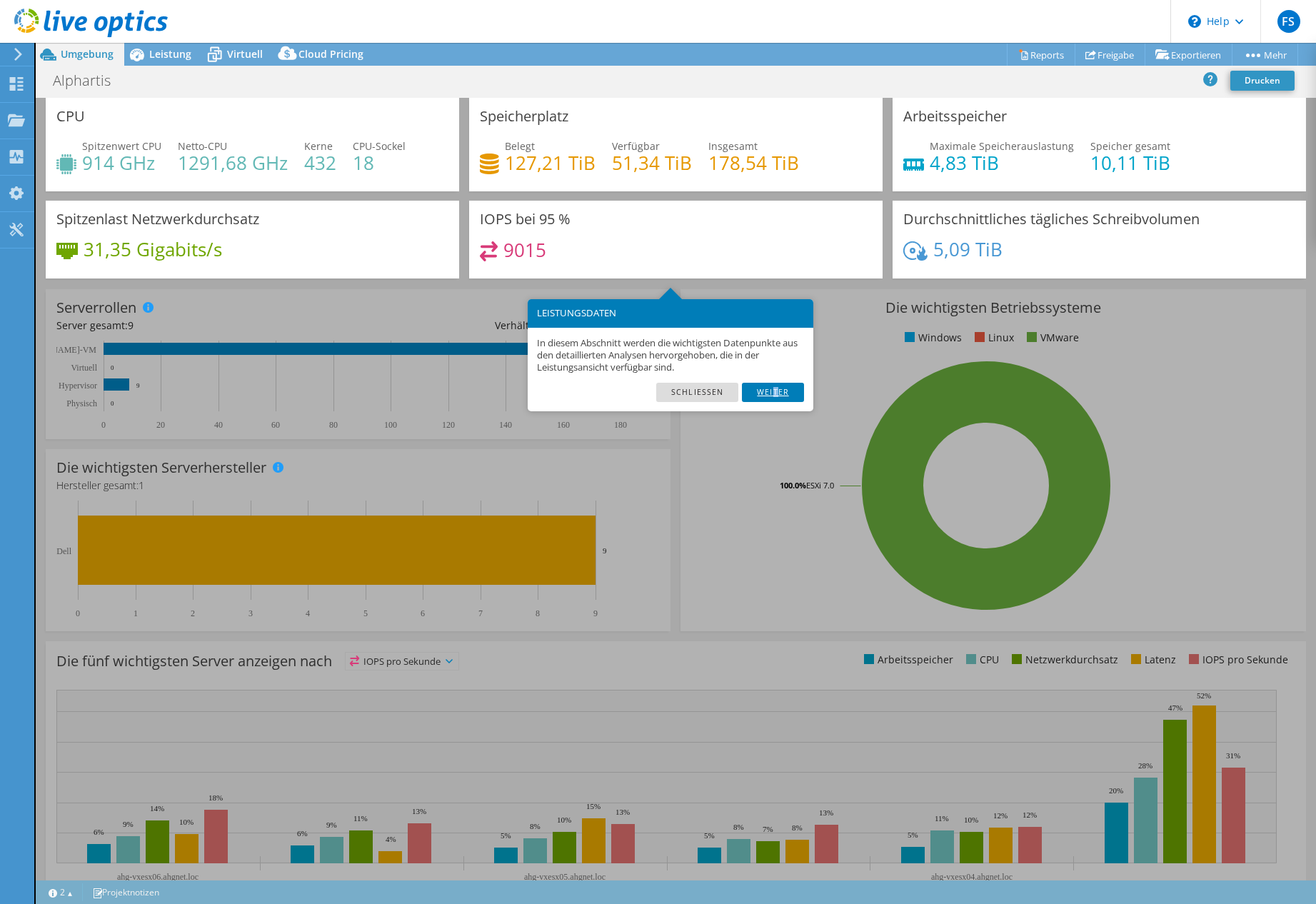
click at [776, 386] on link "Weiter" at bounding box center [773, 391] width 62 height 18
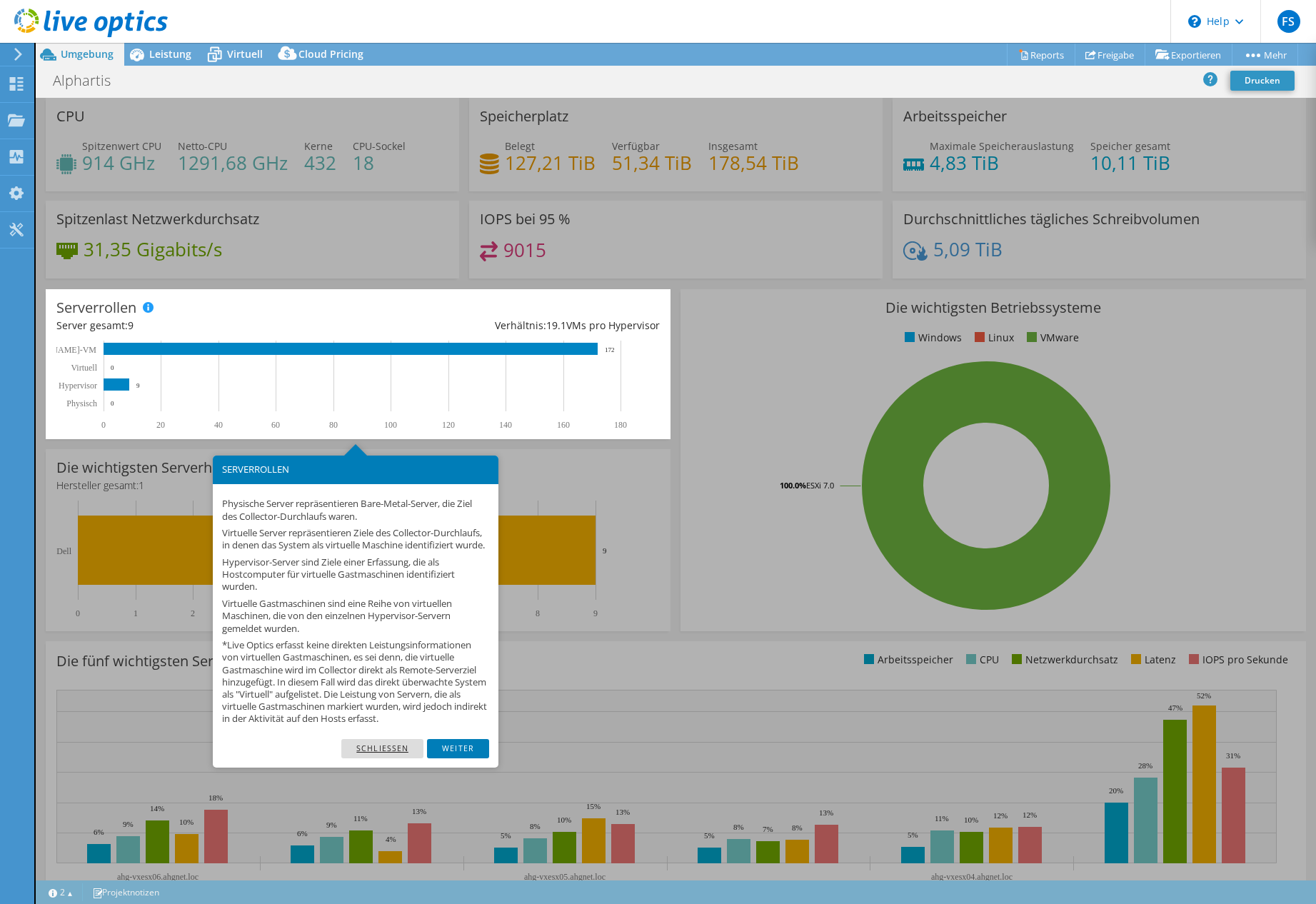
click at [400, 758] on link "Schließen" at bounding box center [382, 747] width 82 height 18
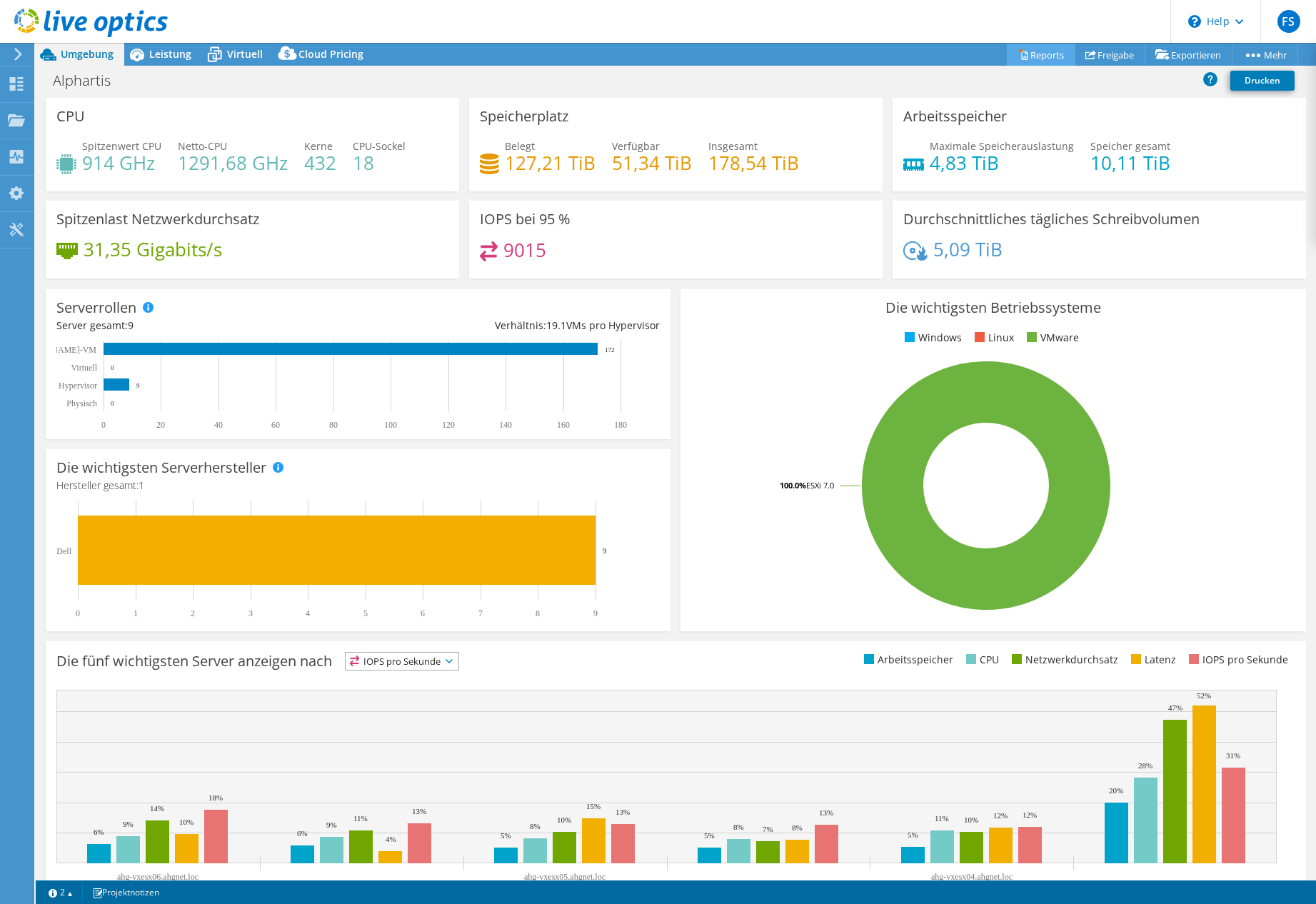
click at [1040, 51] on link "Reports" at bounding box center [1041, 54] width 69 height 22
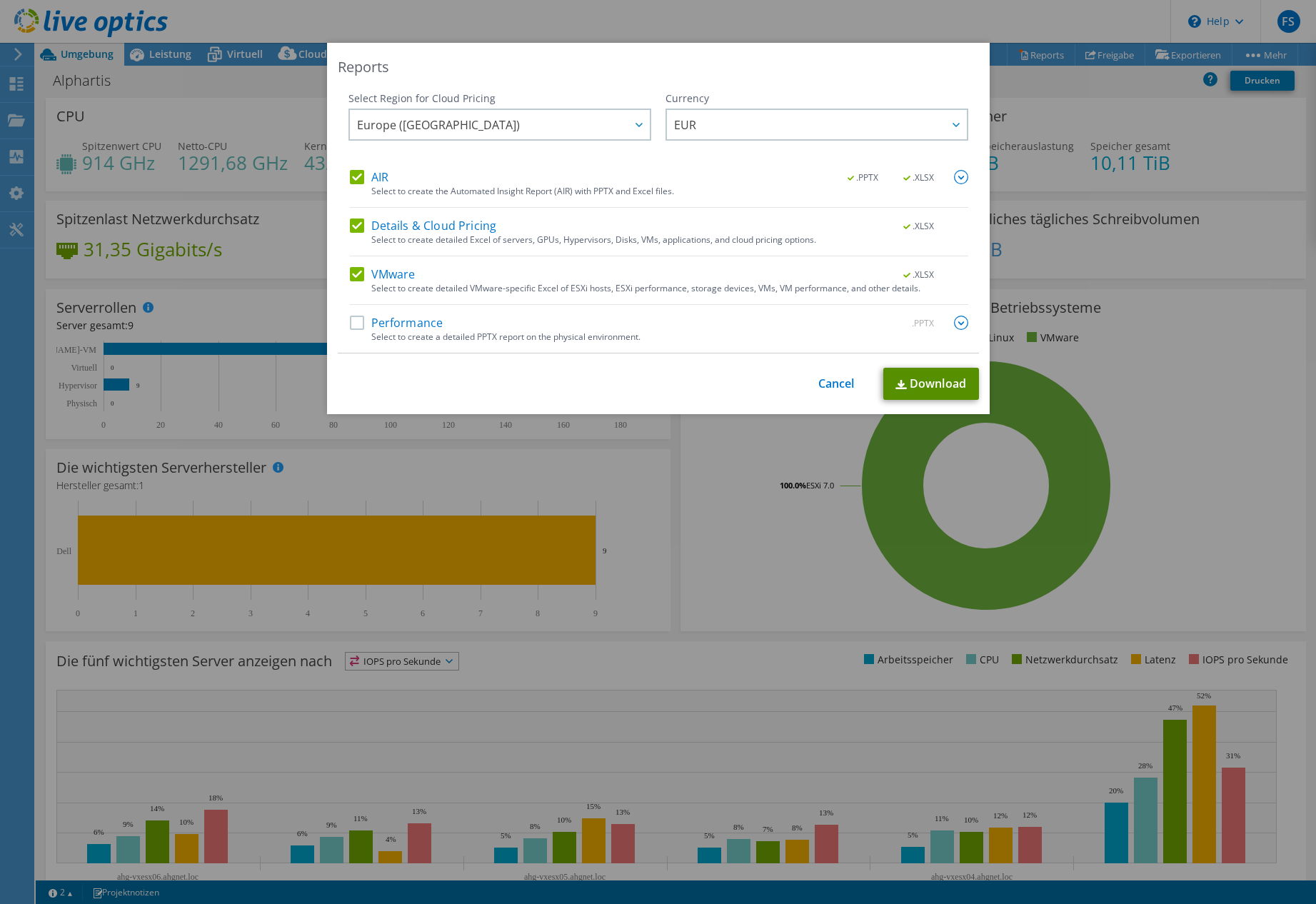
click at [941, 382] on link "Download" at bounding box center [931, 383] width 96 height 32
click at [435, 43] on div "Reports Select Region for Cloud Pricing Asia Pacific ([GEOGRAPHIC_DATA]) [GEOGR…" at bounding box center [658, 228] width 663 height 371
click at [823, 382] on link "Cancel" at bounding box center [836, 384] width 37 height 14
